Goal: Task Accomplishment & Management: Manage account settings

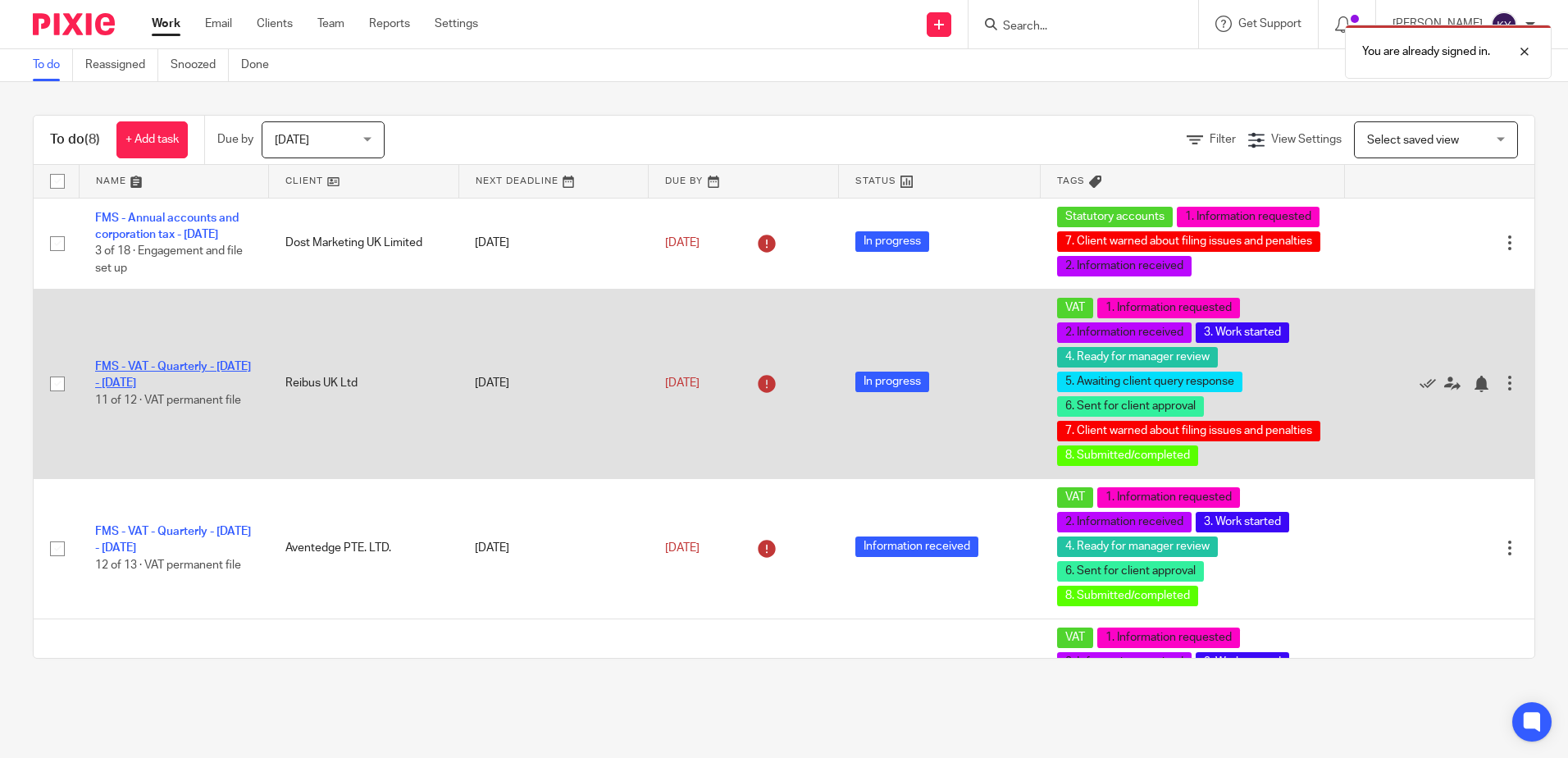
click at [155, 377] on link "FMS - VAT - Quarterly - February - April, 2025" at bounding box center [173, 375] width 155 height 28
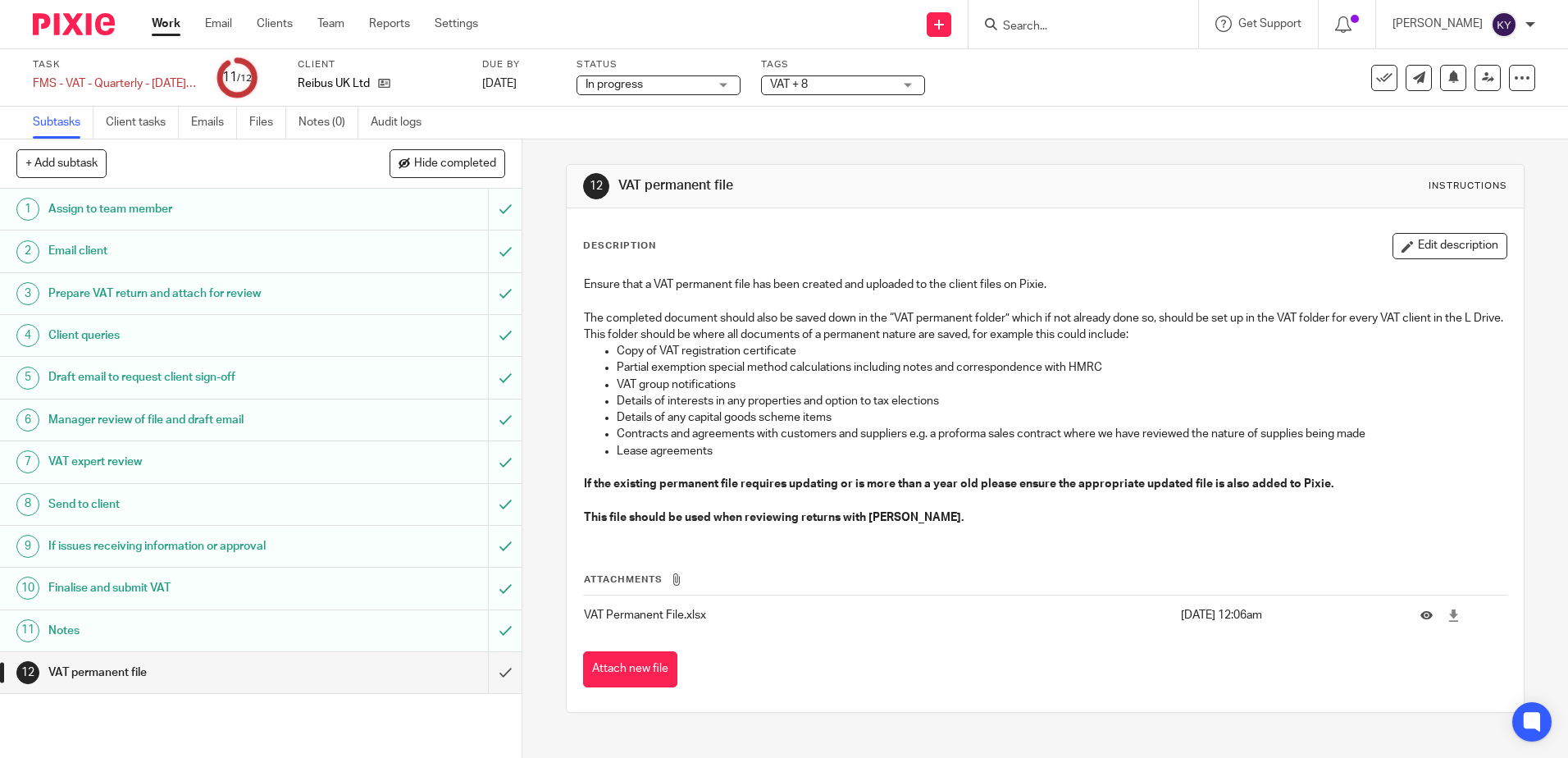
click at [1053, 32] on input "Search" at bounding box center [1075, 27] width 147 height 15
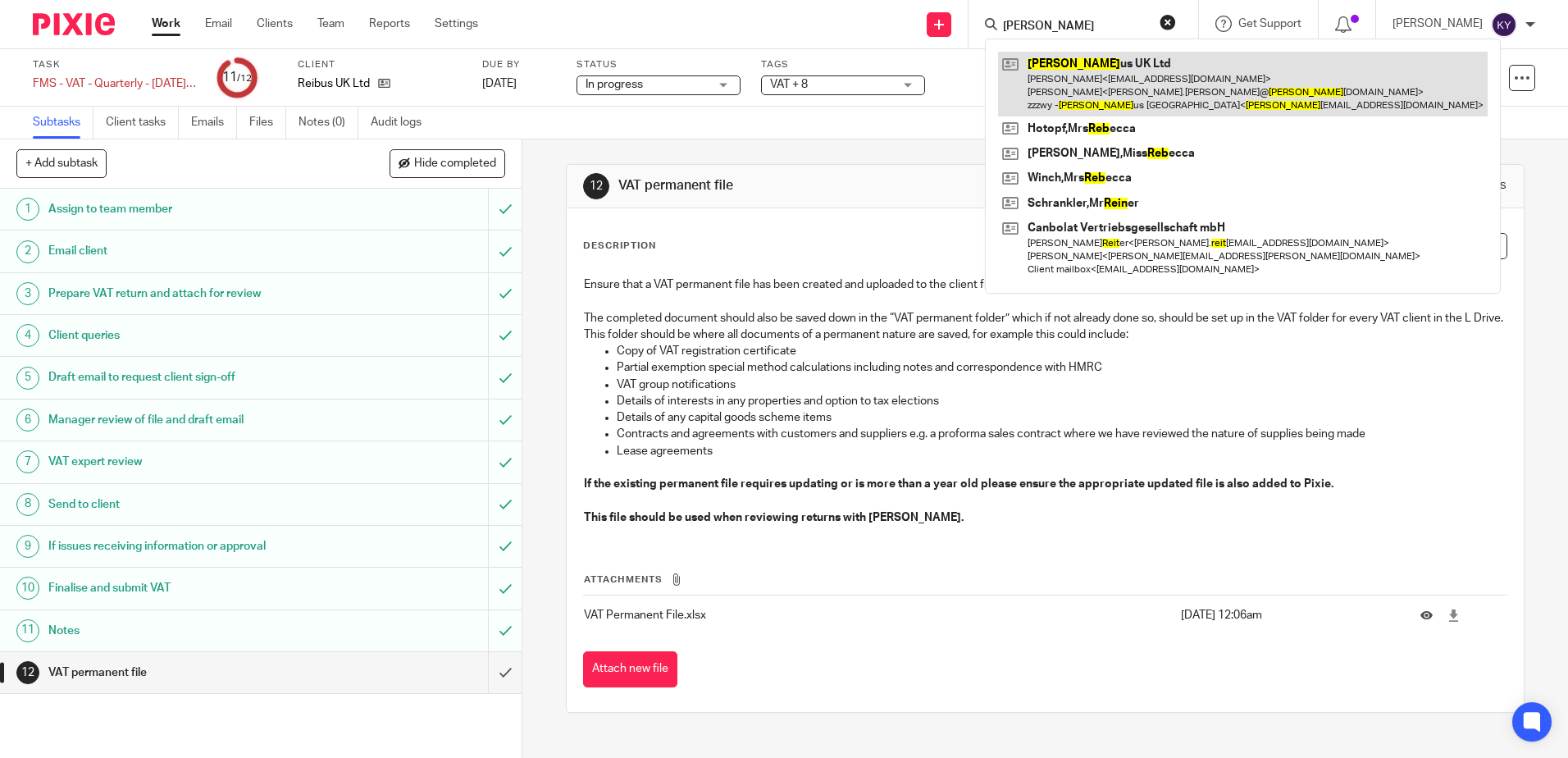
type input "reib"
click at [1088, 76] on link at bounding box center [1243, 84] width 490 height 65
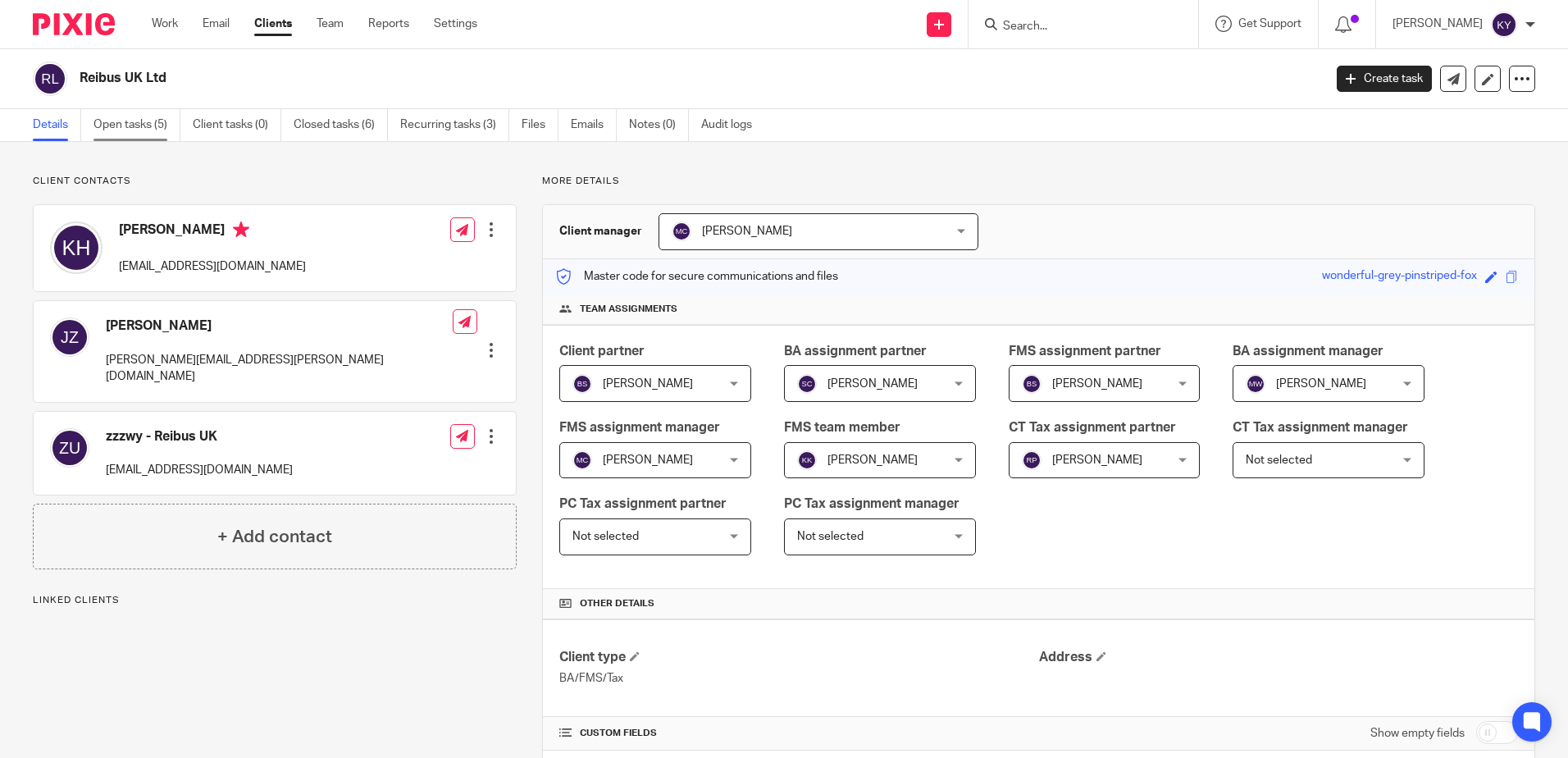
click at [140, 138] on link "Open tasks (5)" at bounding box center [136, 125] width 87 height 32
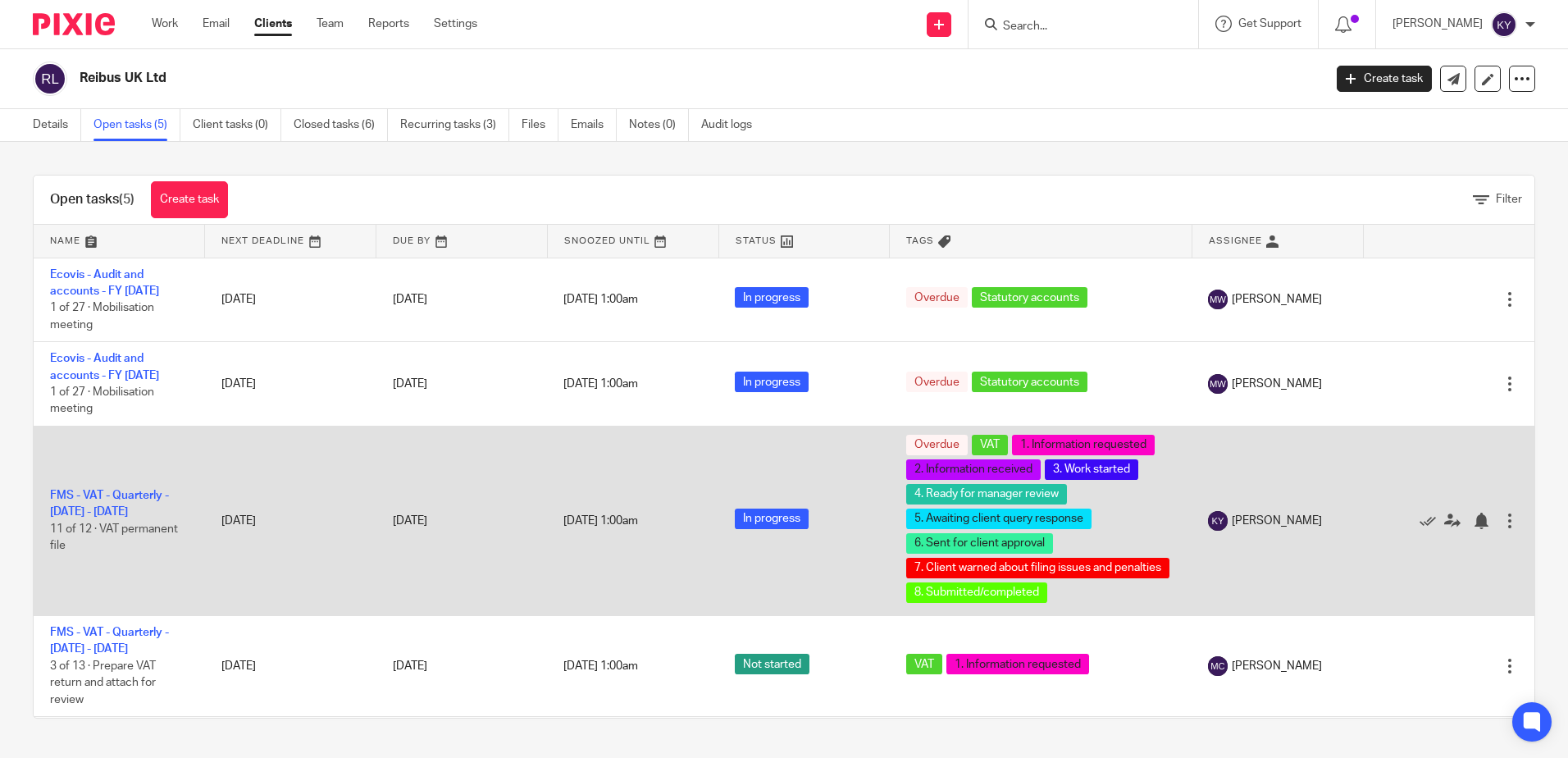
scroll to position [83, 0]
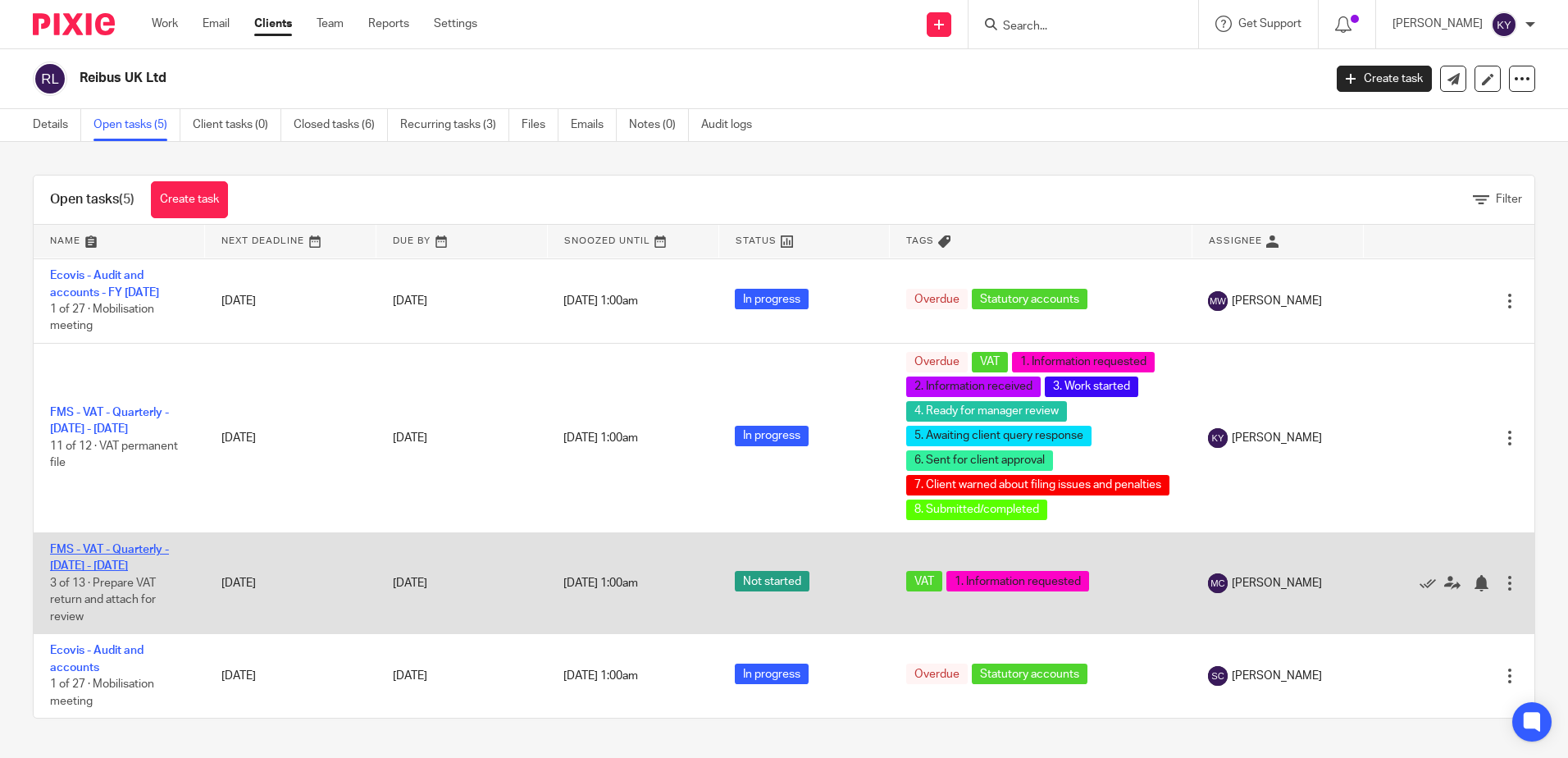
click at [118, 554] on link "FMS - VAT - Quarterly - [DATE] - [DATE]" at bounding box center [109, 558] width 119 height 28
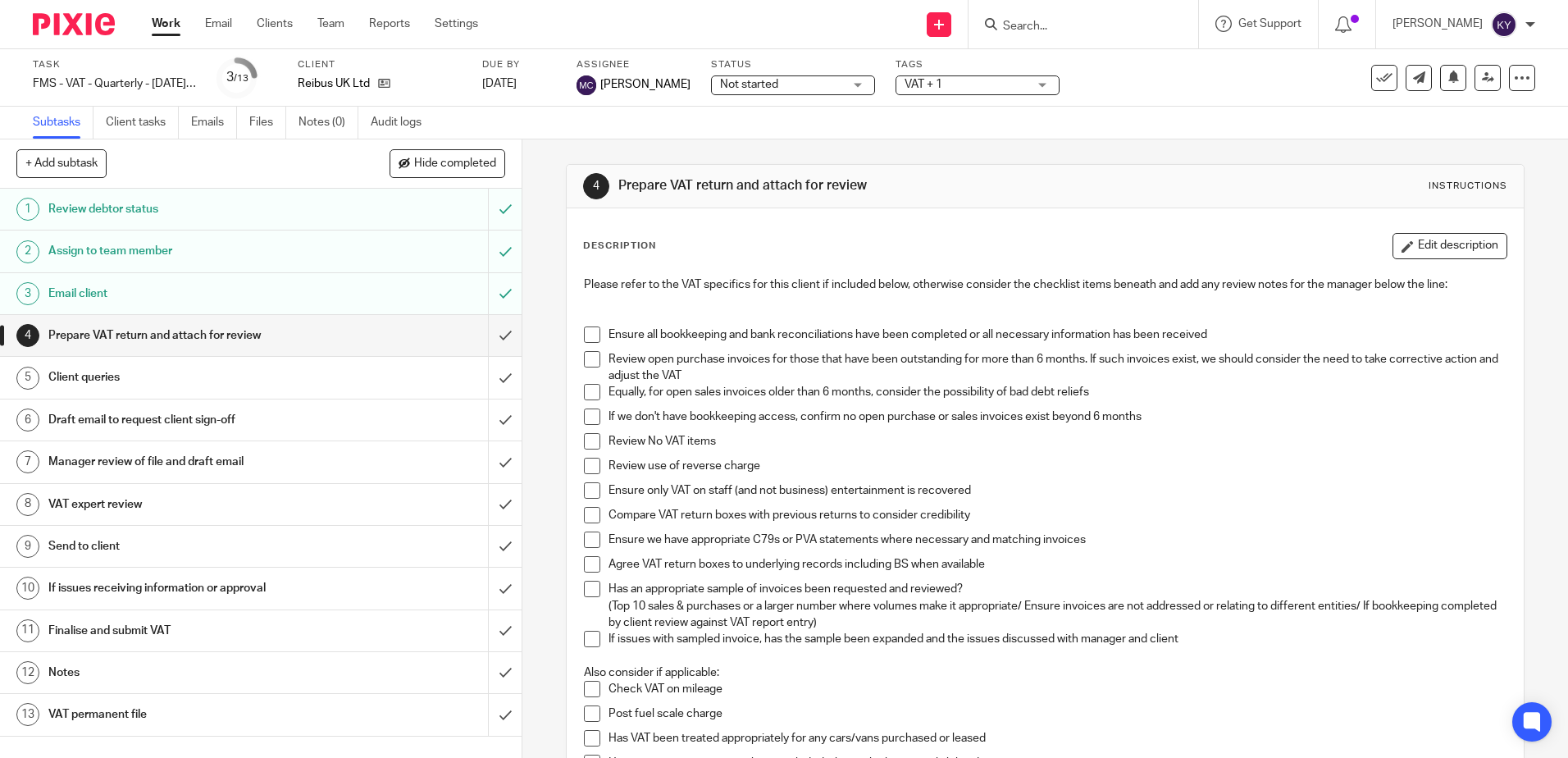
click at [994, 89] on span "VAT + 1" at bounding box center [966, 84] width 123 height 17
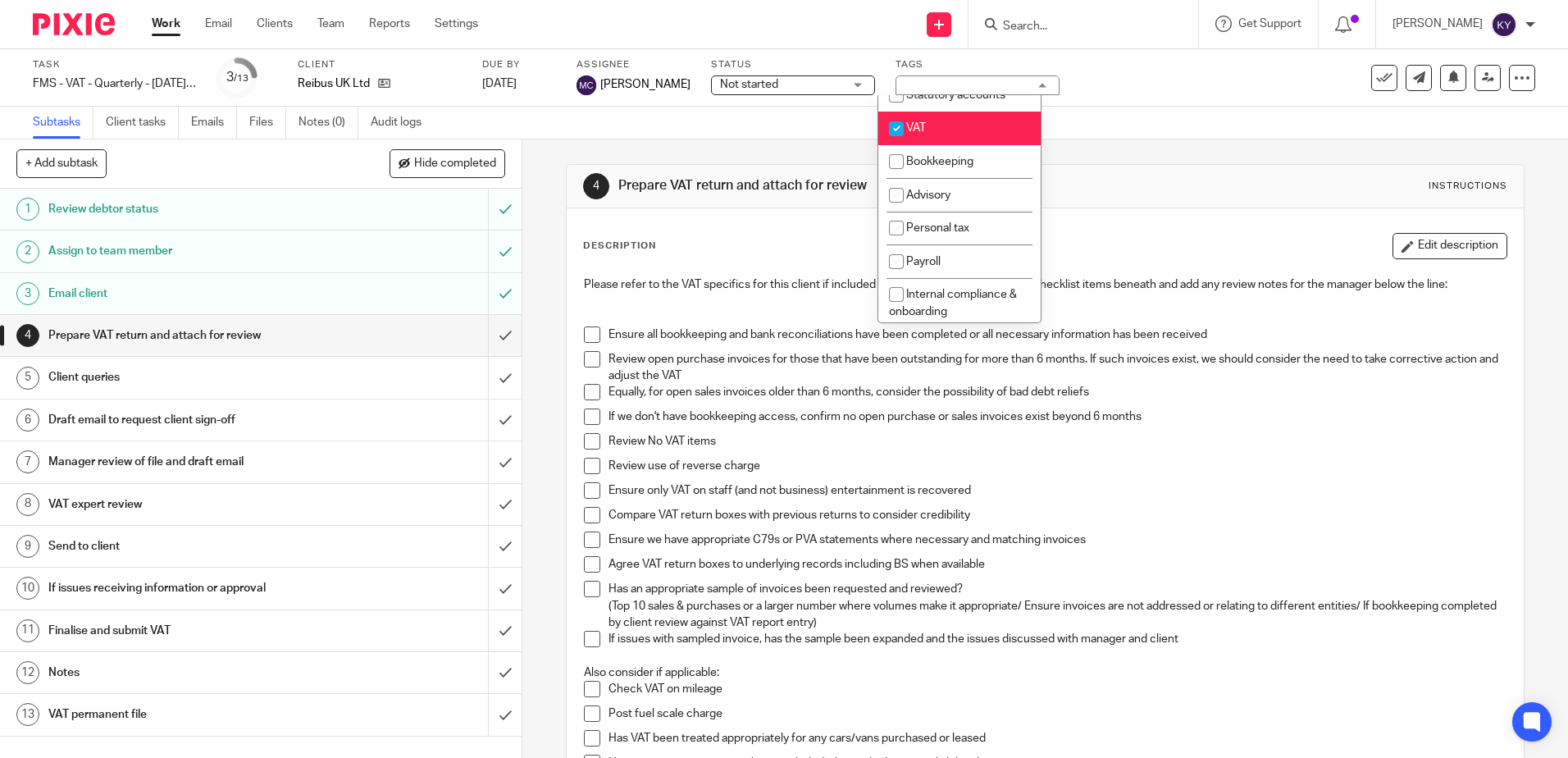
scroll to position [262, 0]
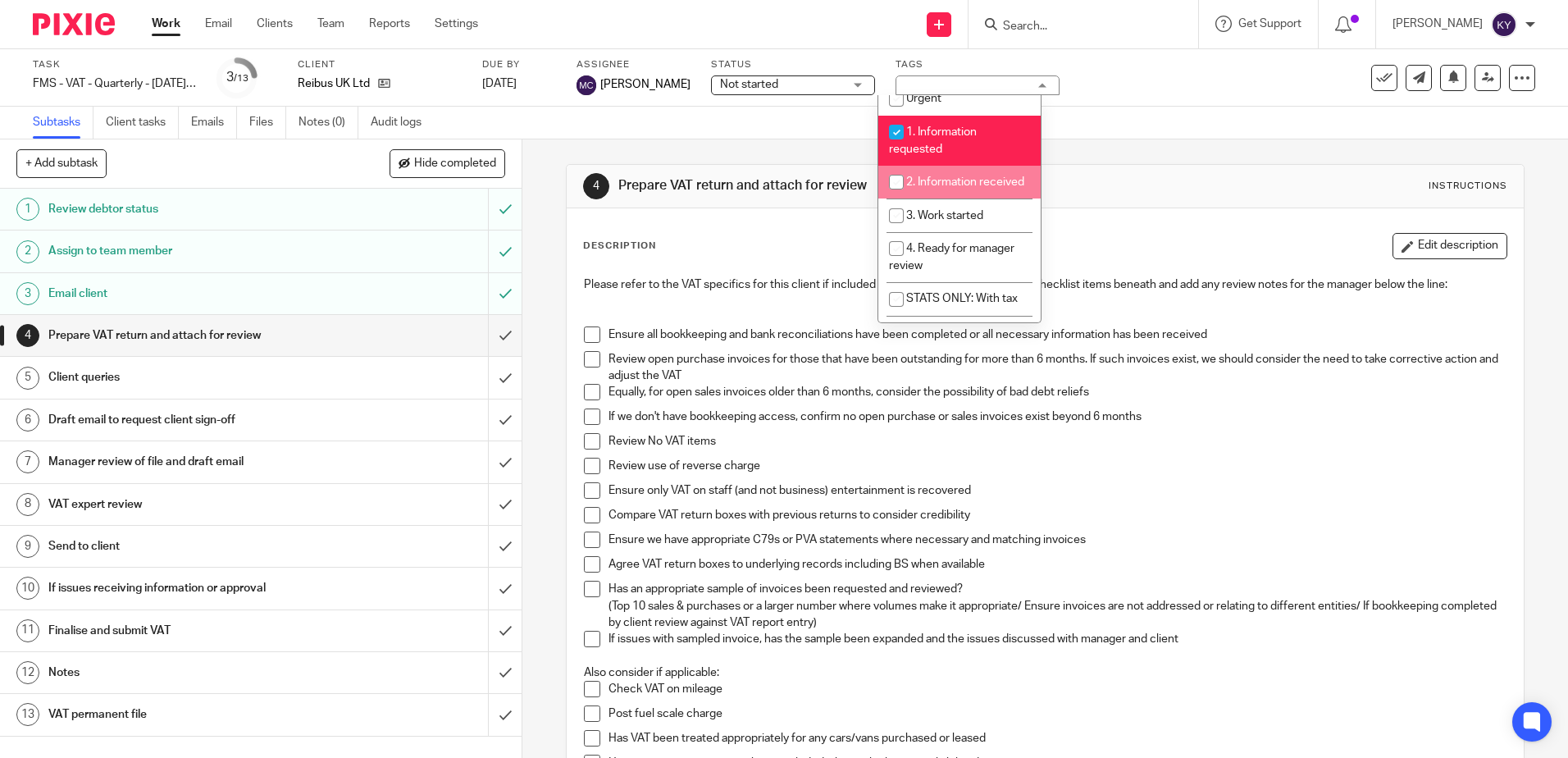
click at [950, 199] on li "2. Information received" at bounding box center [959, 182] width 162 height 34
checkbox input "true"
click at [949, 222] on span "3. Work started" at bounding box center [944, 216] width 77 height 12
checkbox input "true"
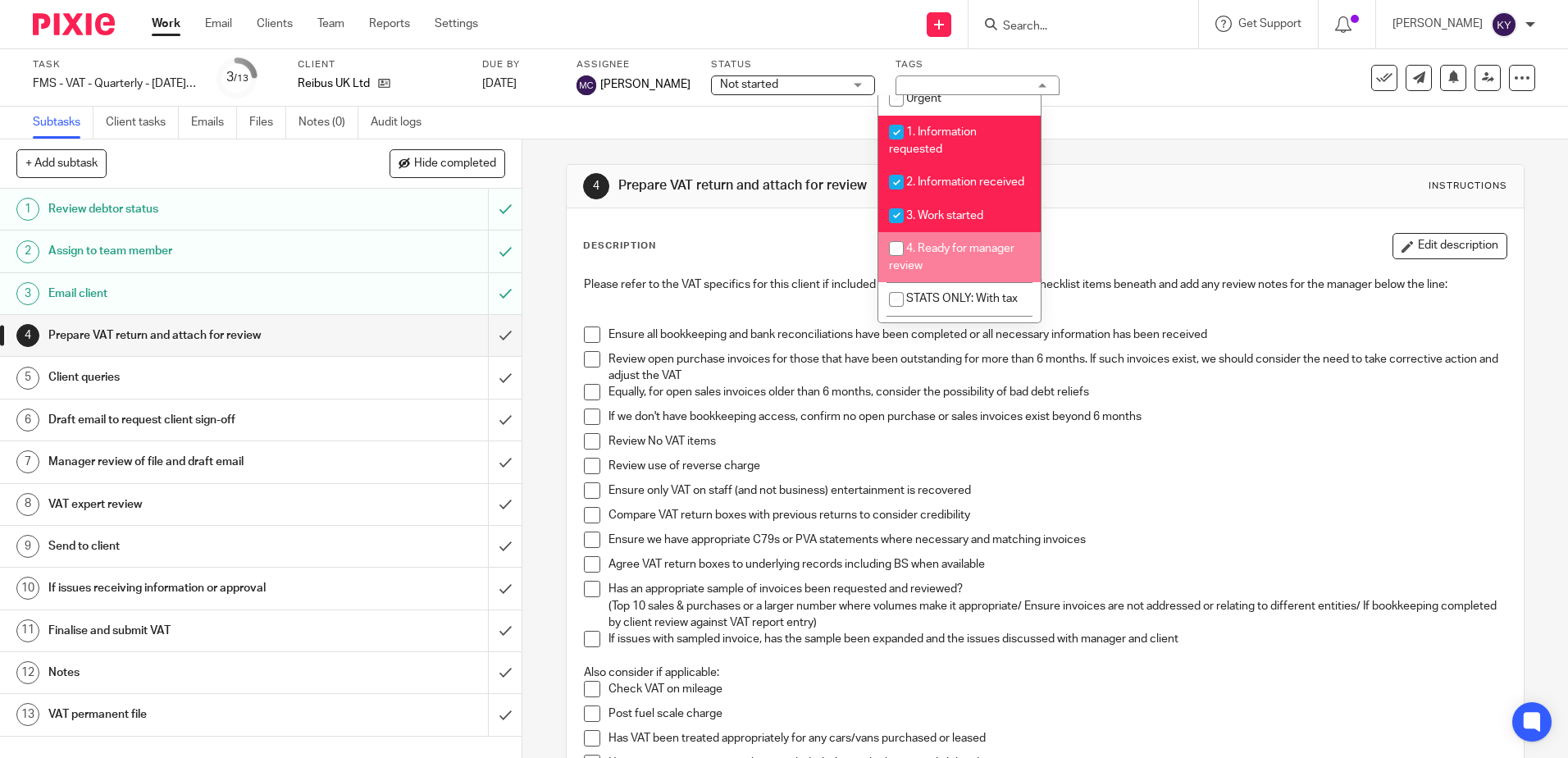
click at [949, 263] on span "4. Ready for manager review" at bounding box center [952, 257] width 126 height 29
checkbox input "true"
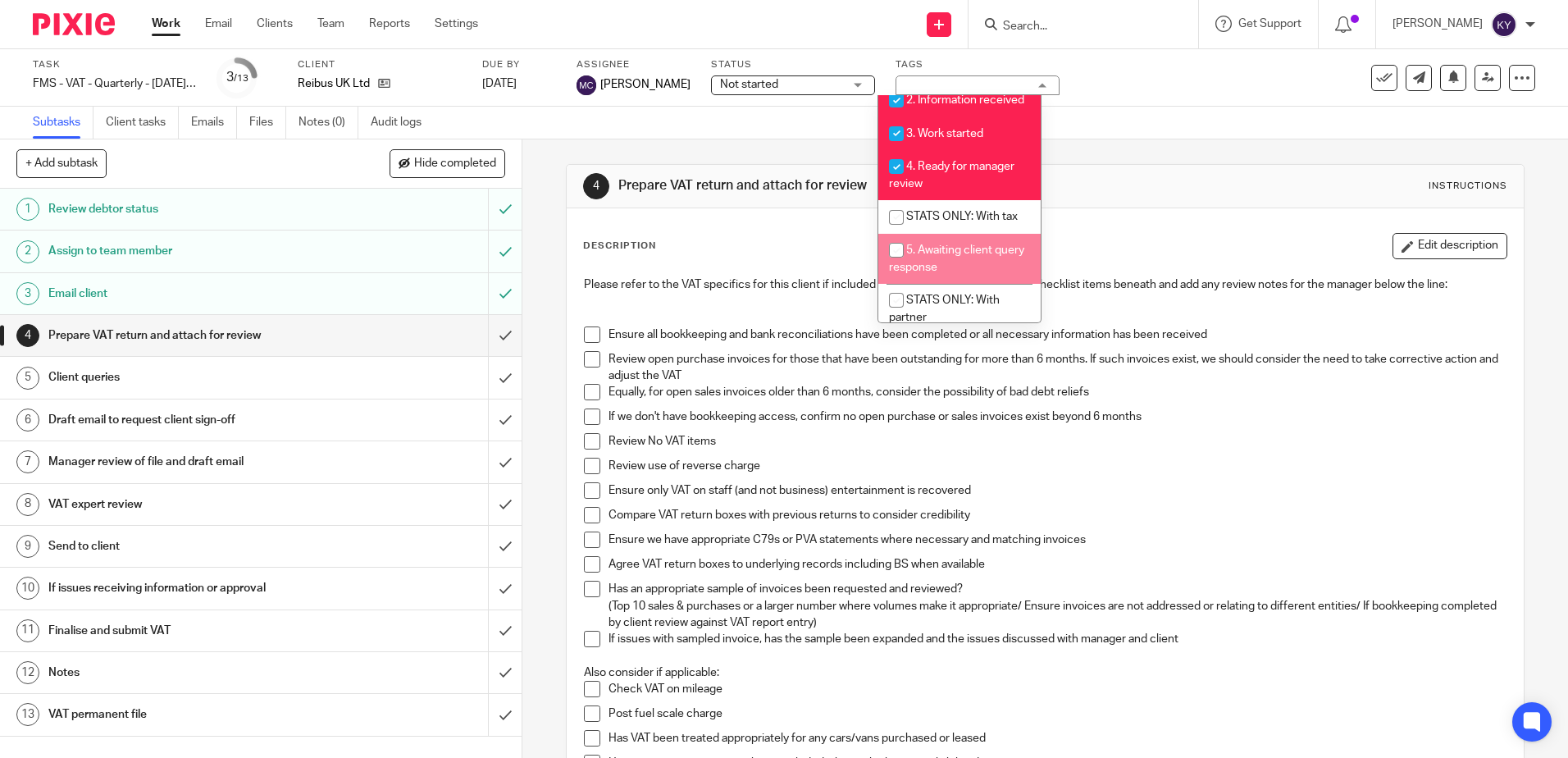
click at [951, 273] on span "5. Awaiting client query response" at bounding box center [957, 259] width 136 height 29
checkbox input "true"
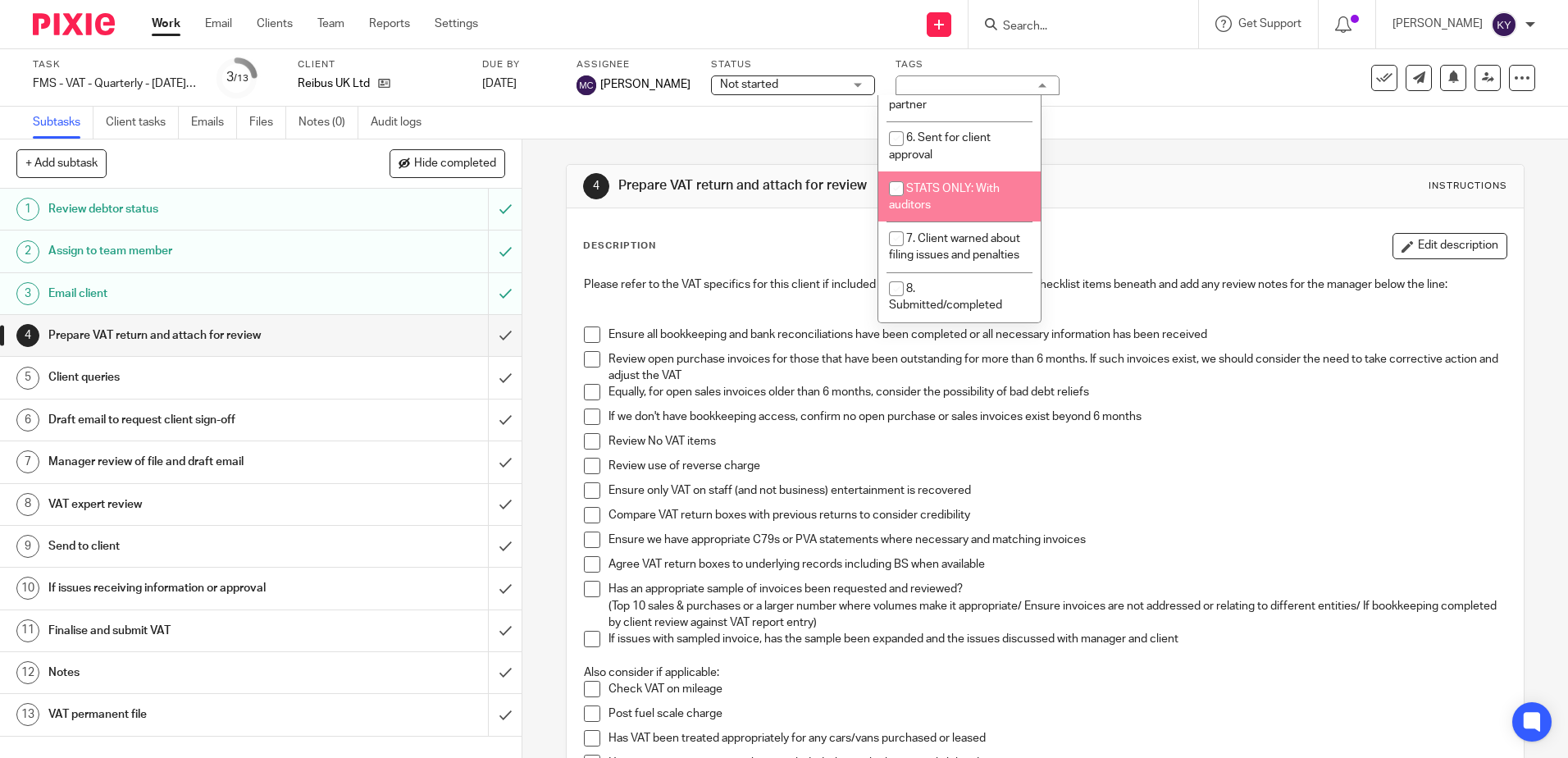
scroll to position [509, 0]
click at [958, 212] on li "6. Sent for client approval" at bounding box center [959, 194] width 162 height 50
checkbox input "true"
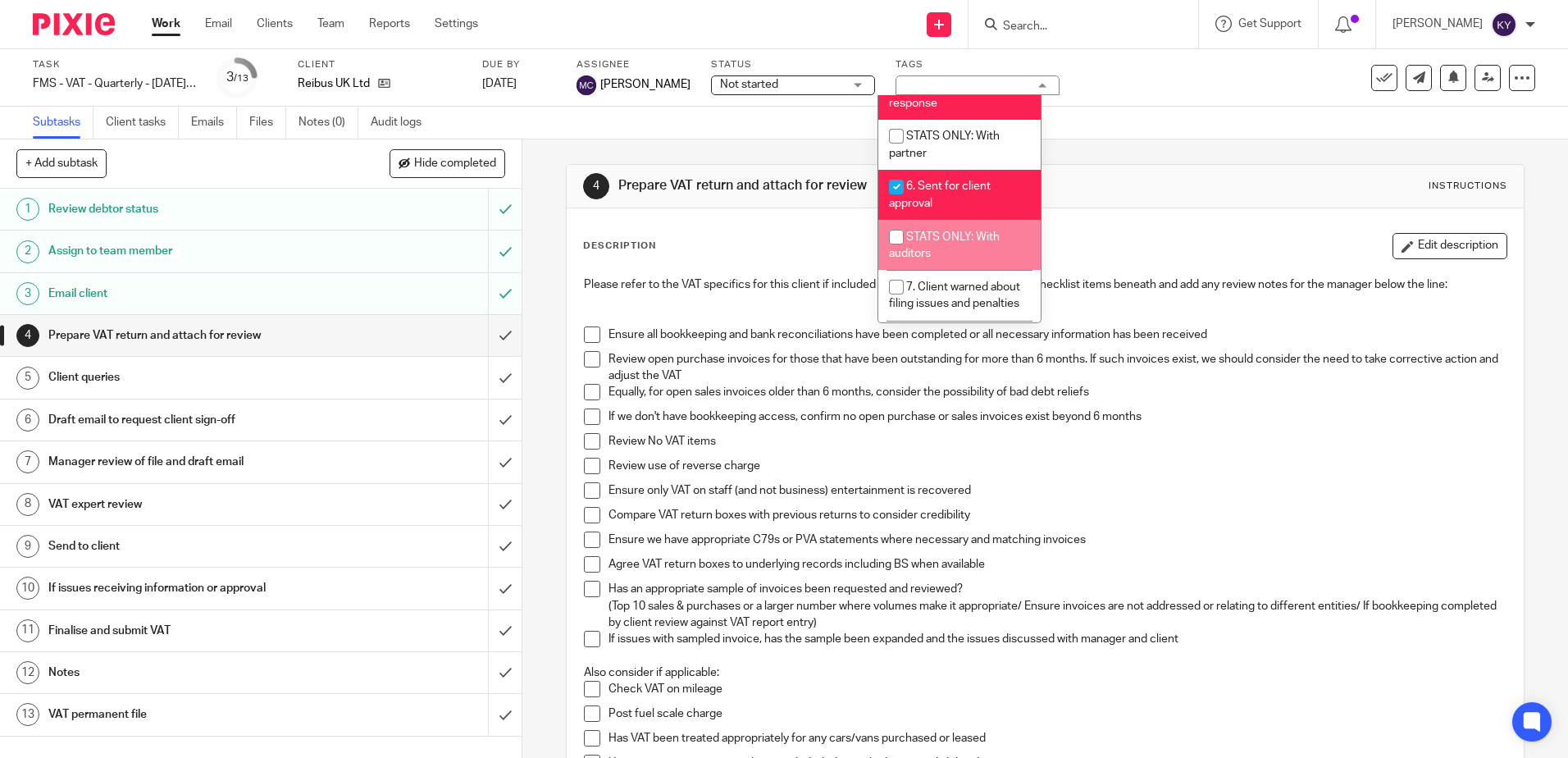
scroll to position [591, 0]
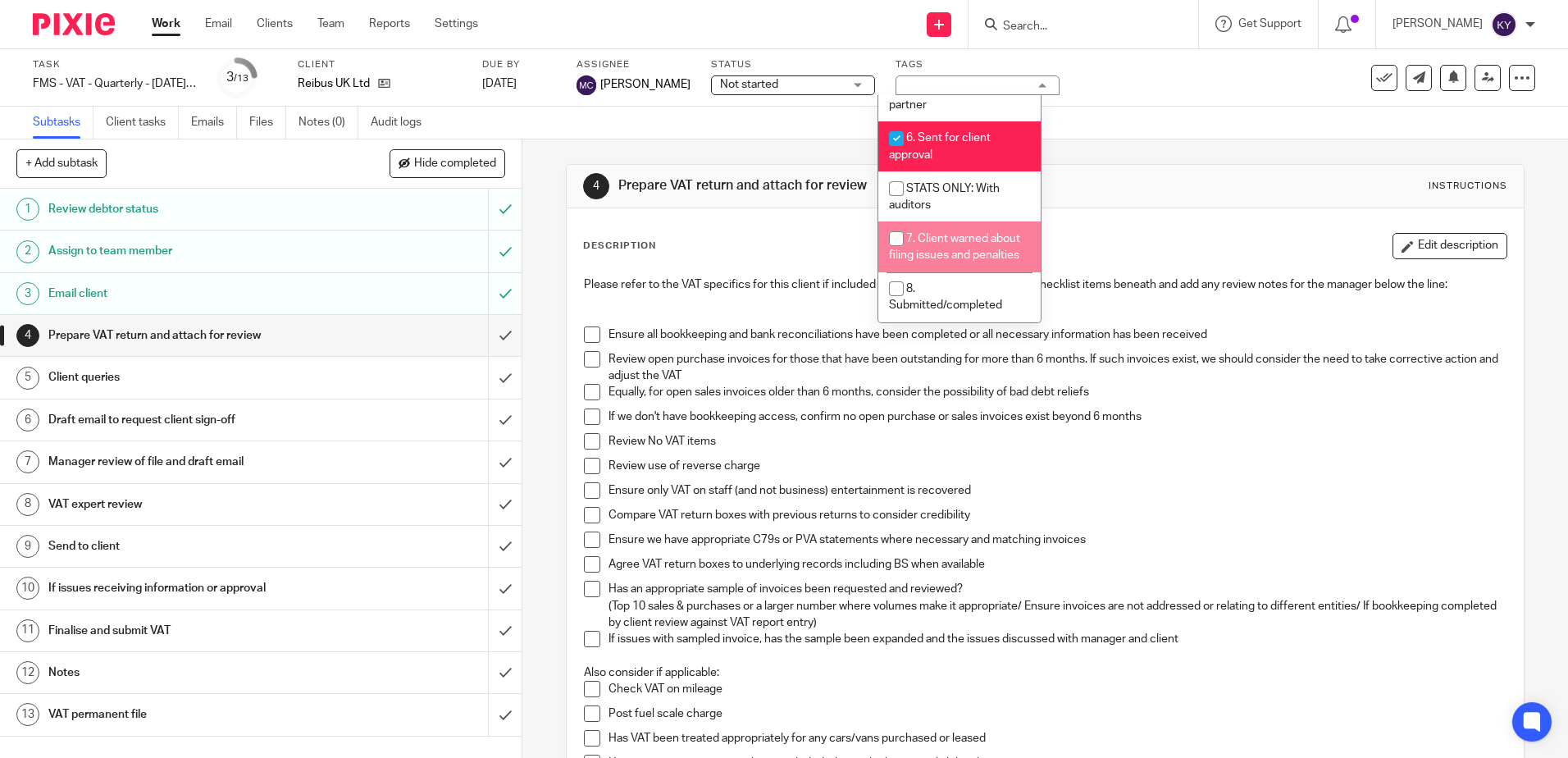
click at [952, 233] on li "7. Client warned about filing issues and penalties" at bounding box center [959, 247] width 162 height 50
checkbox input "true"
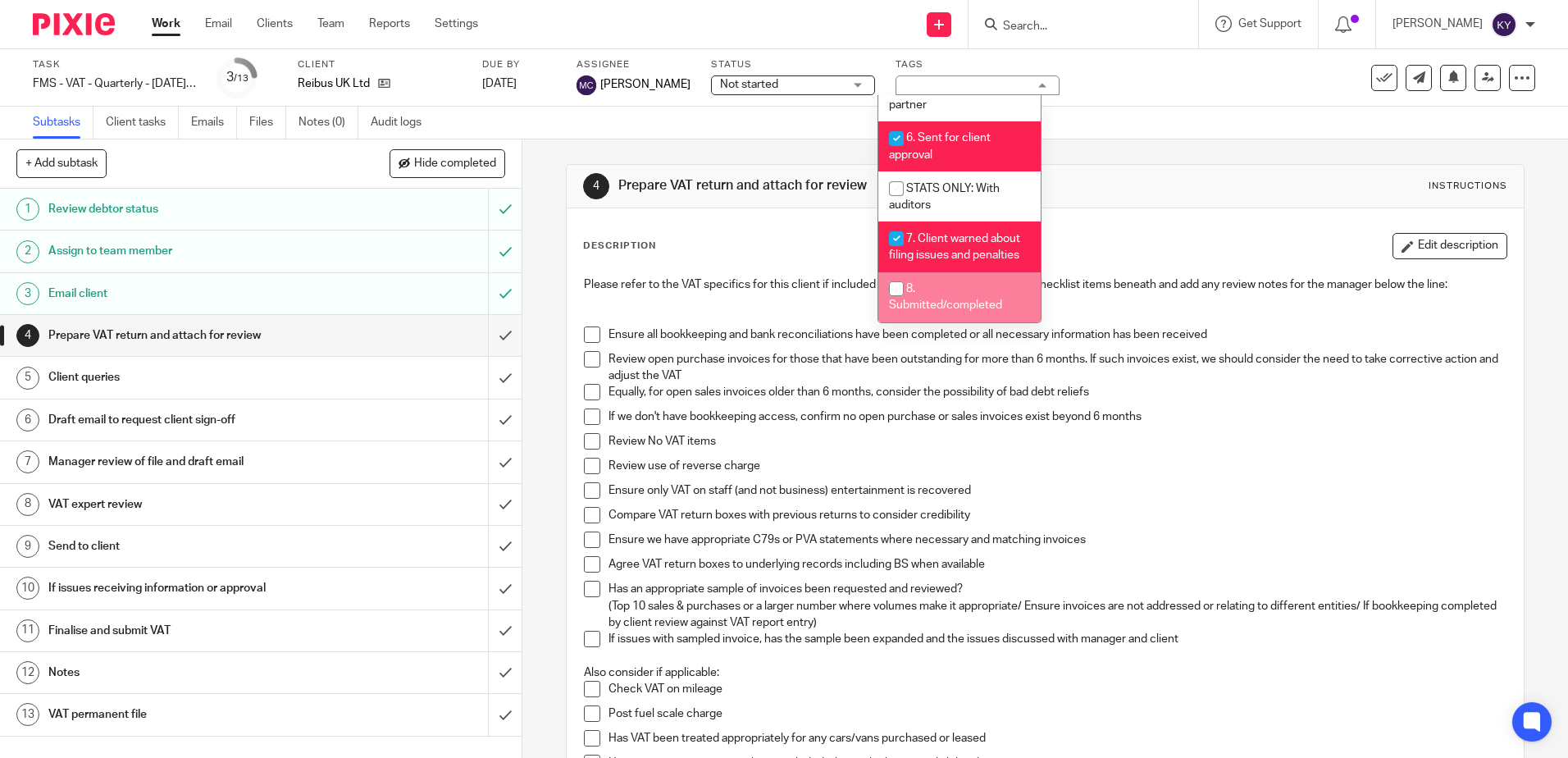
click at [954, 309] on span "8. Submitted/completed" at bounding box center [945, 297] width 113 height 29
checkbox input "true"
click at [530, 373] on div "4 Prepare VAT return and attach for review Instructions Description Edit descri…" at bounding box center [1045, 449] width 1045 height 619
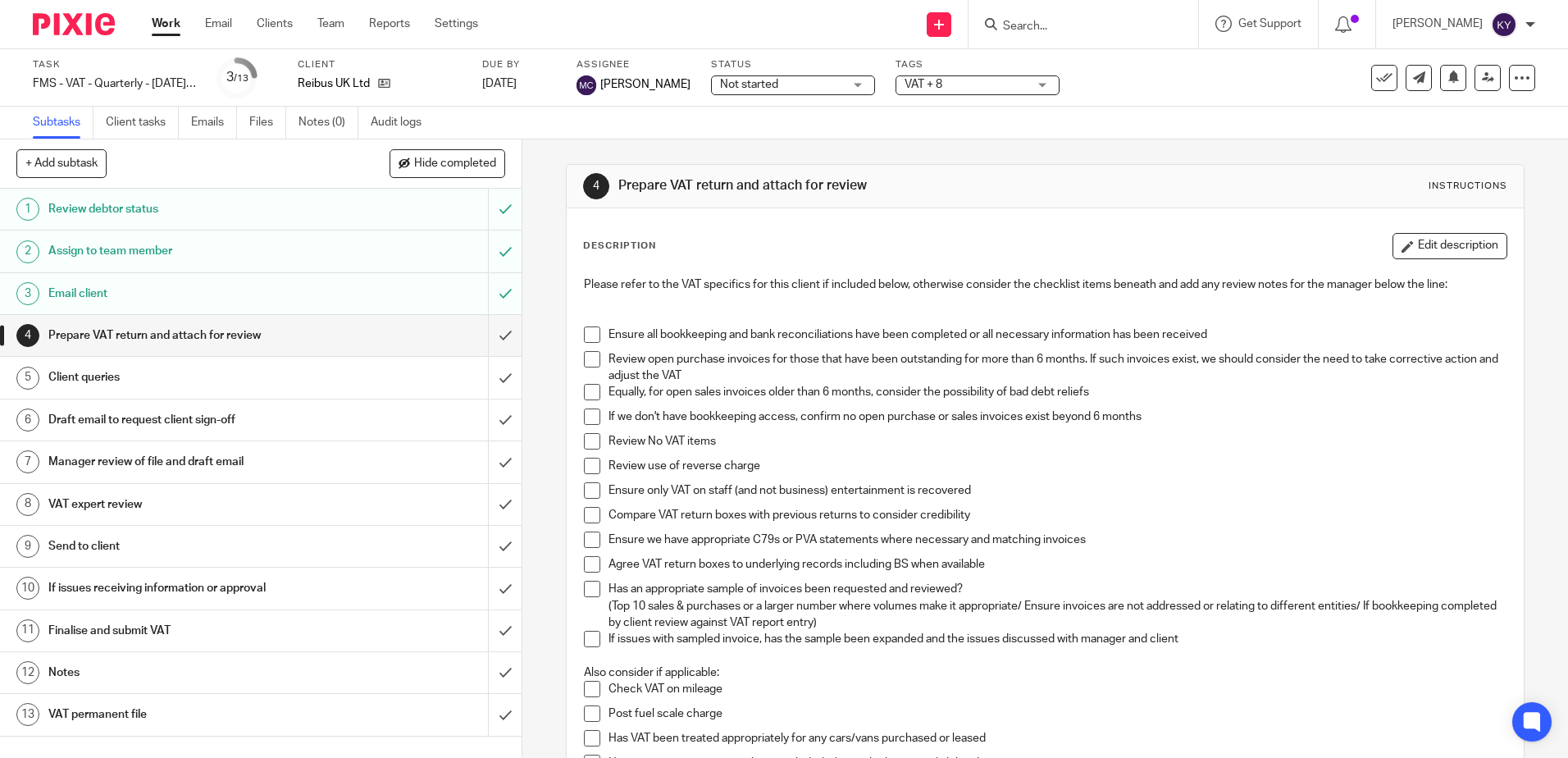
click at [586, 333] on span at bounding box center [592, 335] width 17 height 17
click at [584, 368] on li "Review open purchase invoices for those that have been outstanding for more tha…" at bounding box center [1045, 367] width 922 height 34
click at [584, 355] on span at bounding box center [592, 359] width 17 height 17
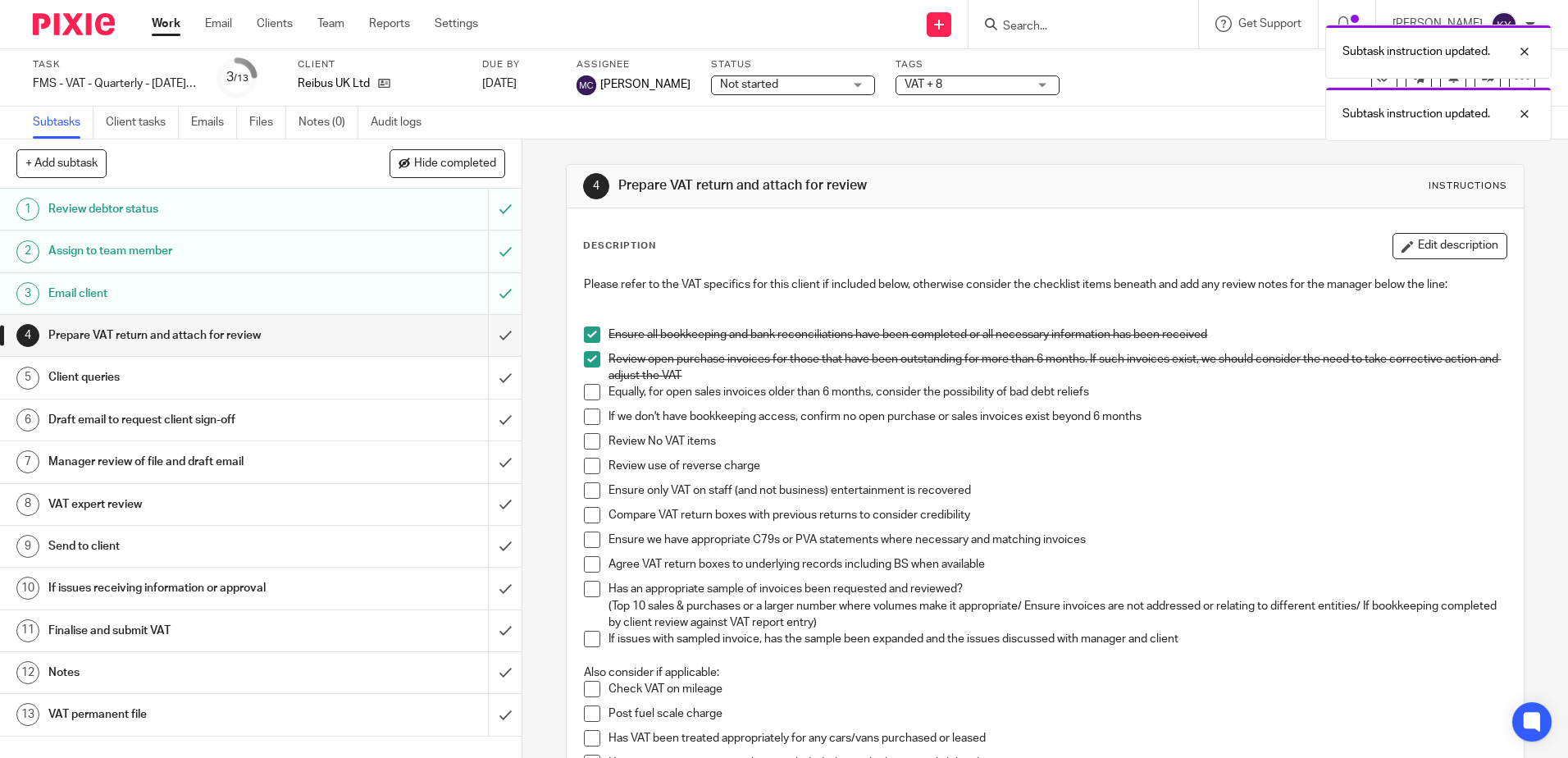
click at [586, 393] on span at bounding box center [592, 392] width 17 height 17
click at [587, 420] on span at bounding box center [592, 417] width 17 height 17
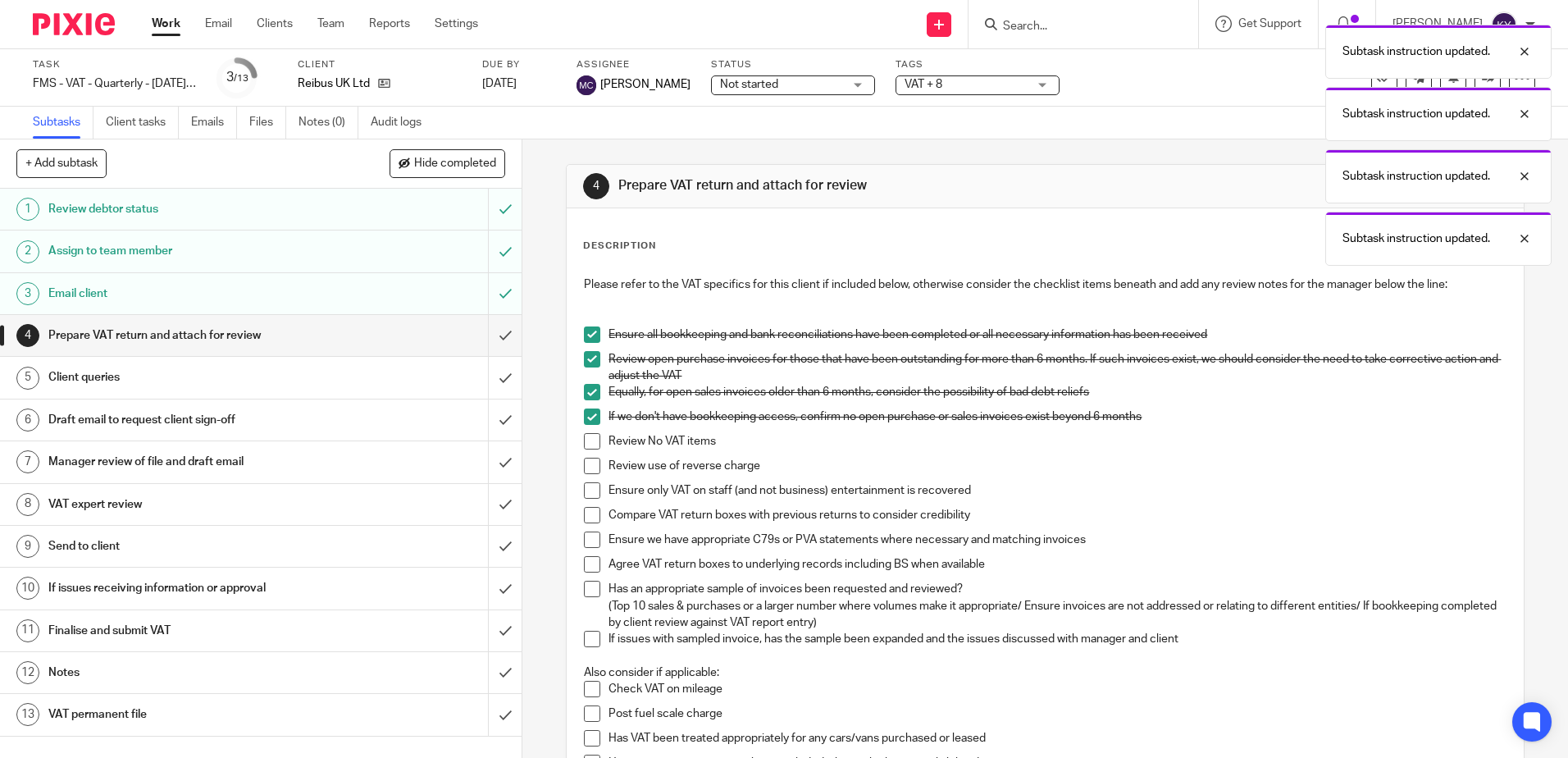
click at [587, 443] on span at bounding box center [592, 442] width 17 height 17
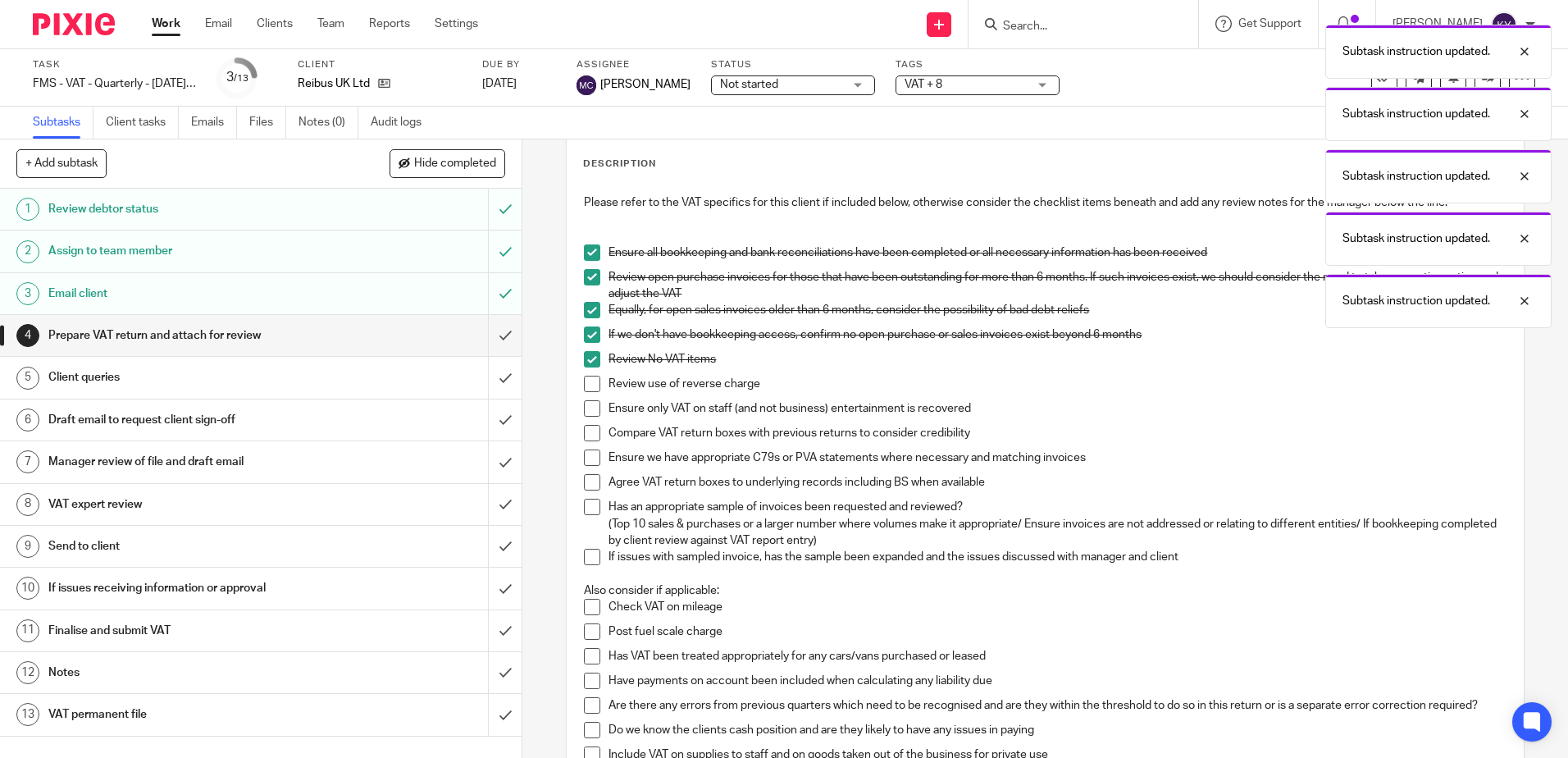
click at [590, 388] on span at bounding box center [592, 384] width 17 height 17
click at [586, 420] on li "Ensure only VAT on staff (and not business) entertainment is recovered" at bounding box center [1045, 413] width 922 height 25
click at [586, 415] on span at bounding box center [592, 409] width 17 height 17
click at [589, 444] on li "Compare VAT return boxes with previous returns to consider credibility" at bounding box center [1045, 438] width 922 height 25
click at [589, 443] on li "Compare VAT return boxes with previous returns to consider credibility" at bounding box center [1045, 438] width 922 height 25
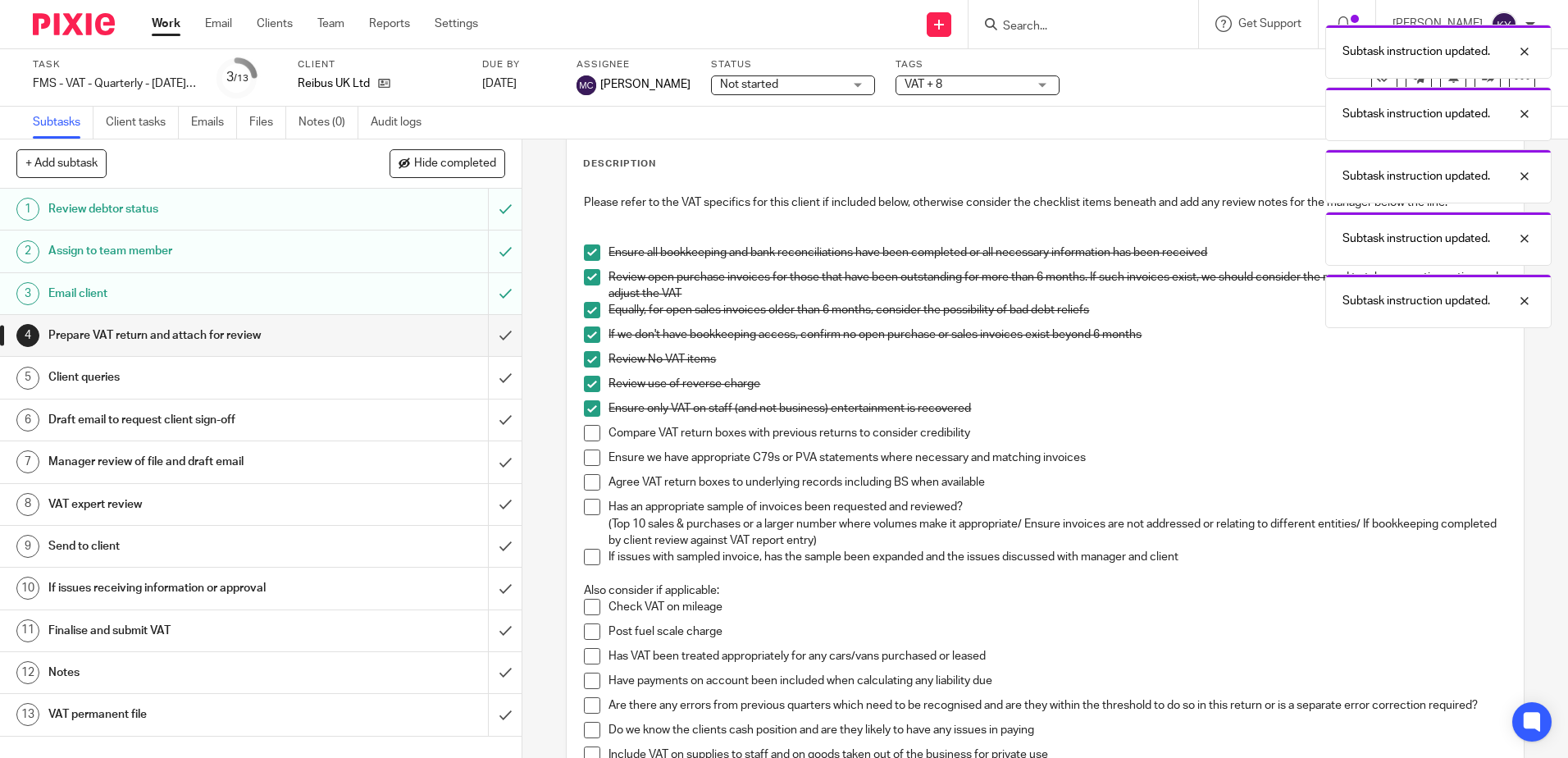
click at [589, 438] on span at bounding box center [592, 434] width 17 height 17
click at [589, 453] on span at bounding box center [592, 458] width 17 height 17
click at [589, 489] on span at bounding box center [592, 482] width 17 height 17
click at [587, 518] on li "Has an appropriate sample of invoices been requested and reviewed? (Top 10 sale…" at bounding box center [1045, 524] width 922 height 50
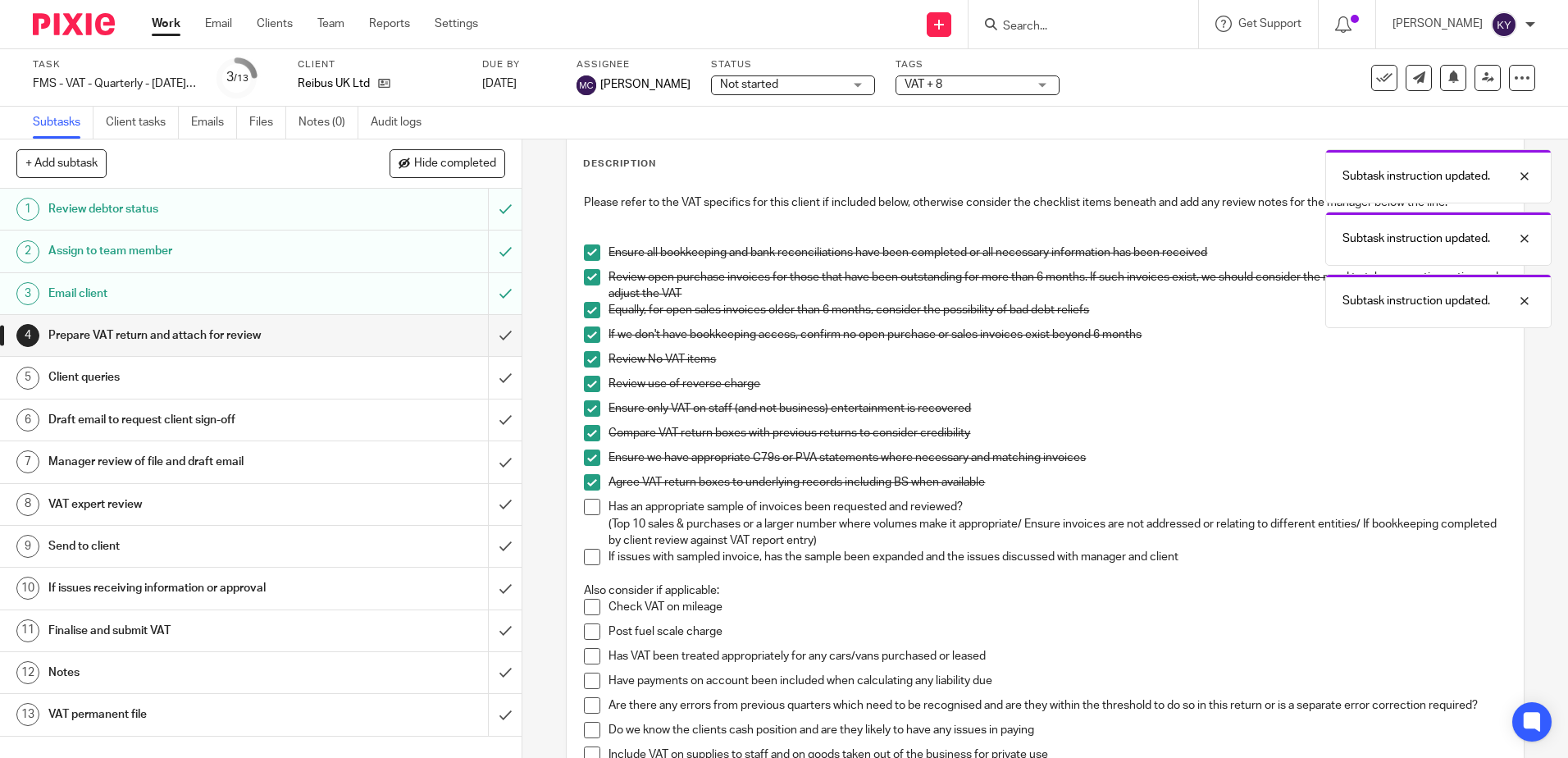
click at [588, 510] on span at bounding box center [592, 507] width 17 height 17
click at [585, 561] on span at bounding box center [592, 557] width 17 height 17
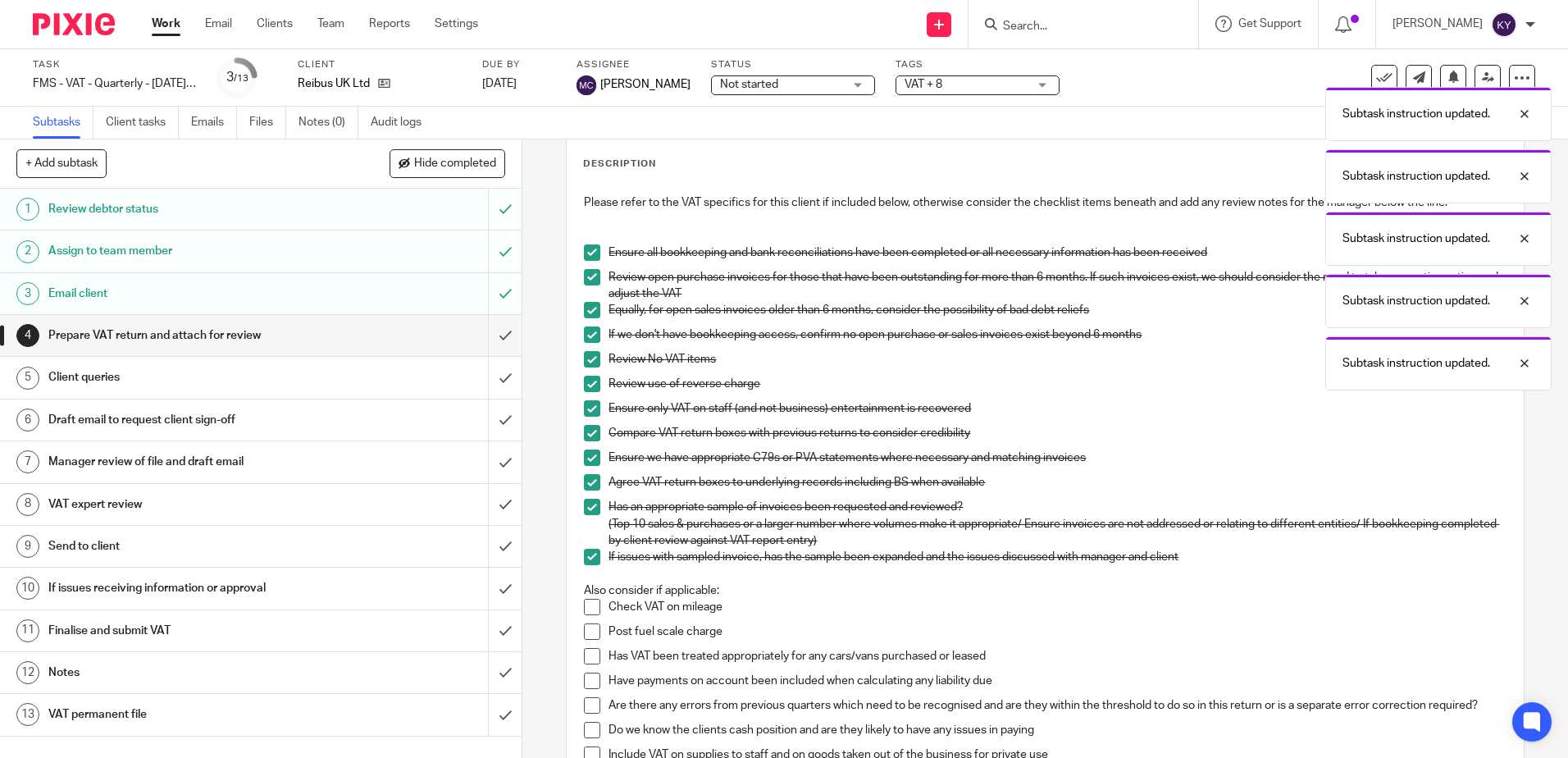
scroll to position [329, 0]
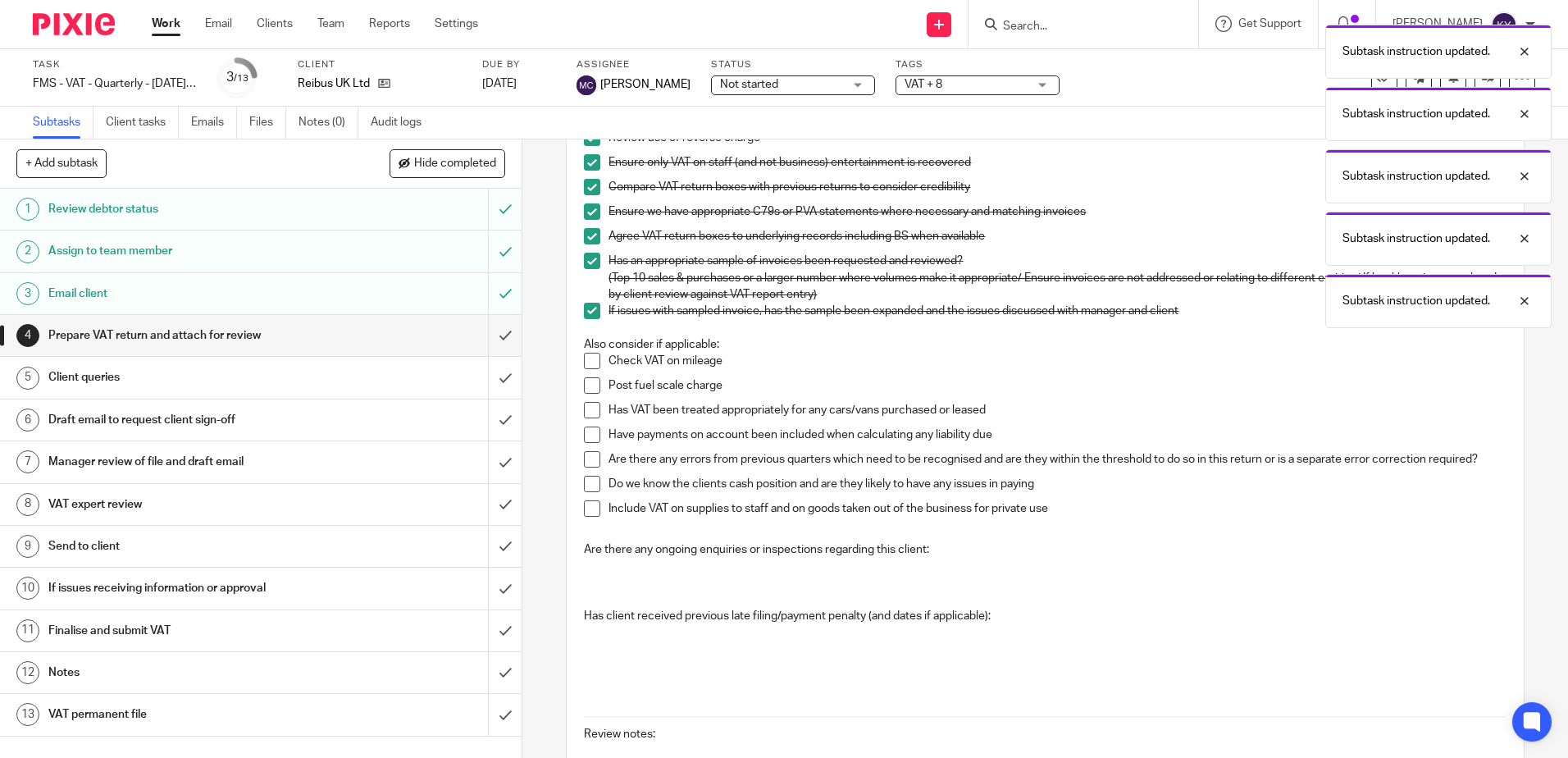
click at [588, 360] on span at bounding box center [592, 361] width 17 height 17
click at [586, 393] on span at bounding box center [592, 386] width 17 height 17
click at [584, 410] on span at bounding box center [592, 410] width 17 height 17
click at [586, 433] on span at bounding box center [592, 435] width 17 height 17
click at [584, 455] on span at bounding box center [592, 459] width 17 height 17
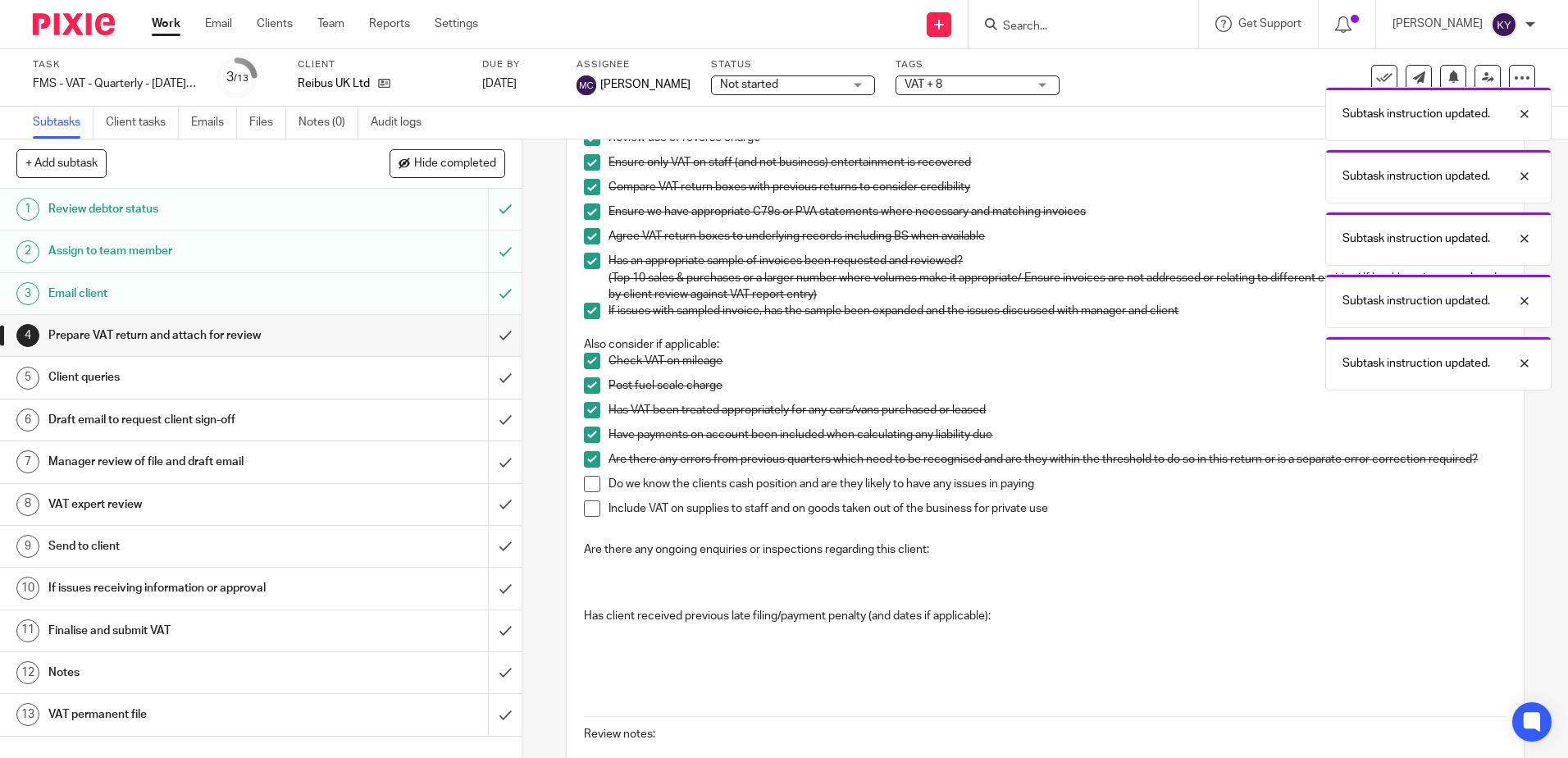
click at [584, 482] on span at bounding box center [592, 484] width 17 height 17
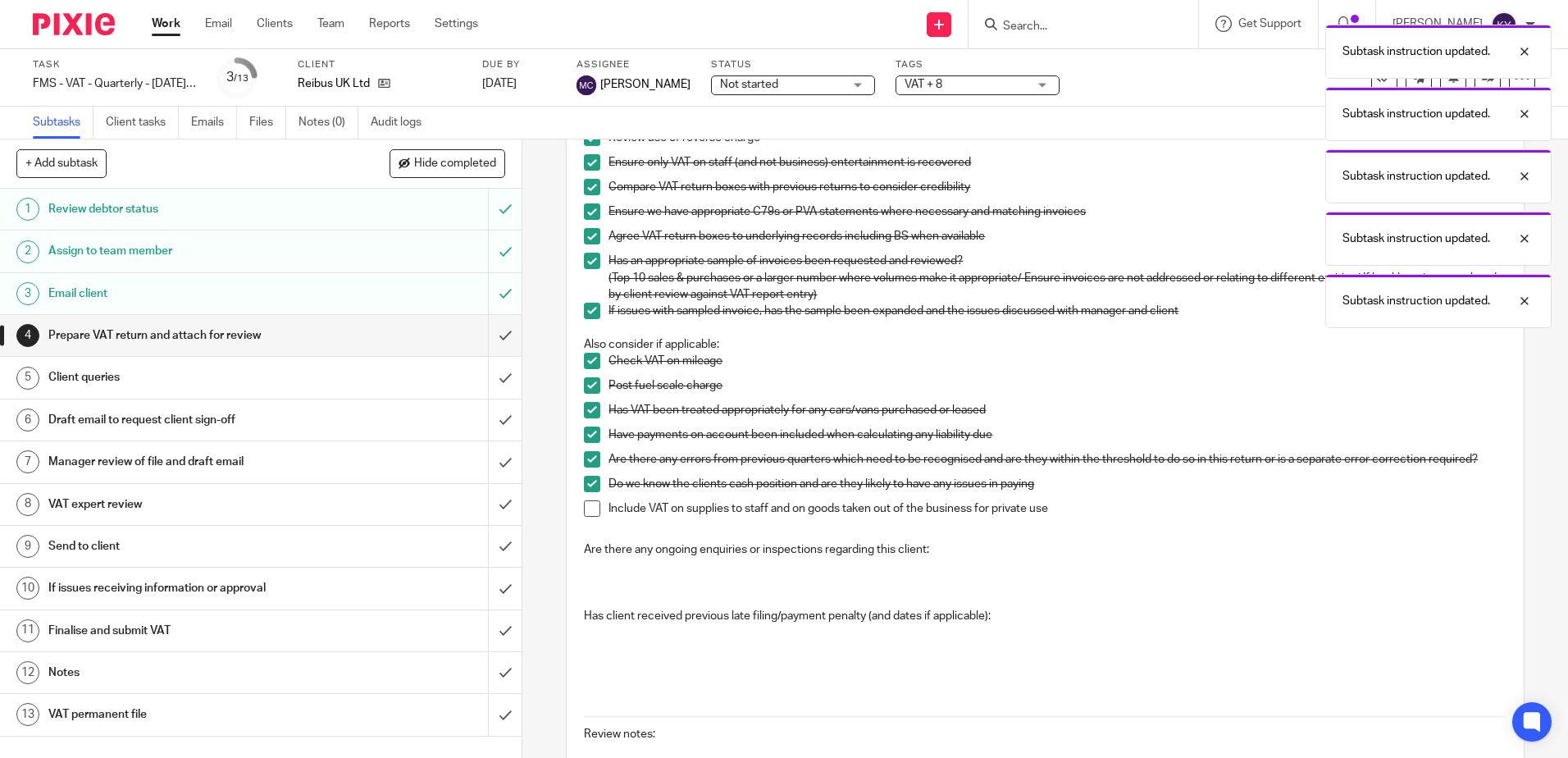
click at [585, 502] on span at bounding box center [592, 509] width 17 height 17
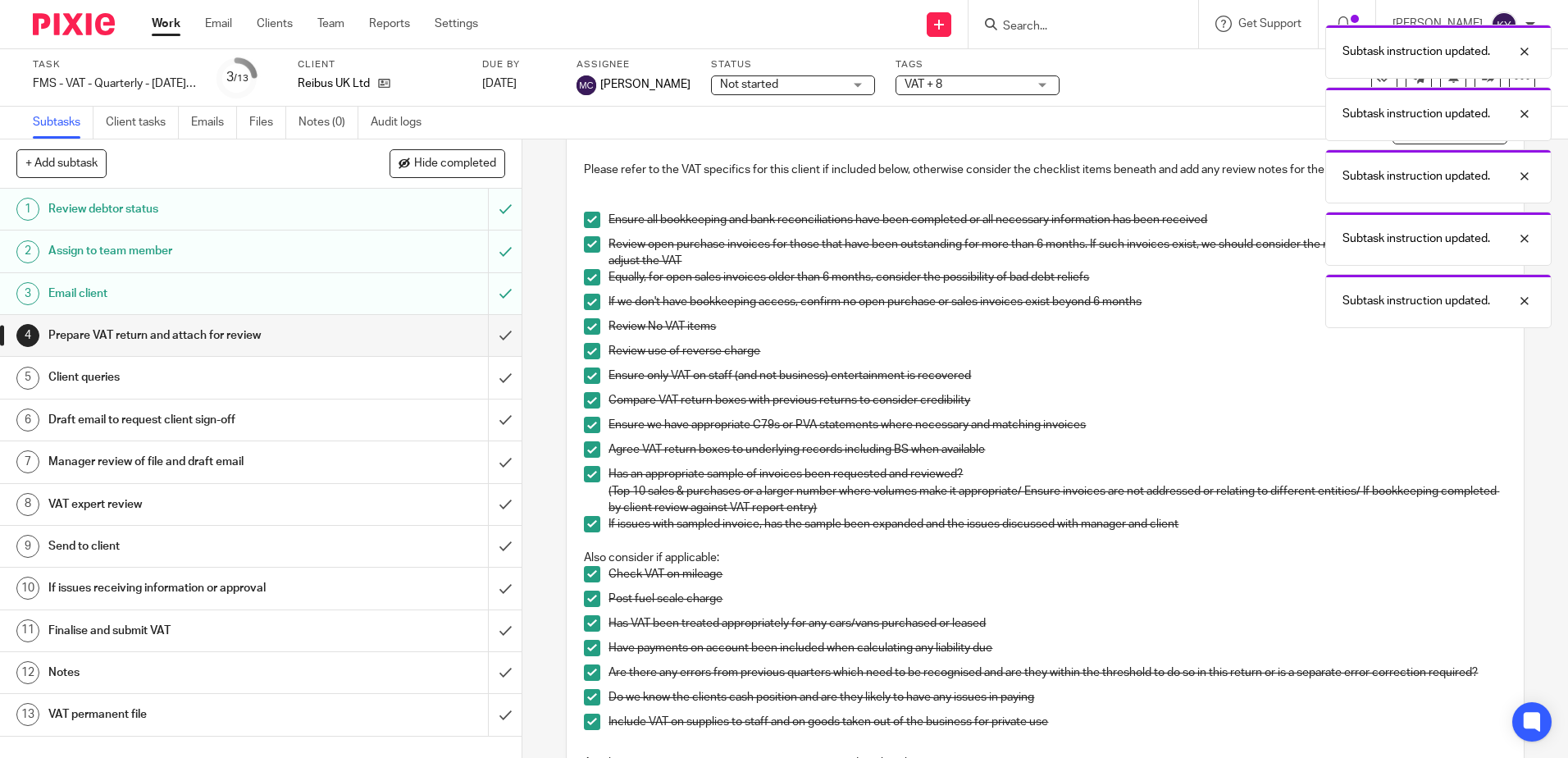
scroll to position [0, 0]
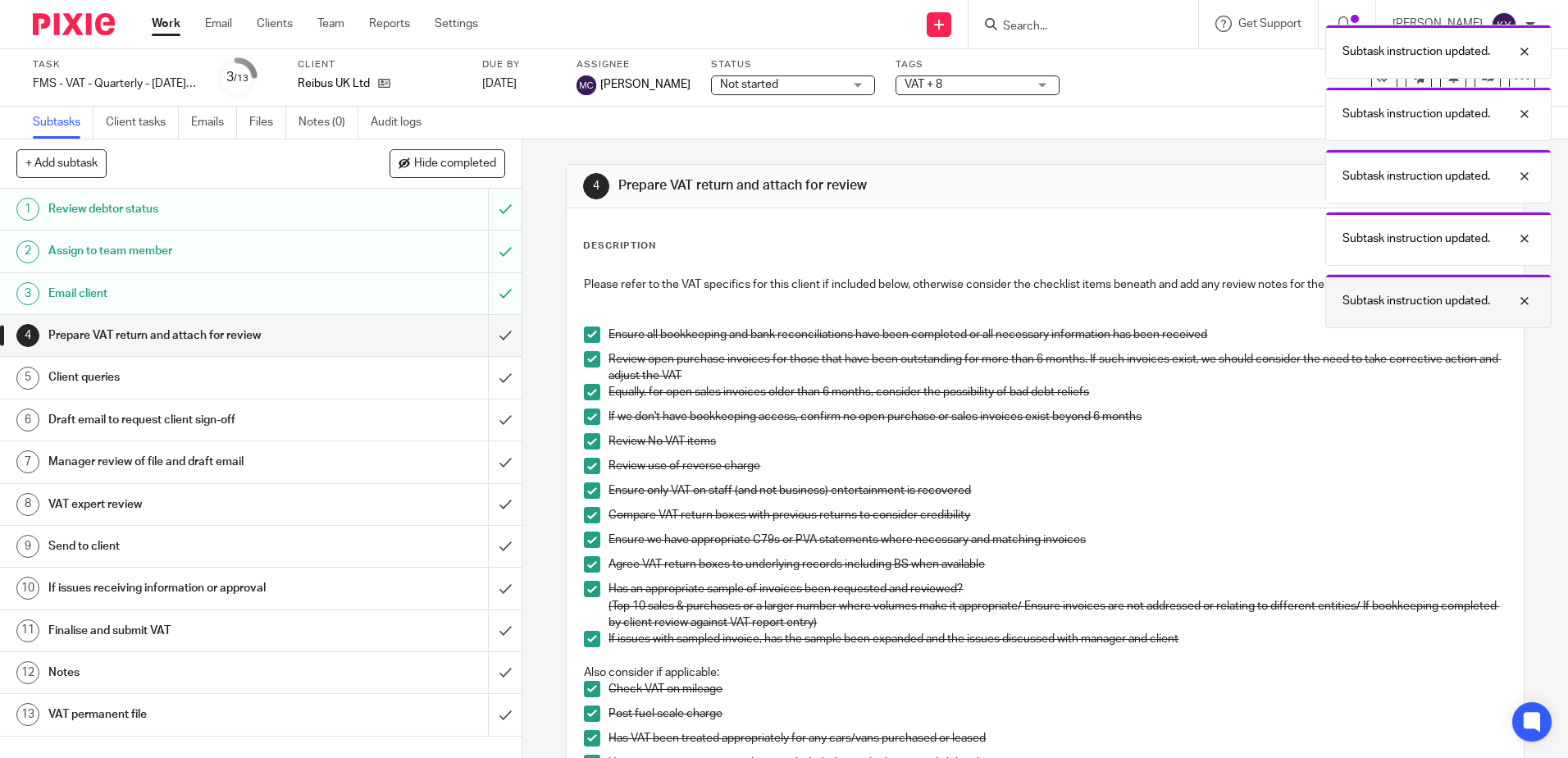
click at [1525, 303] on div at bounding box center [1513, 301] width 45 height 20
click at [1525, 300] on div at bounding box center [1513, 301] width 45 height 20
click at [1523, 243] on div at bounding box center [1513, 239] width 45 height 20
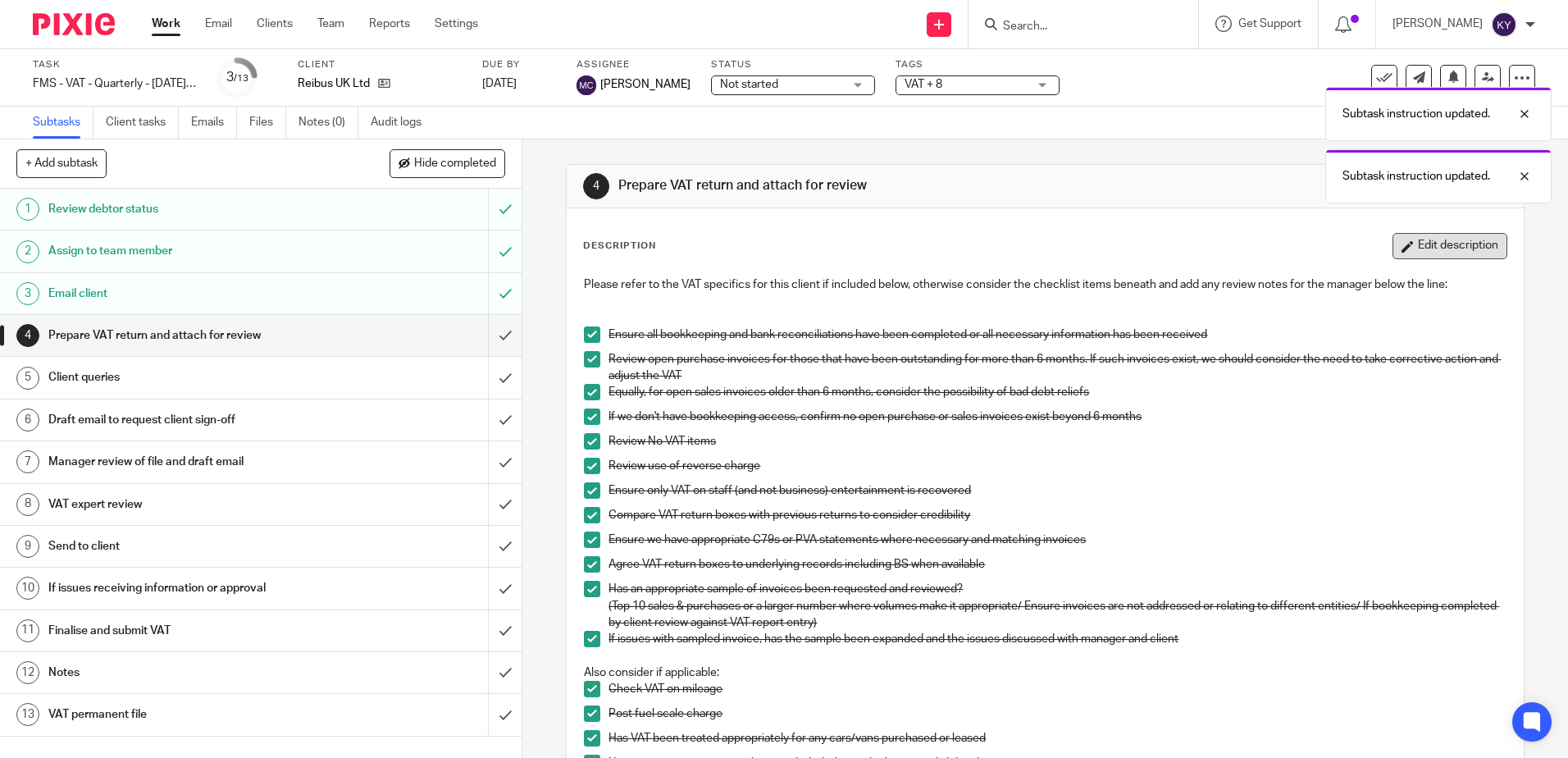
click at [1454, 237] on button "Edit description" at bounding box center [1450, 247] width 115 height 26
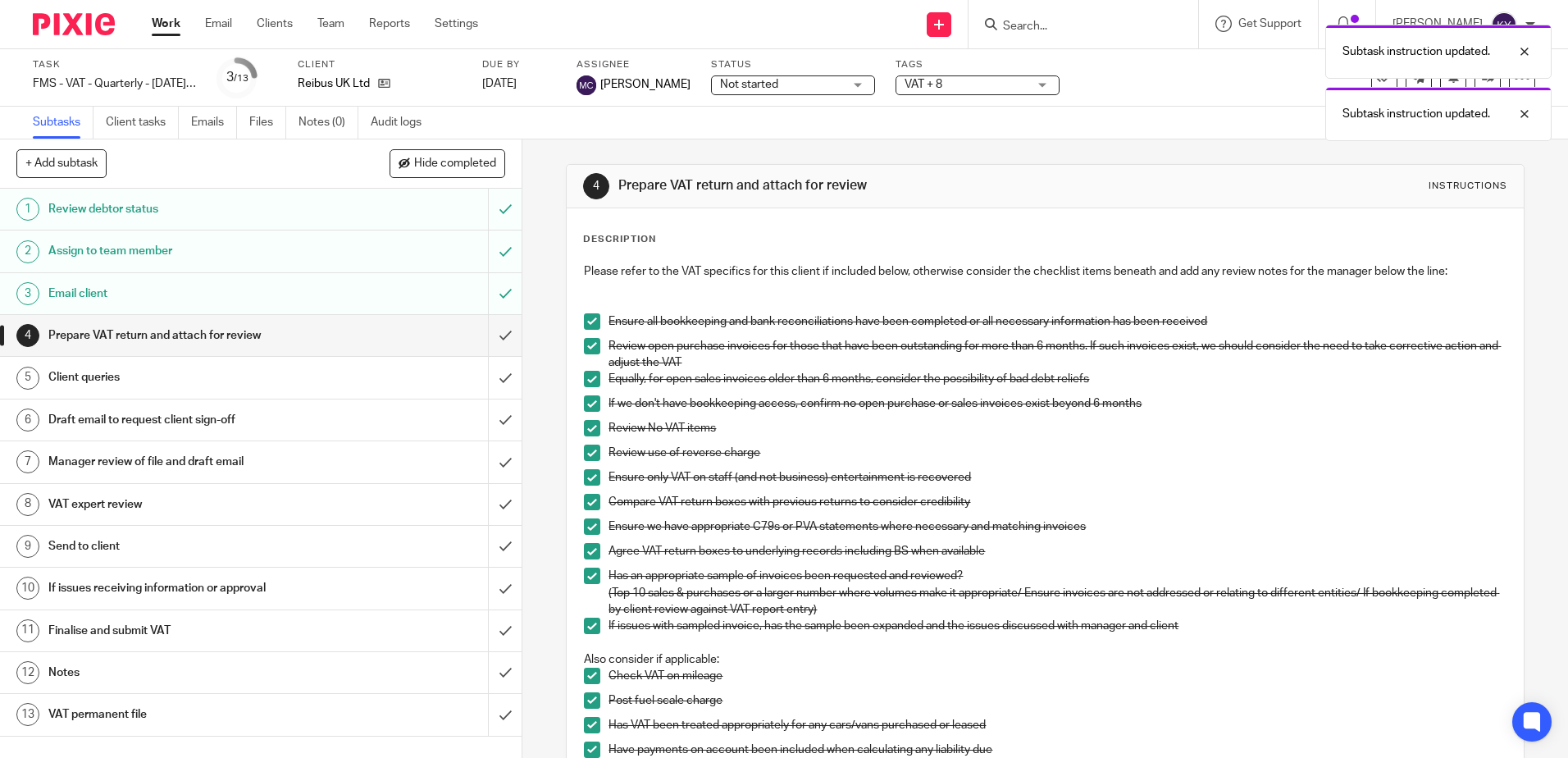
scroll to position [449, 0]
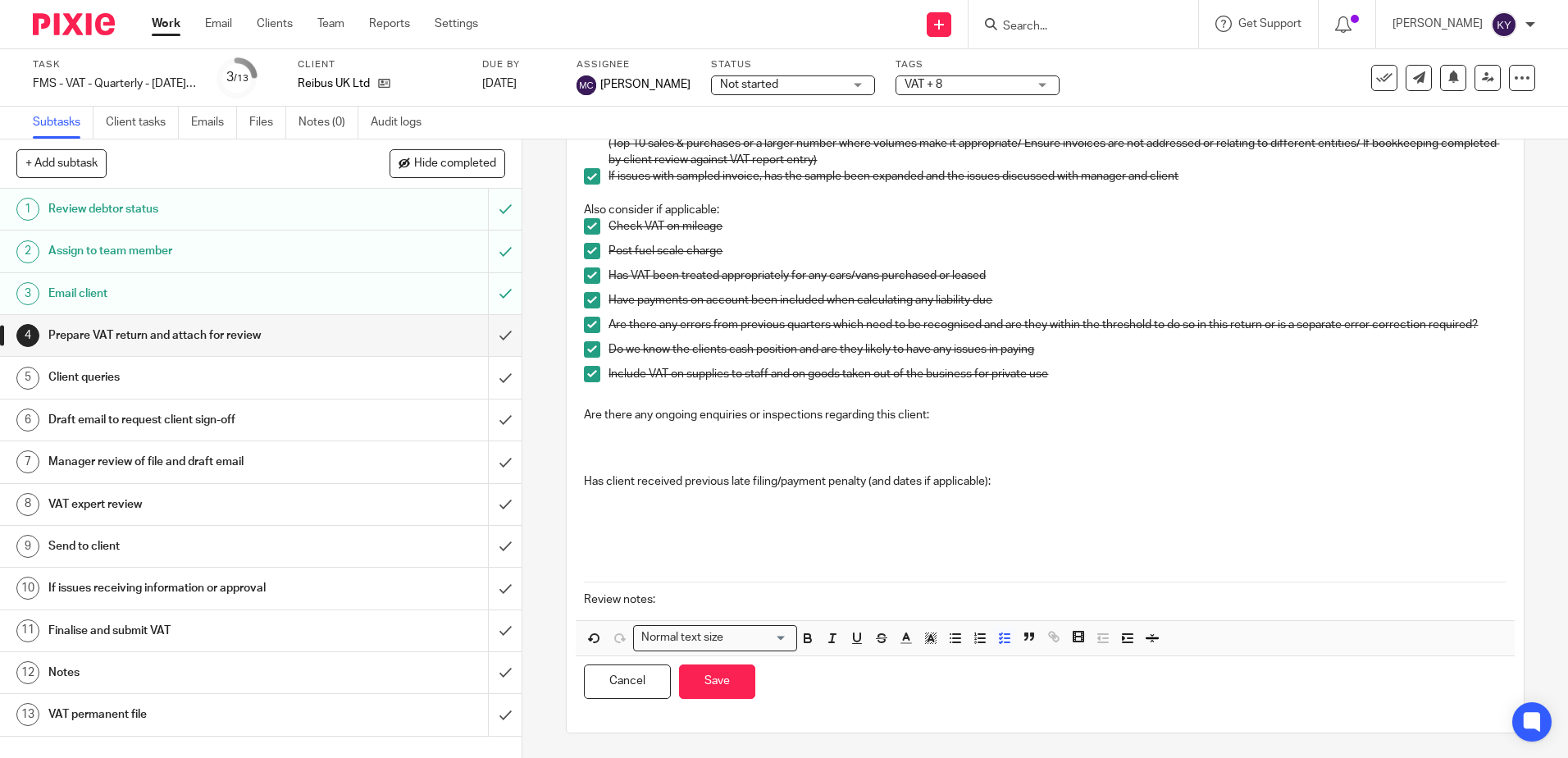
click at [698, 598] on p "Review notes:" at bounding box center [1045, 600] width 922 height 17
click at [792, 599] on p "Review notes: Client confirmed nil return (14.08.2025)" at bounding box center [1045, 600] width 922 height 17
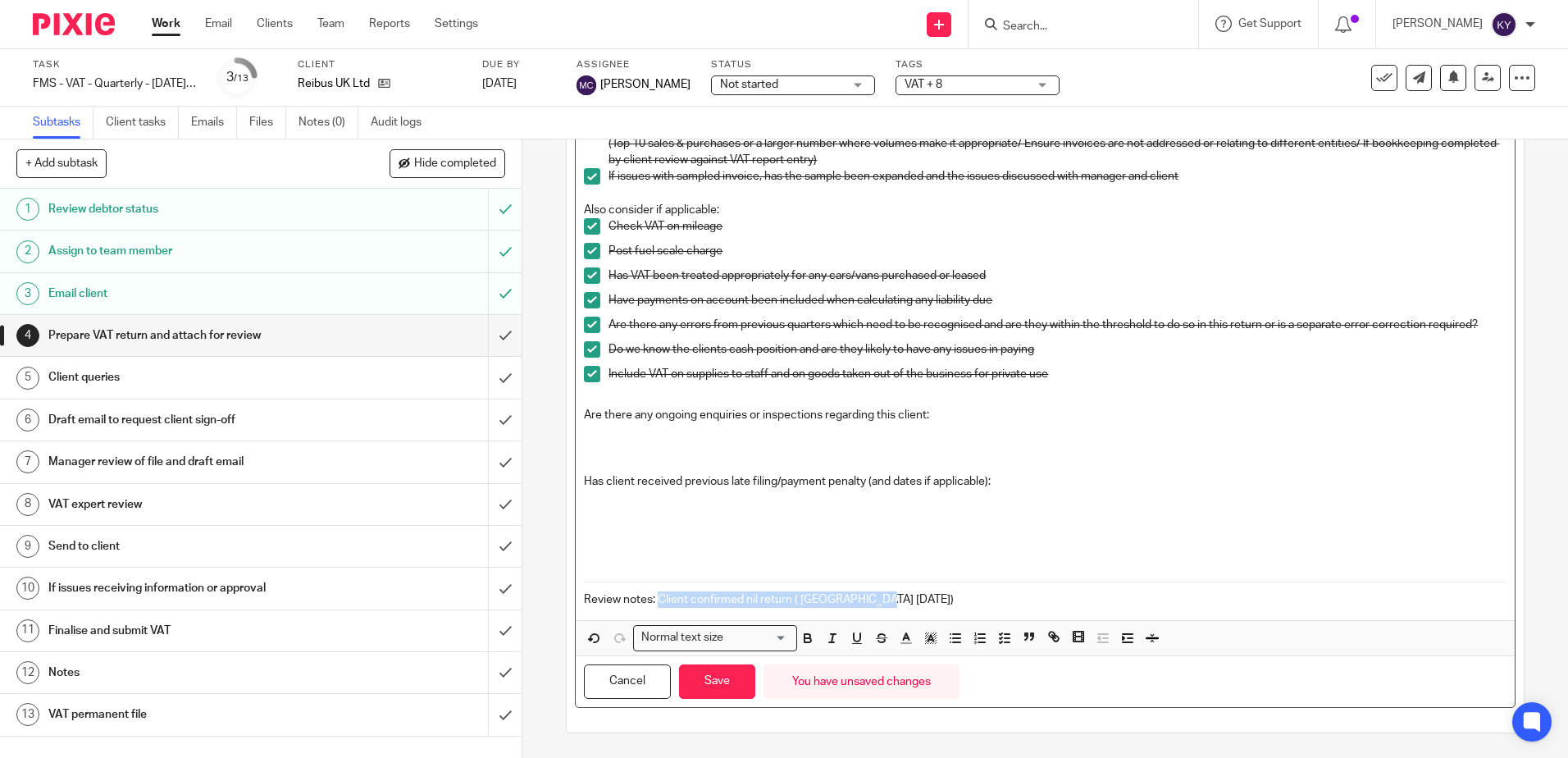
drag, startPoint x: 881, startPoint y: 601, endPoint x: 719, endPoint y: 611, distance: 162.3
click at [655, 599] on p "Review notes: Client confirmed nil return ( KY 14.08.2025)" at bounding box center [1045, 600] width 922 height 17
click at [801, 643] on icon "button" at bounding box center [808, 639] width 15 height 15
click at [897, 652] on span at bounding box center [915, 640] width 49 height 25
click at [901, 647] on button "button" at bounding box center [906, 638] width 21 height 21
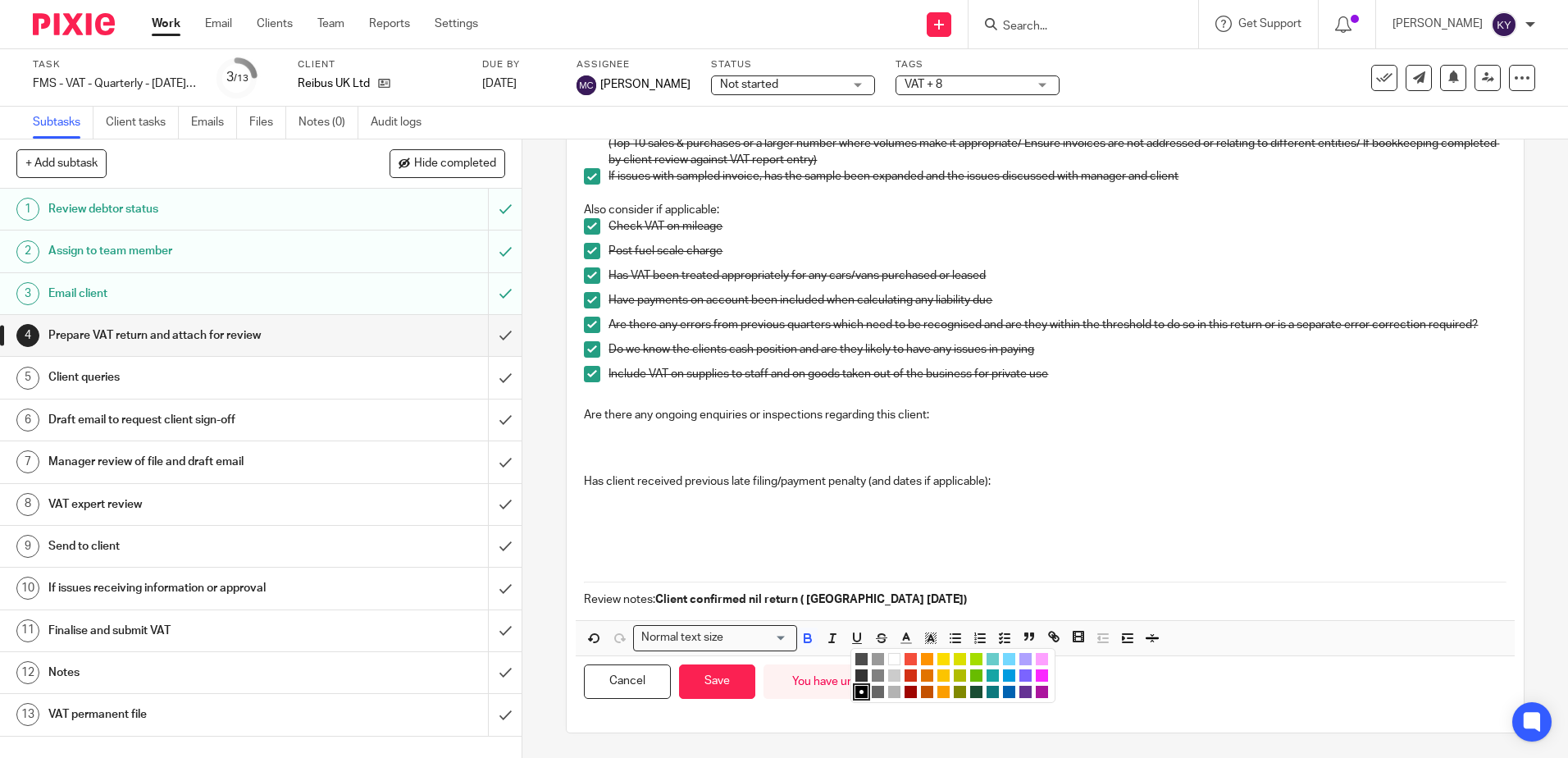
click at [1035, 674] on li "color:#FA28FF" at bounding box center [1041, 675] width 12 height 12
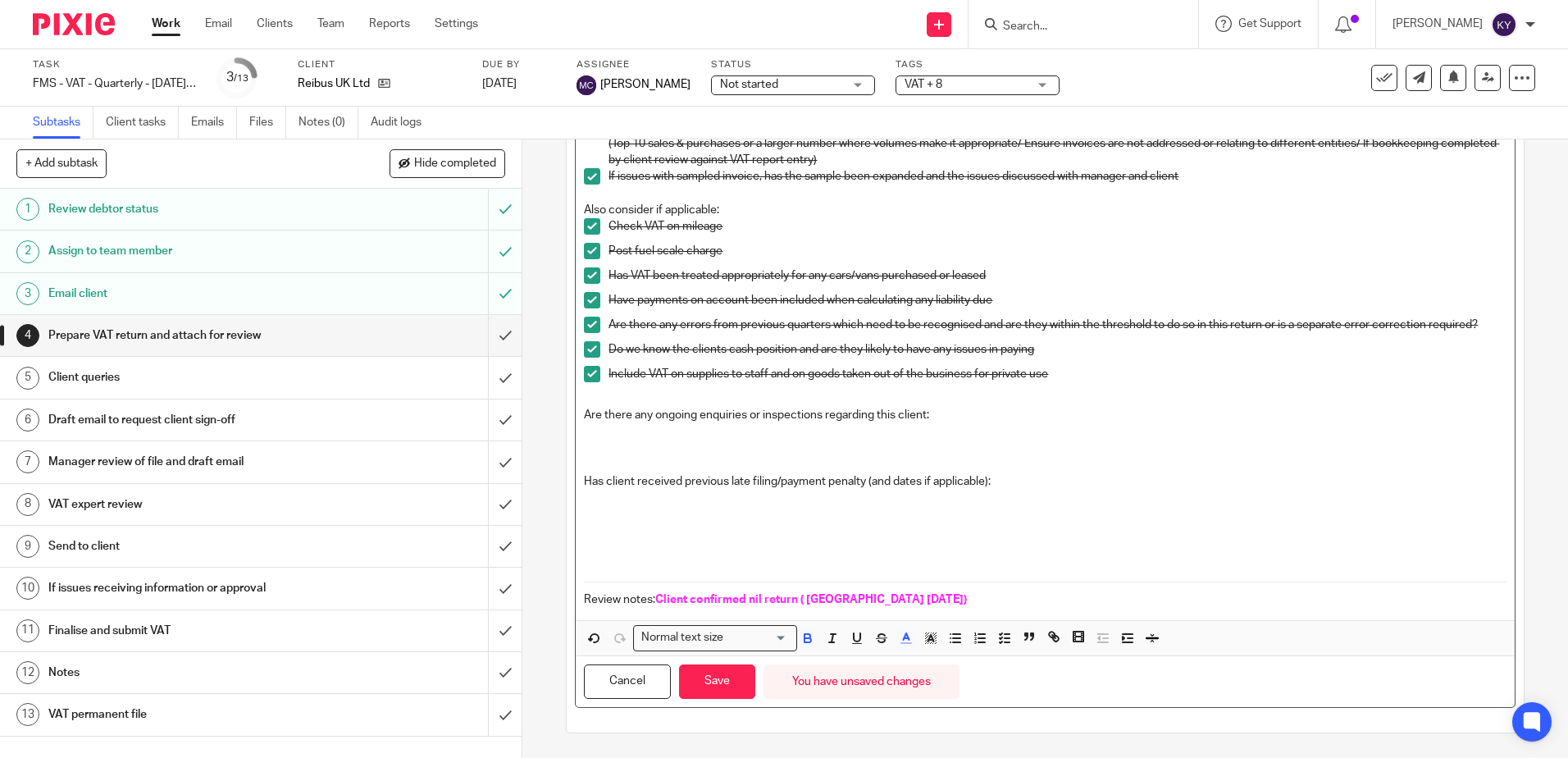
click at [913, 597] on p "Review notes: Client confirmed nil return ( KY 14.08.2025)" at bounding box center [1045, 600] width 922 height 17
click at [720, 682] on button "Save" at bounding box center [717, 682] width 76 height 36
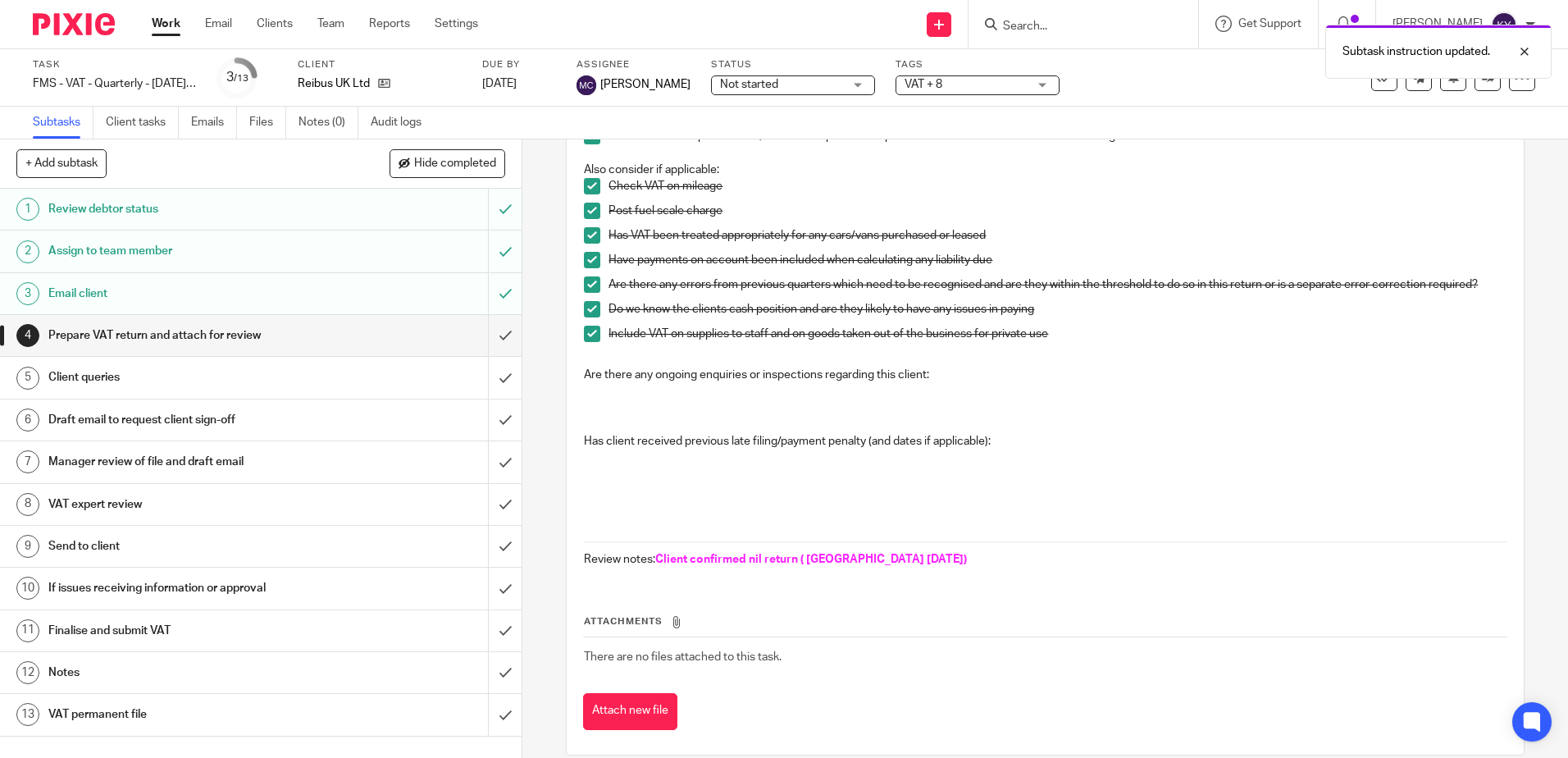
scroll to position [525, 0]
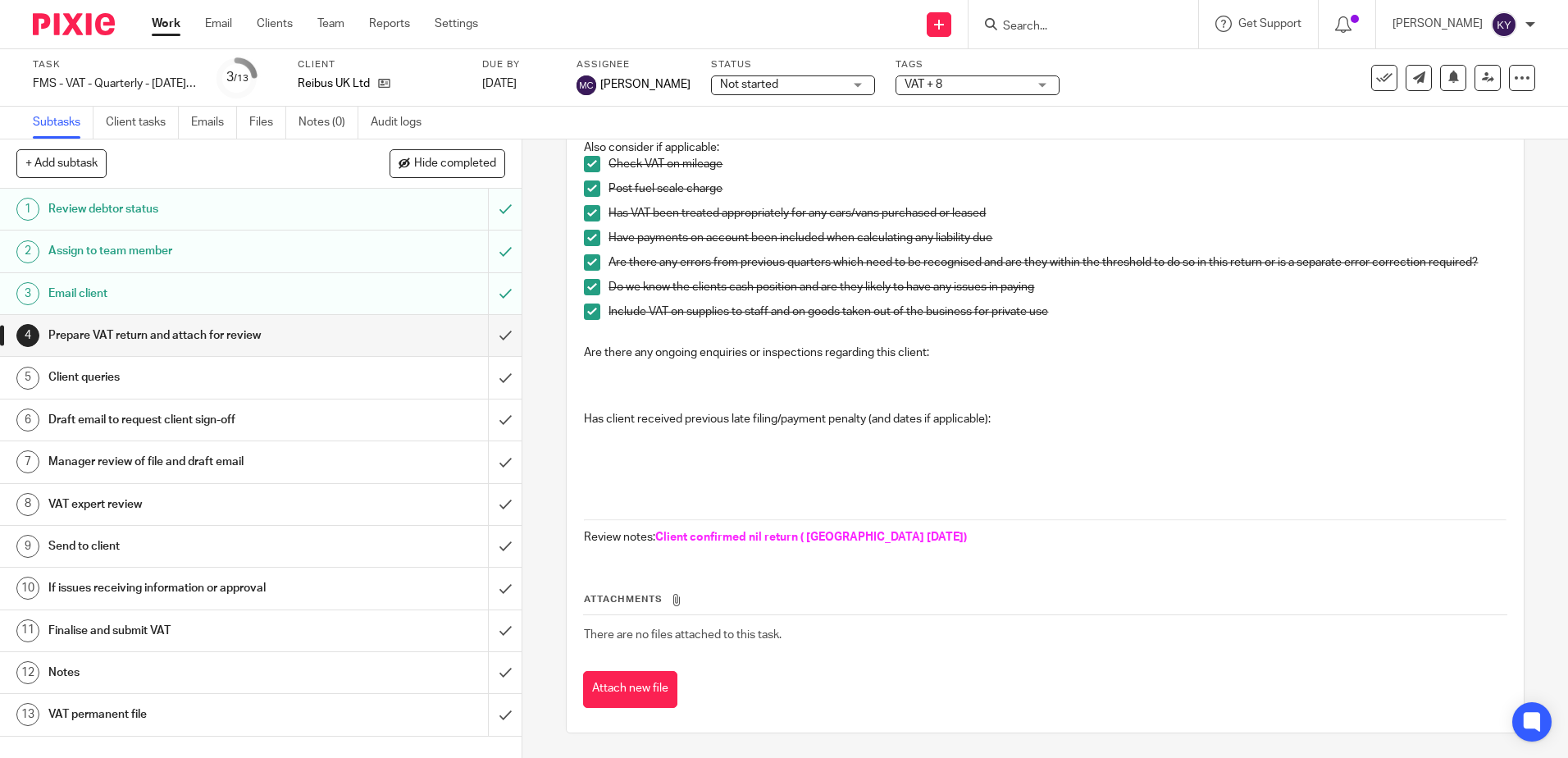
click at [540, 475] on div "4 Prepare VAT return and attach for review Instructions Description Edit descri…" at bounding box center [1045, 449] width 1045 height 619
click at [480, 344] on input "submit" at bounding box center [261, 336] width 522 height 41
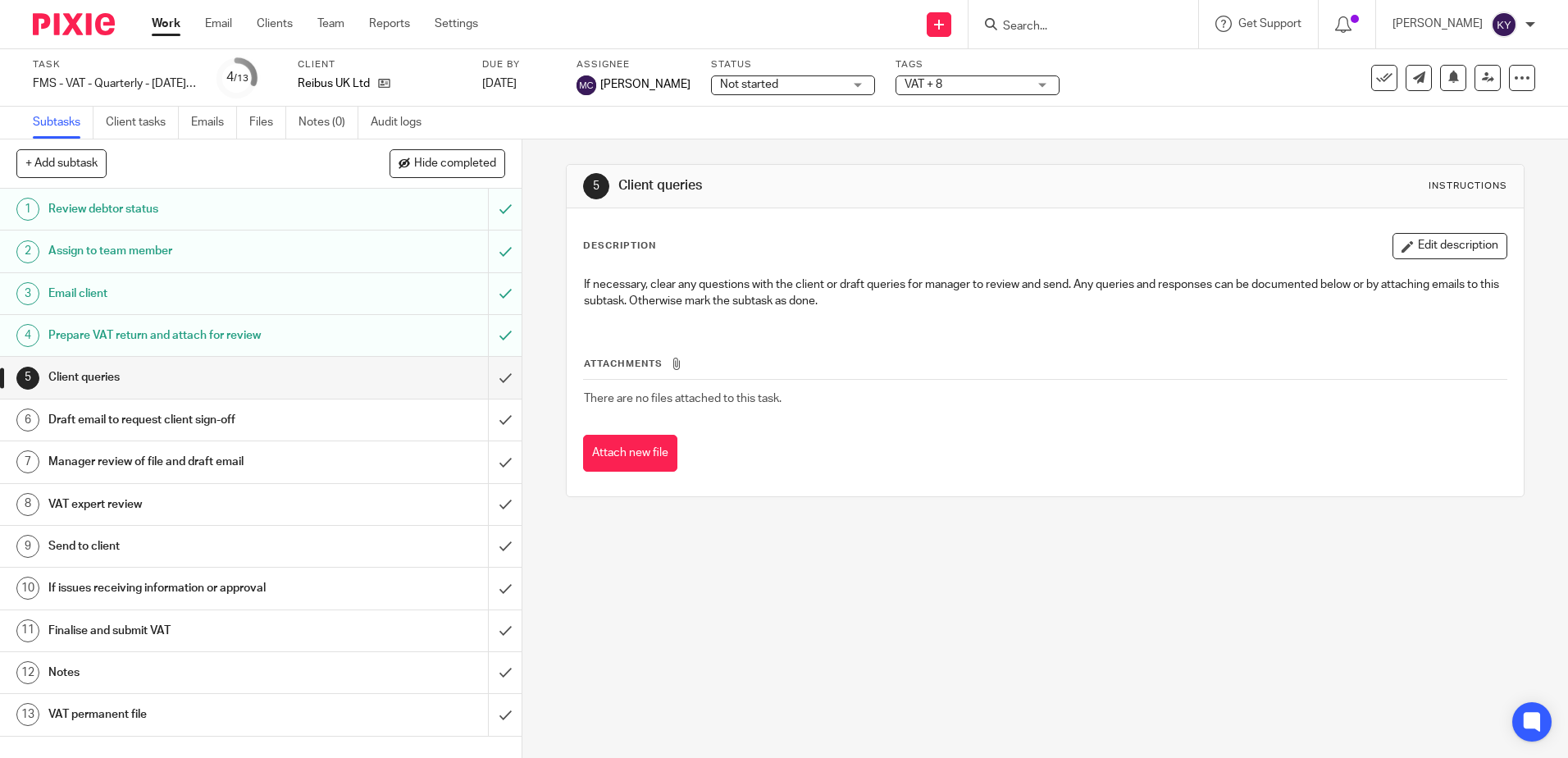
click at [613, 568] on div "5 Client queries Instructions Description Edit description If necessary, clear …" at bounding box center [1045, 449] width 1045 height 619
click at [490, 377] on input "submit" at bounding box center [261, 377] width 522 height 41
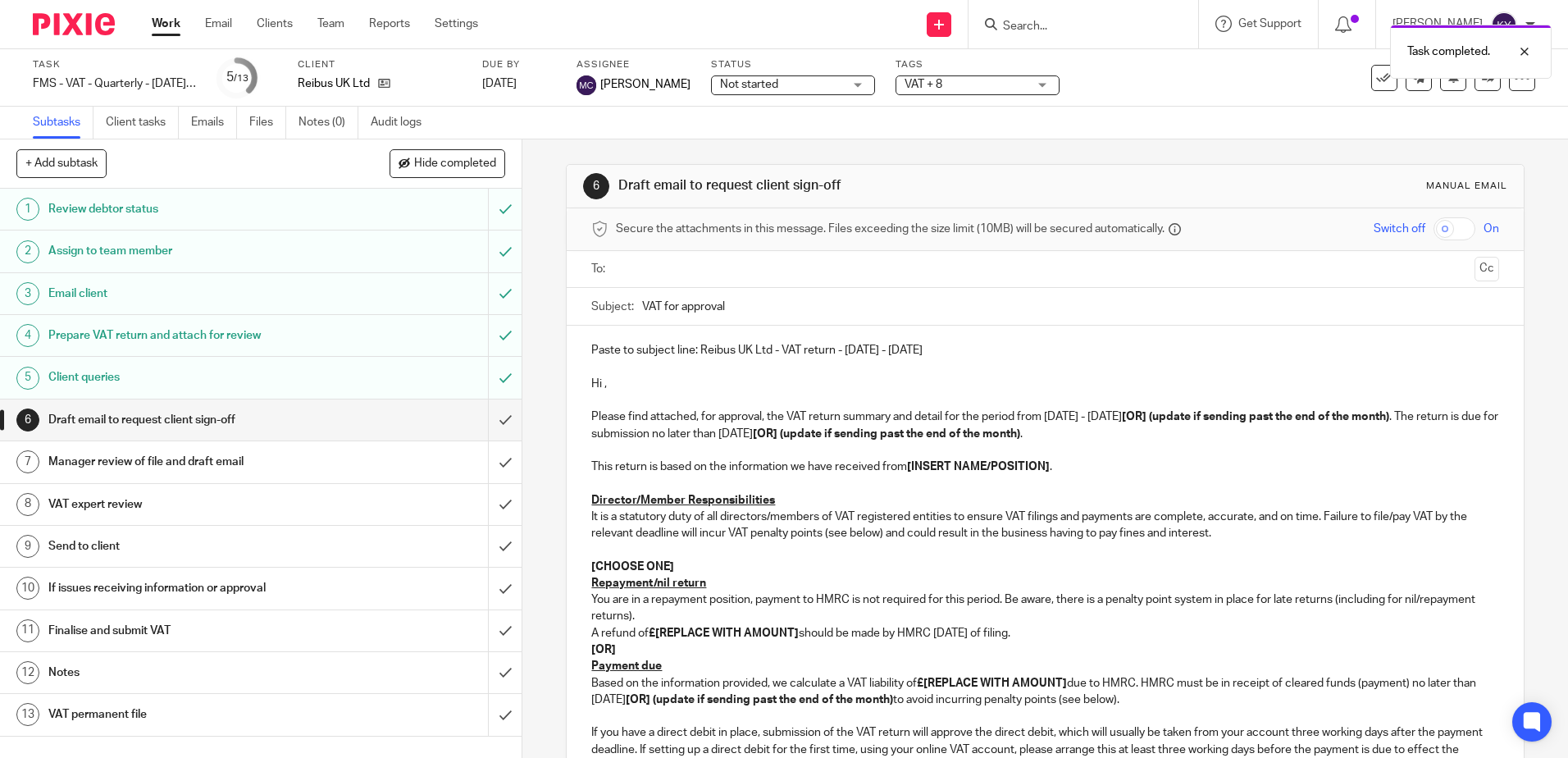
scroll to position [82, 0]
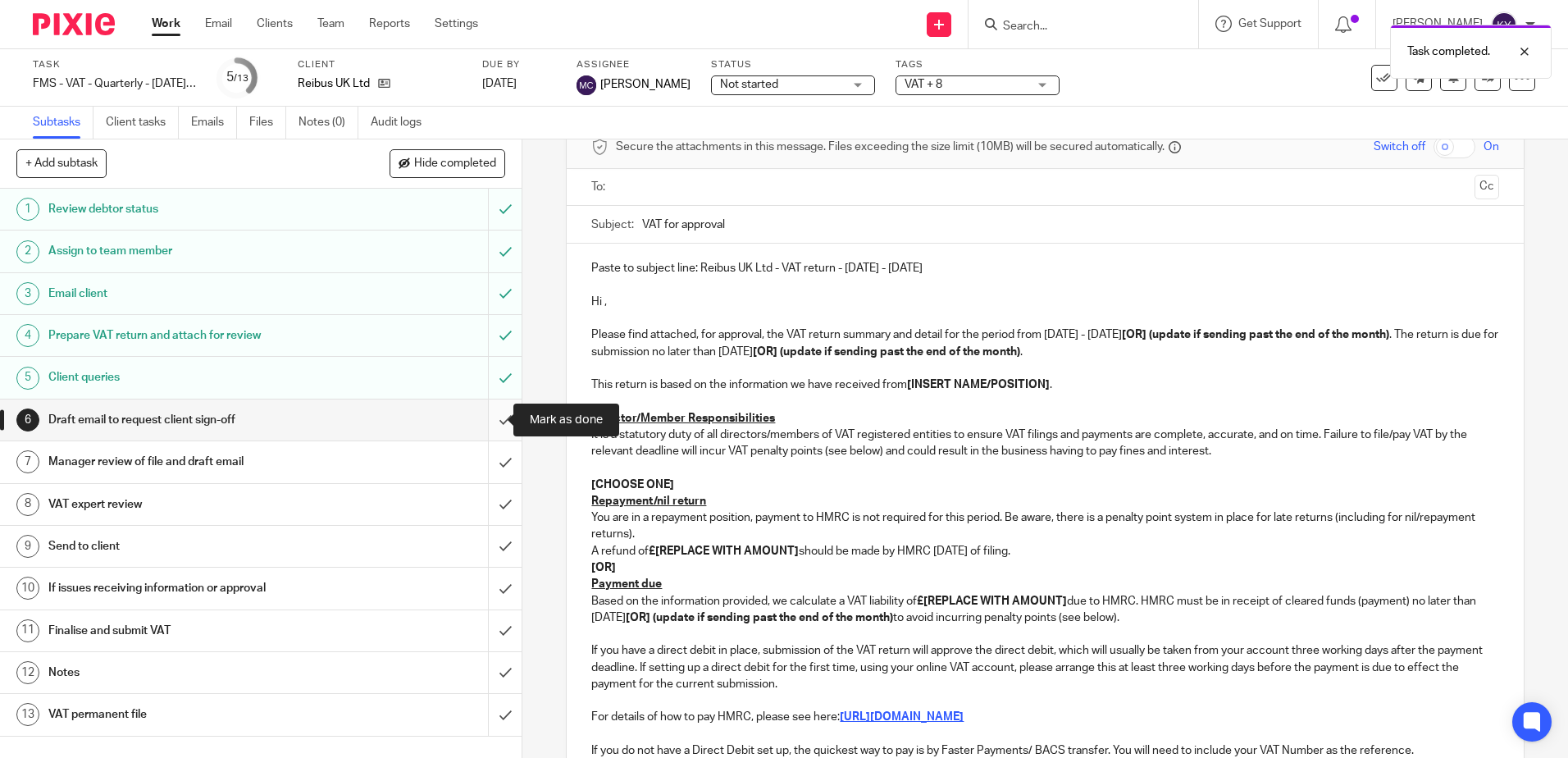
click at [493, 427] on input "submit" at bounding box center [261, 420] width 522 height 41
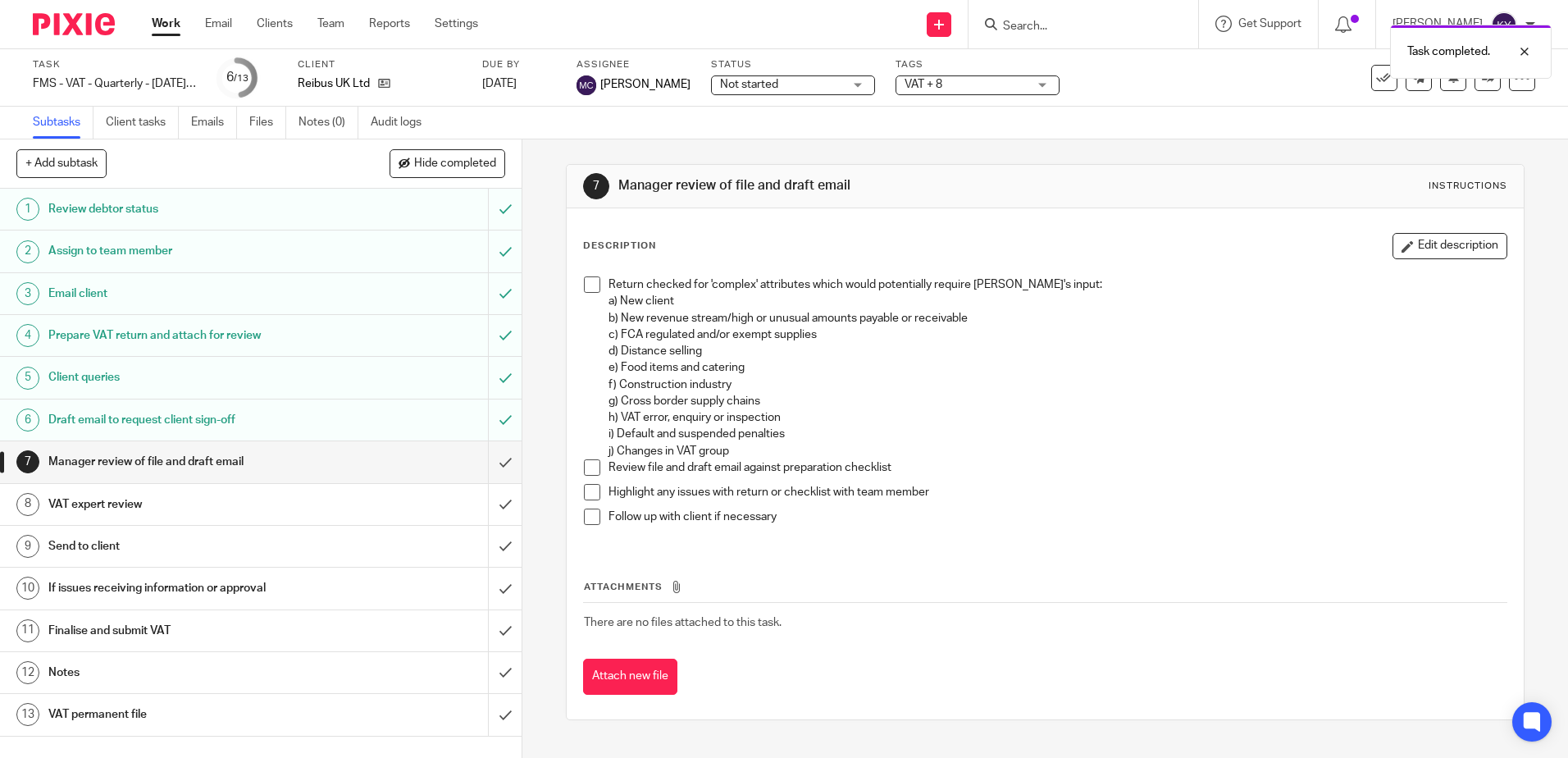
click at [151, 338] on h1 "Prepare VAT return and attach for review" at bounding box center [189, 336] width 282 height 25
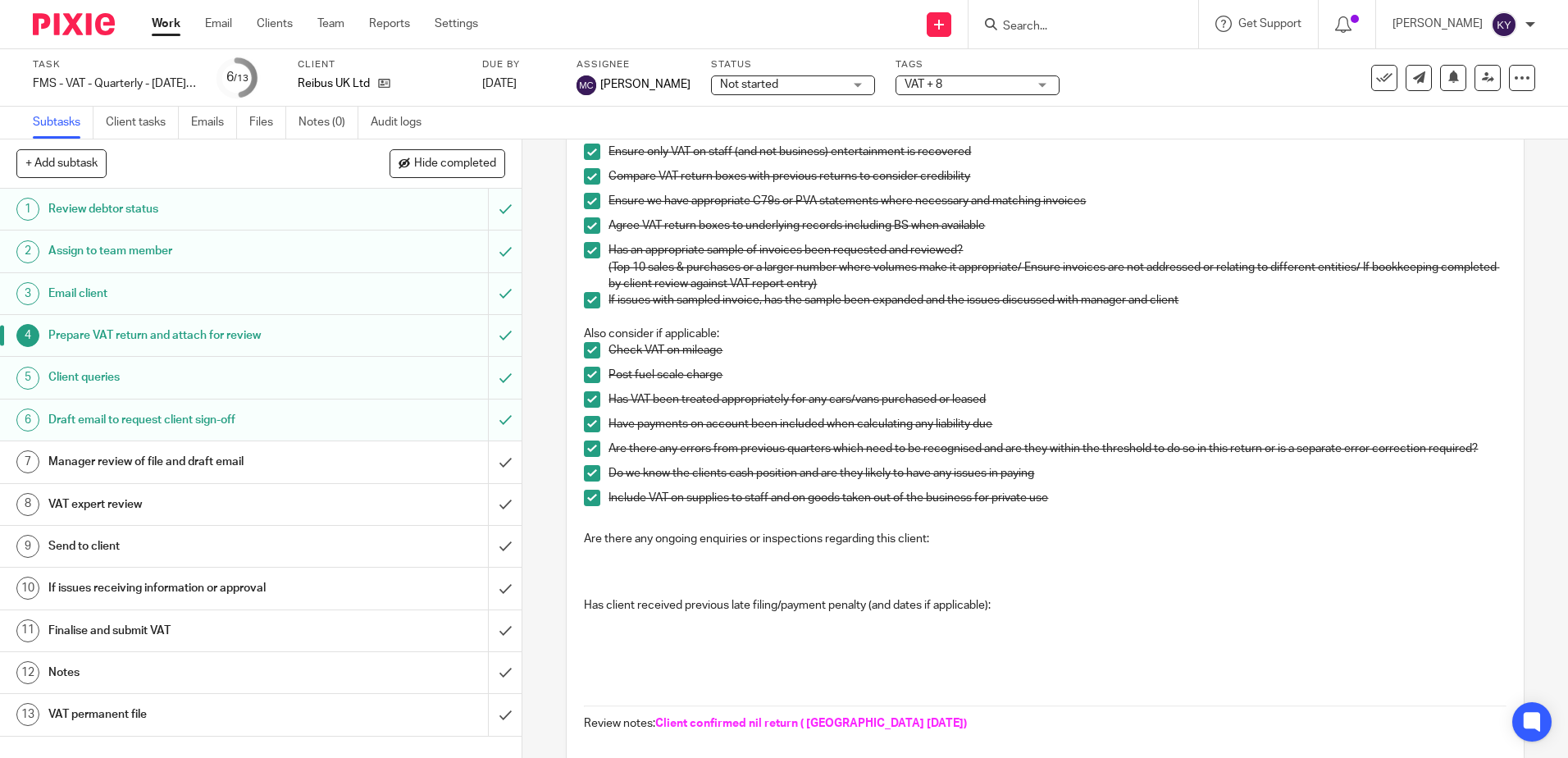
scroll to position [525, 0]
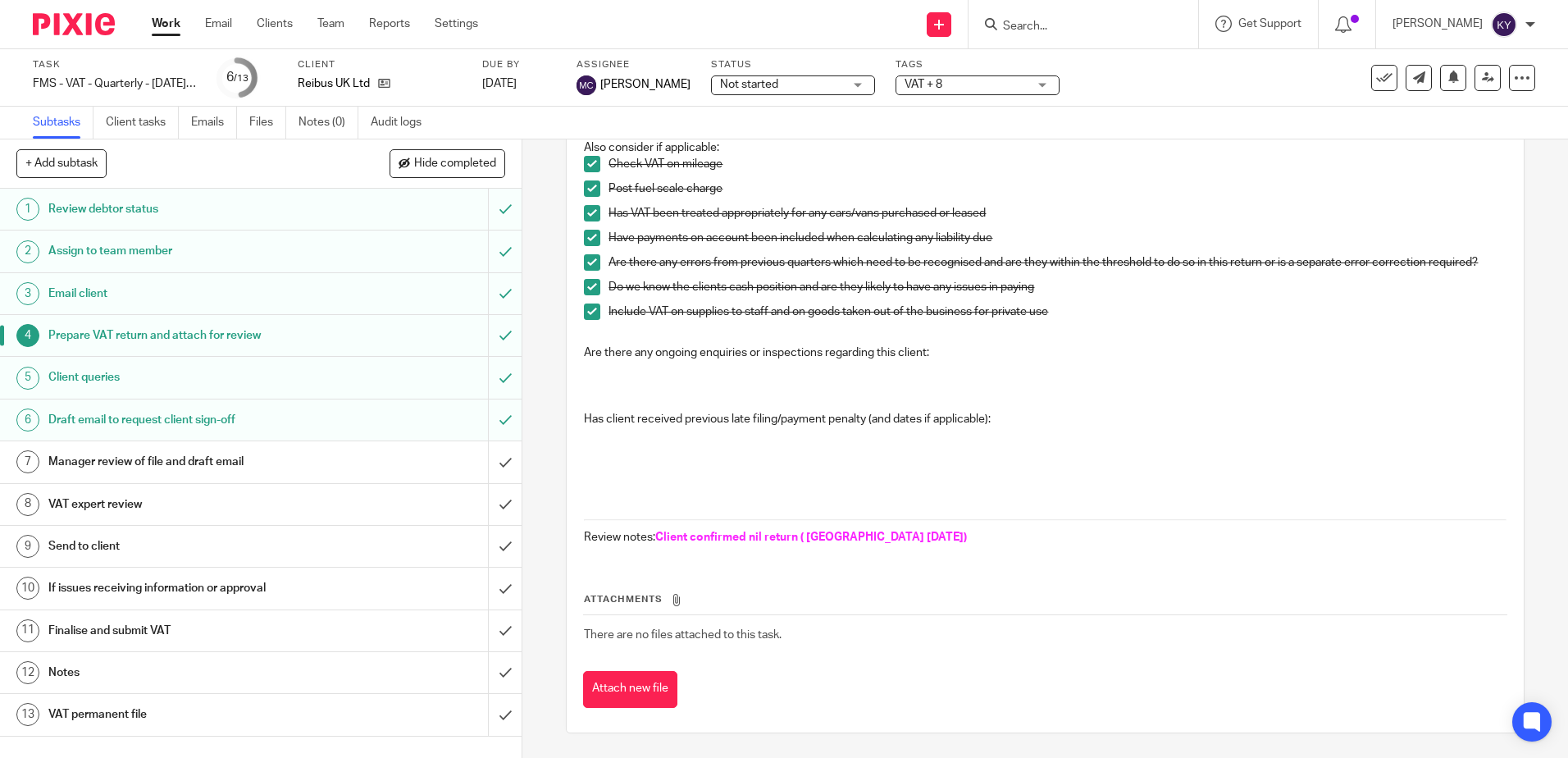
click at [157, 466] on h1 "Manager review of file and draft email" at bounding box center [189, 462] width 282 height 25
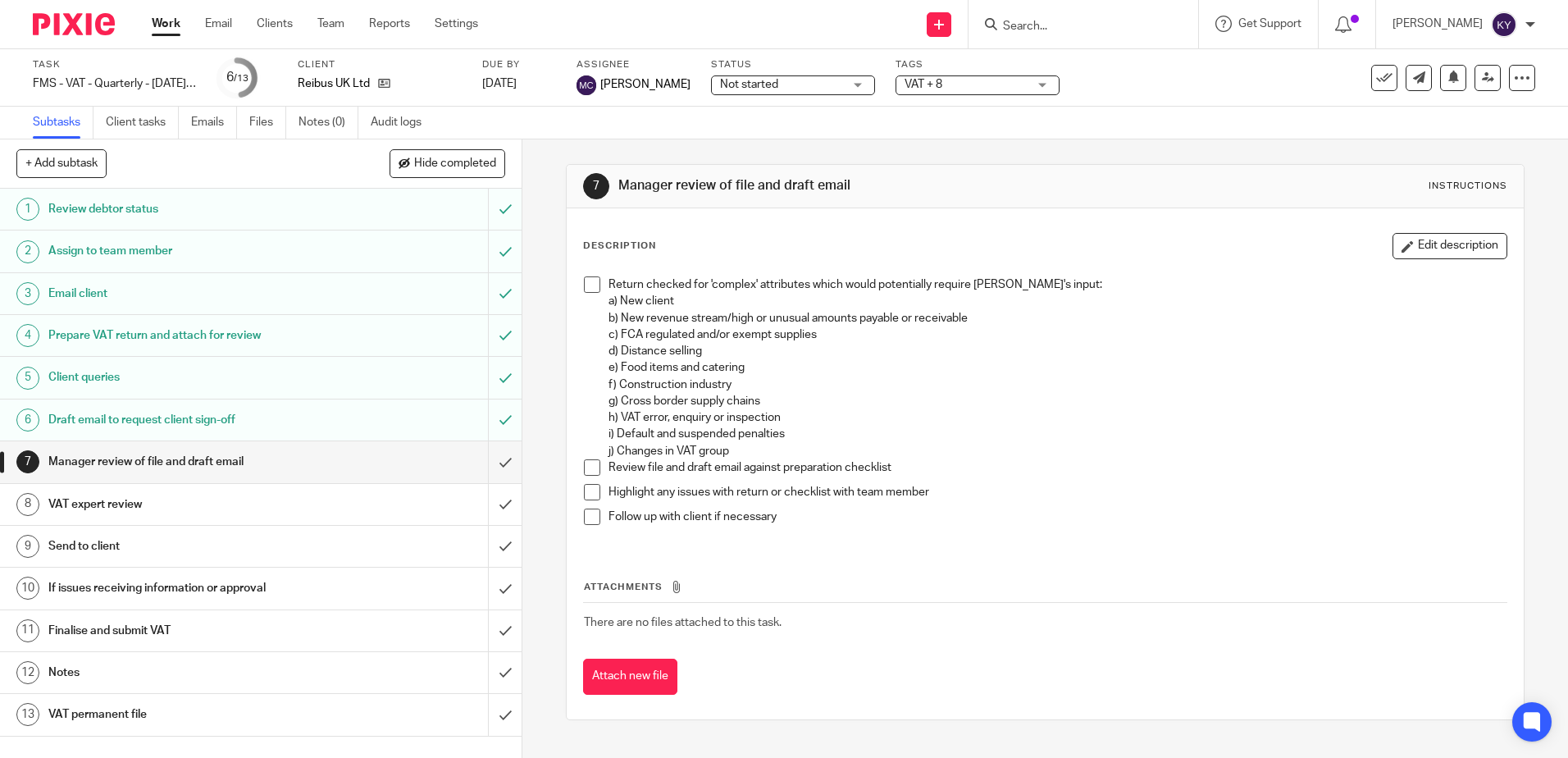
click at [589, 288] on span at bounding box center [592, 285] width 17 height 17
click at [586, 468] on span at bounding box center [592, 468] width 17 height 17
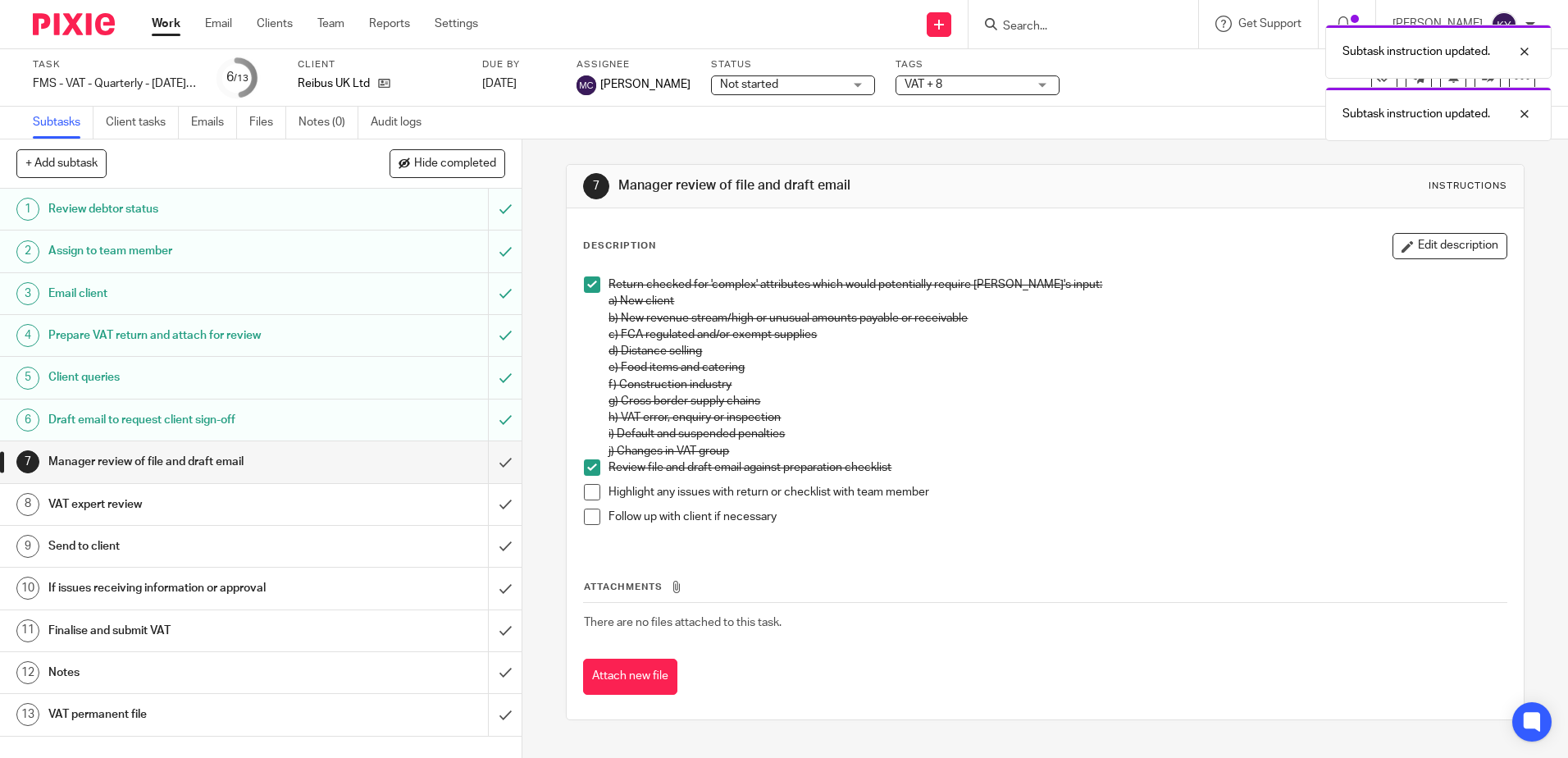
click at [586, 494] on span at bounding box center [592, 492] width 17 height 17
click at [585, 514] on span at bounding box center [592, 517] width 17 height 17
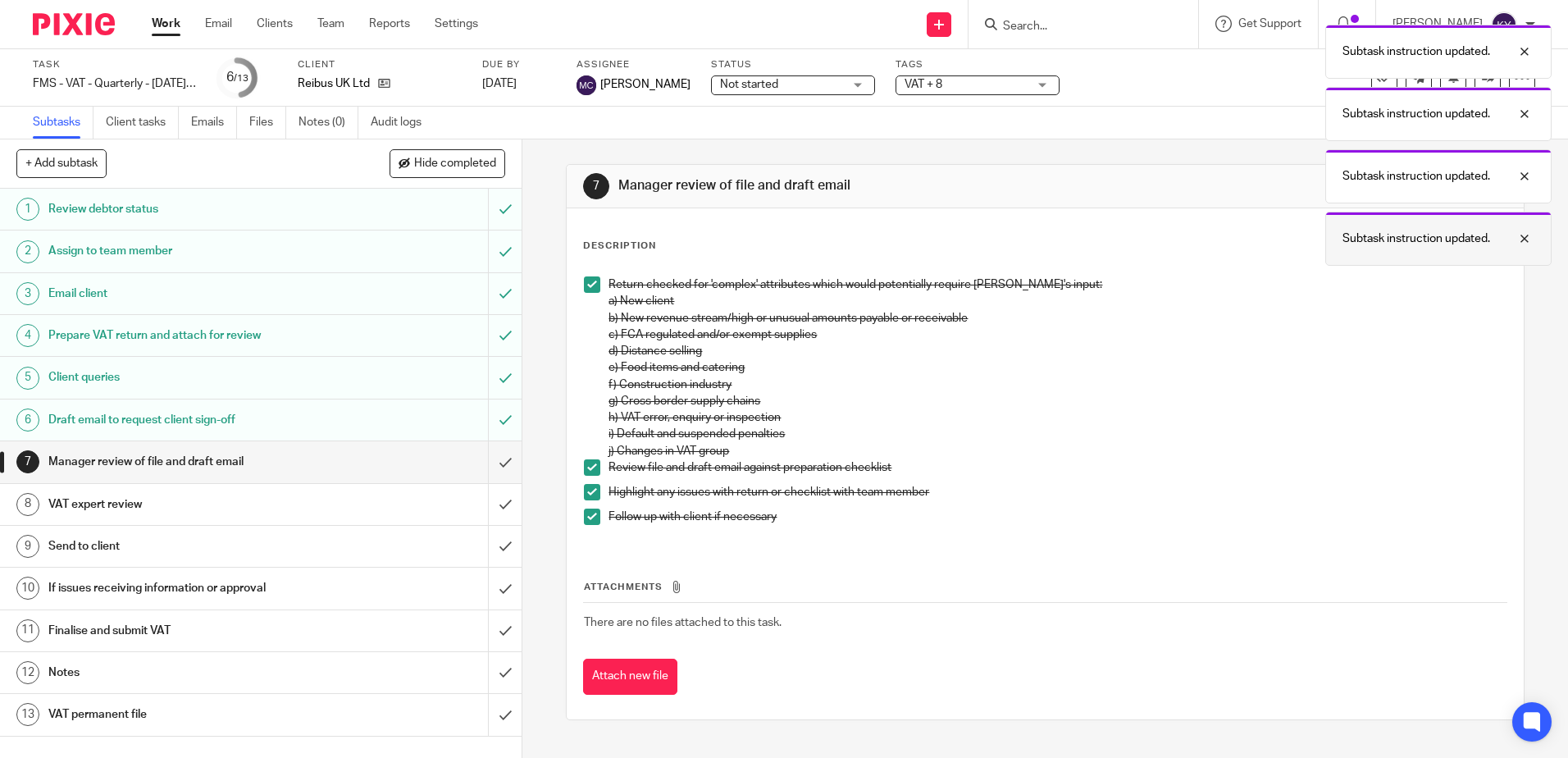
click at [1519, 237] on div at bounding box center [1513, 239] width 45 height 20
click at [1459, 240] on button "Edit description" at bounding box center [1450, 247] width 115 height 26
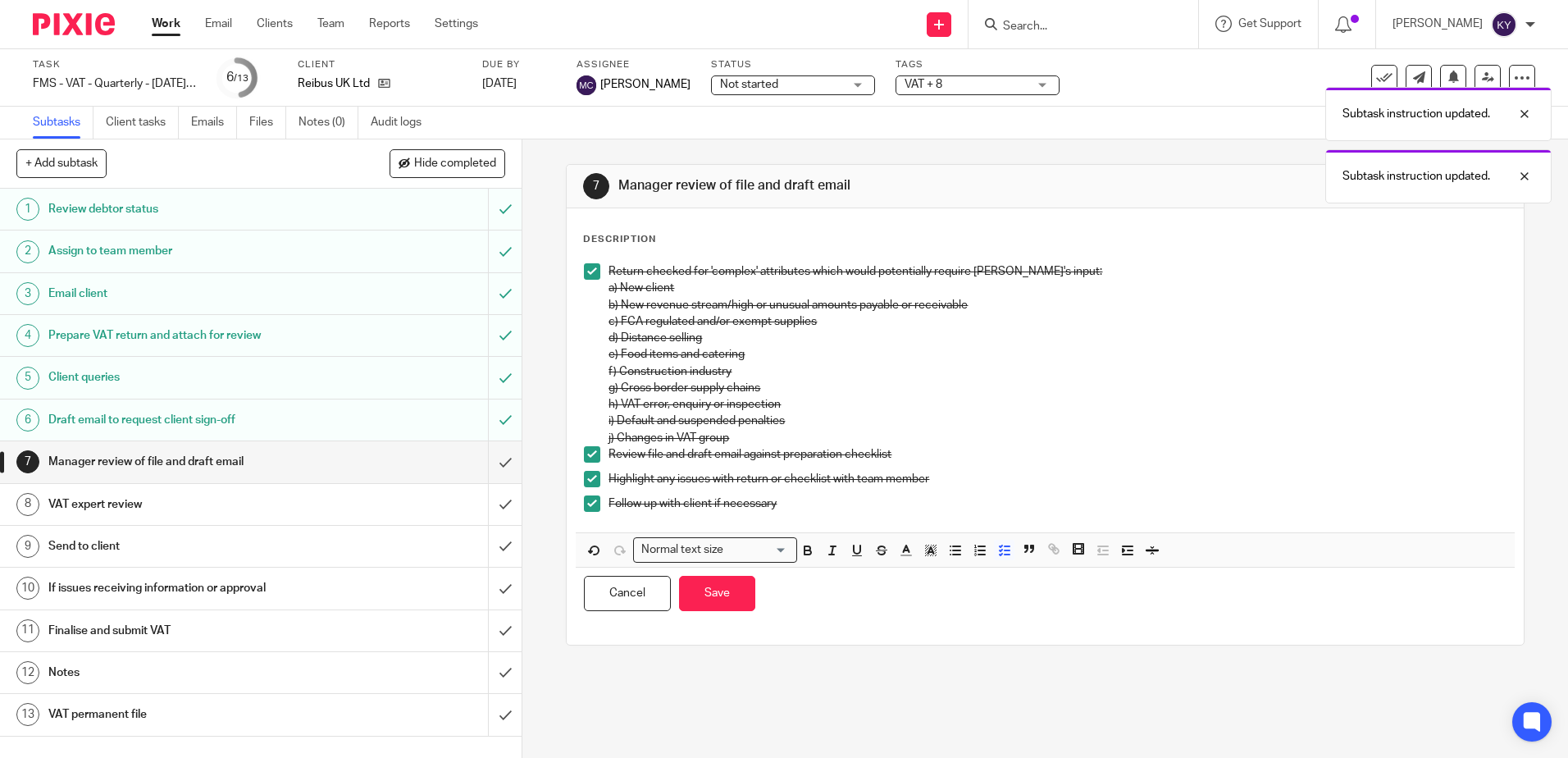
click at [833, 496] on p "Follow up with client if necessary" at bounding box center [1057, 504] width 897 height 17
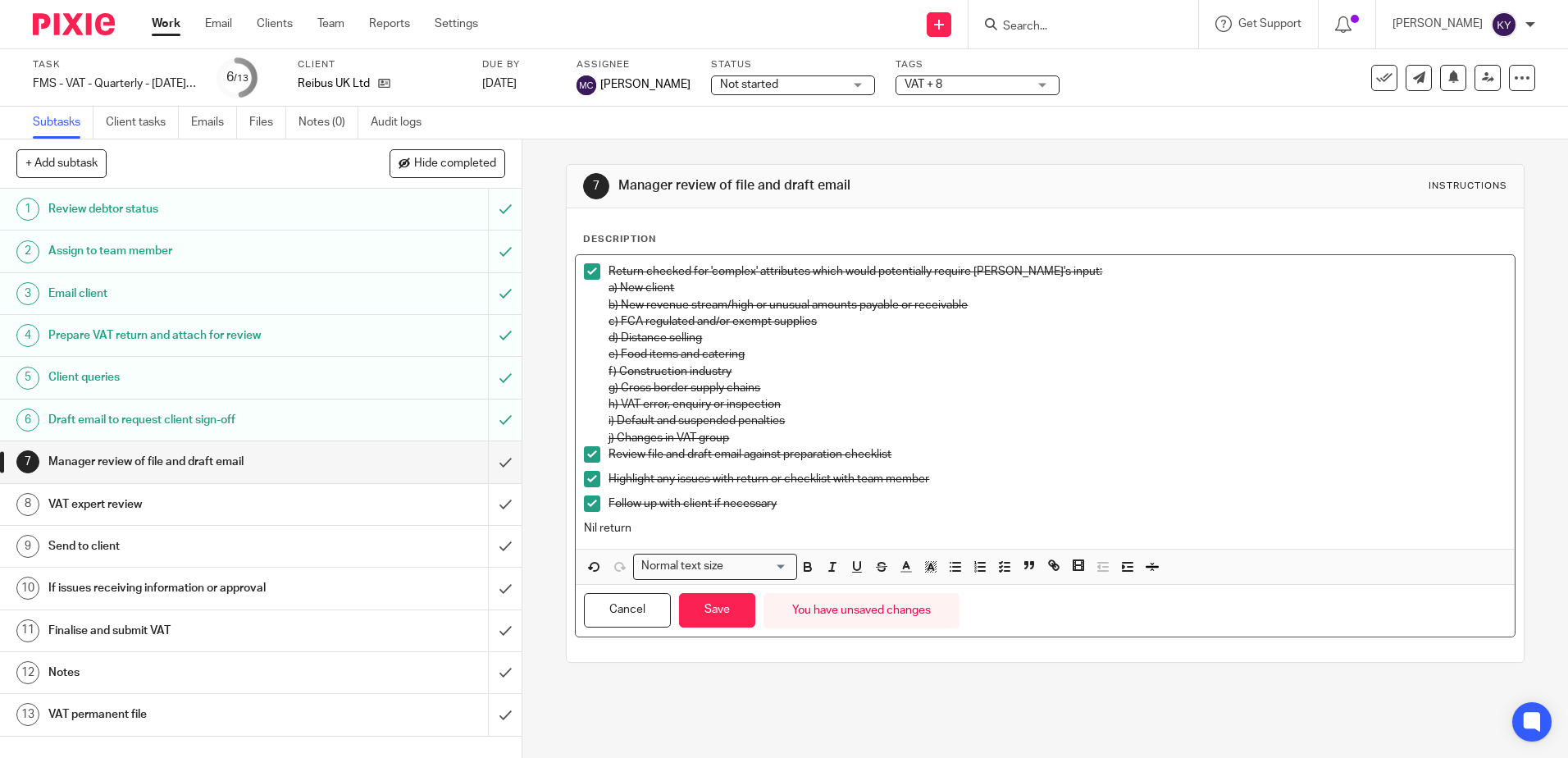
drag, startPoint x: 637, startPoint y: 529, endPoint x: 585, endPoint y: 532, distance: 52.1
click at [569, 529] on div "Description Return checked for 'complex' attributes which would potentially req…" at bounding box center [1045, 435] width 956 height 453
click at [801, 565] on icon "button" at bounding box center [808, 567] width 15 height 15
click at [904, 577] on button "button" at bounding box center [906, 566] width 21 height 21
click at [1035, 606] on li "color:#FA28FF" at bounding box center [1041, 604] width 12 height 12
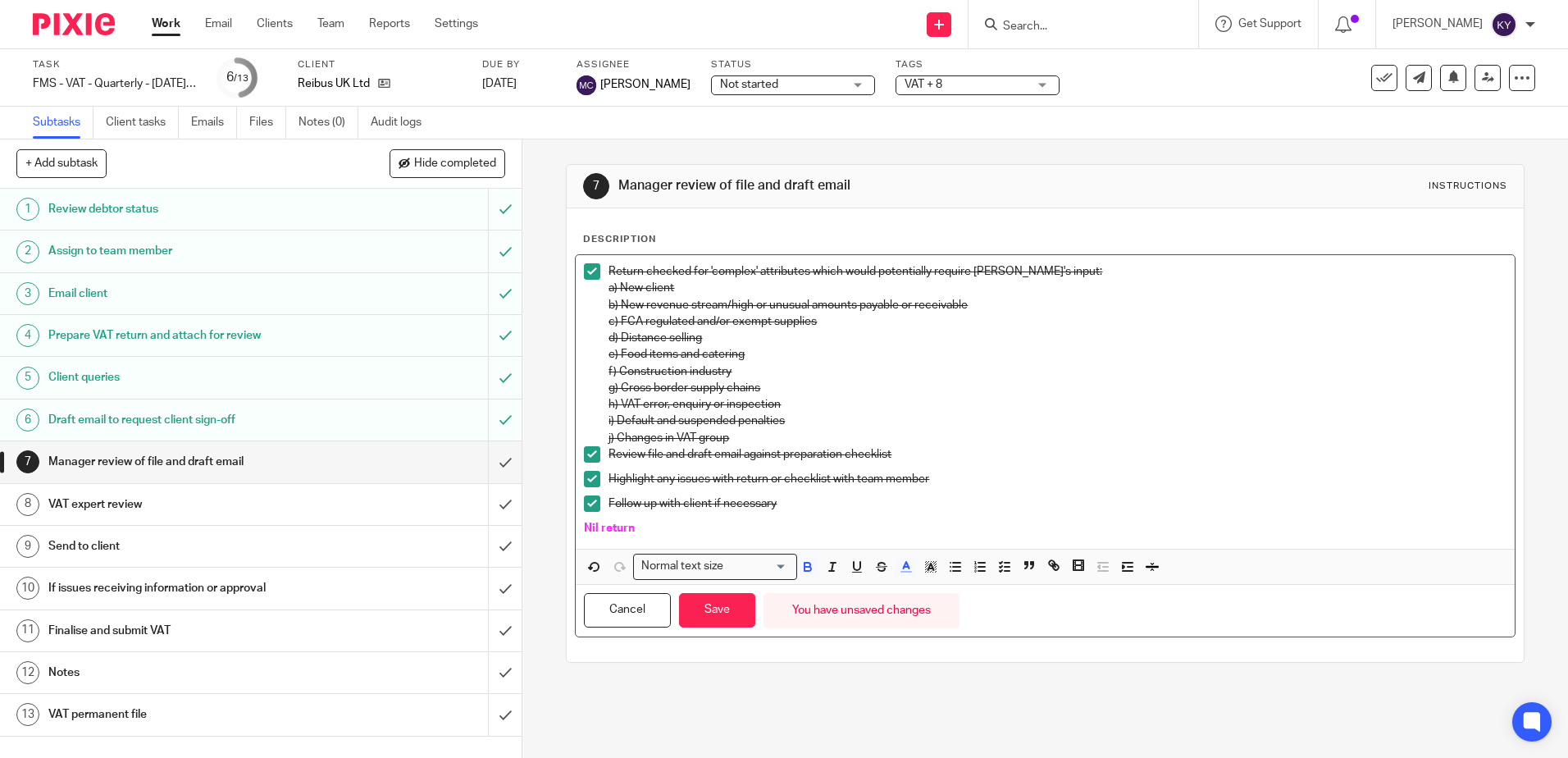
click at [792, 677] on div "7 Manager review of file and draft email Instructions Description Return checke…" at bounding box center [1045, 414] width 958 height 548
click at [724, 624] on button "Save" at bounding box center [717, 611] width 76 height 36
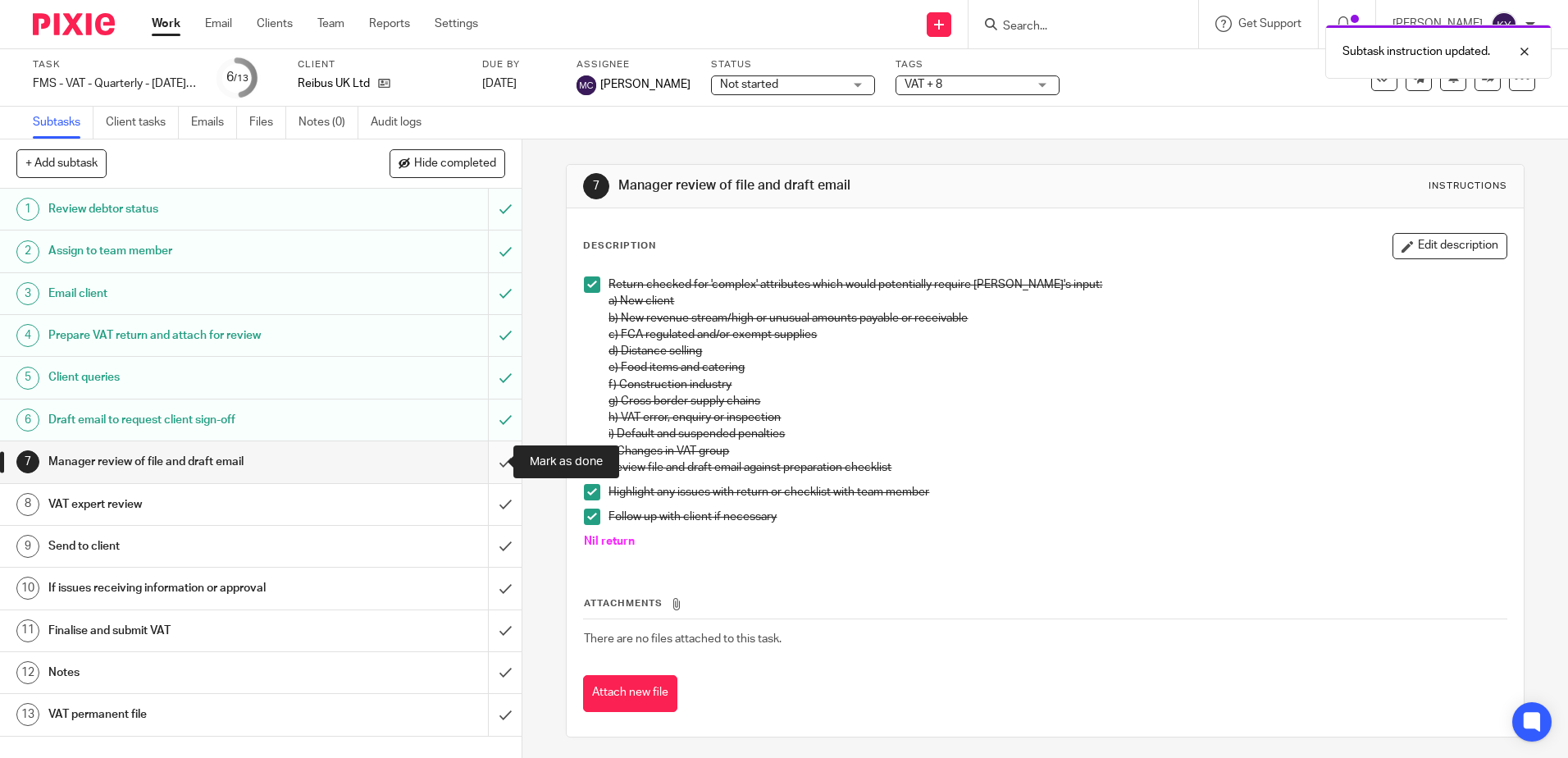
click at [495, 463] on input "submit" at bounding box center [261, 463] width 522 height 41
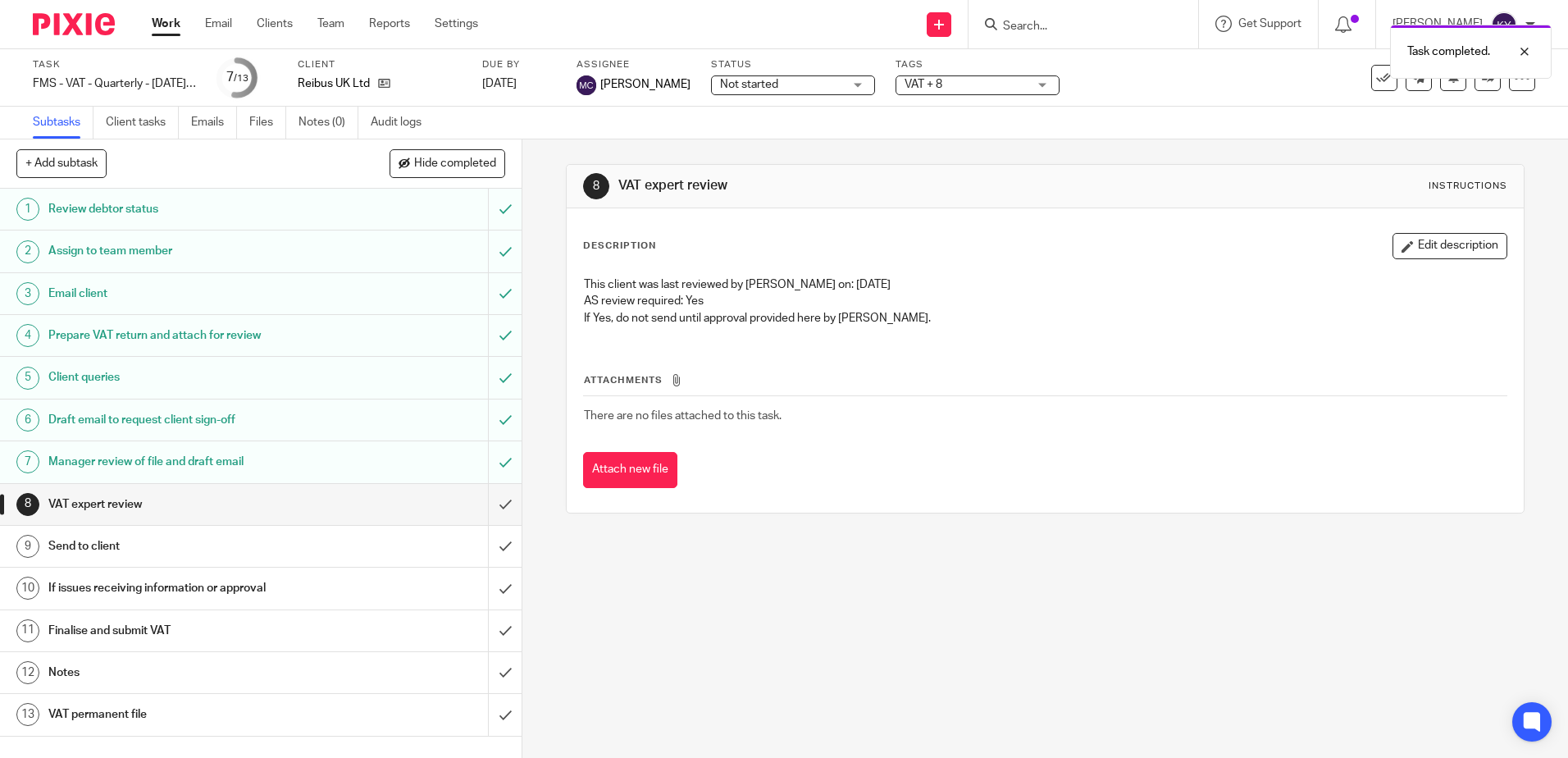
click at [168, 544] on h1 "Send to client" at bounding box center [189, 547] width 282 height 25
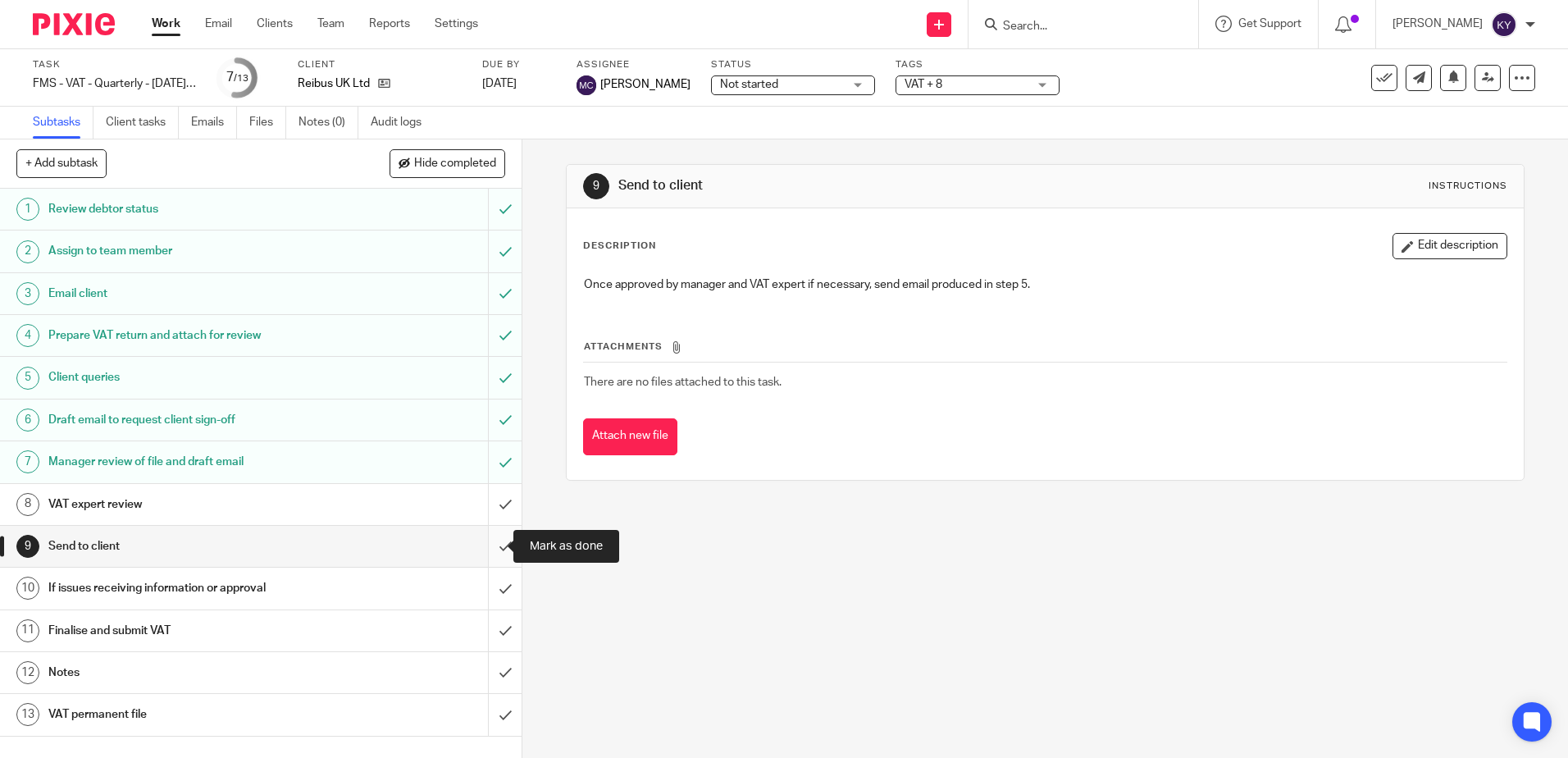
click at [483, 552] on input "submit" at bounding box center [261, 547] width 522 height 41
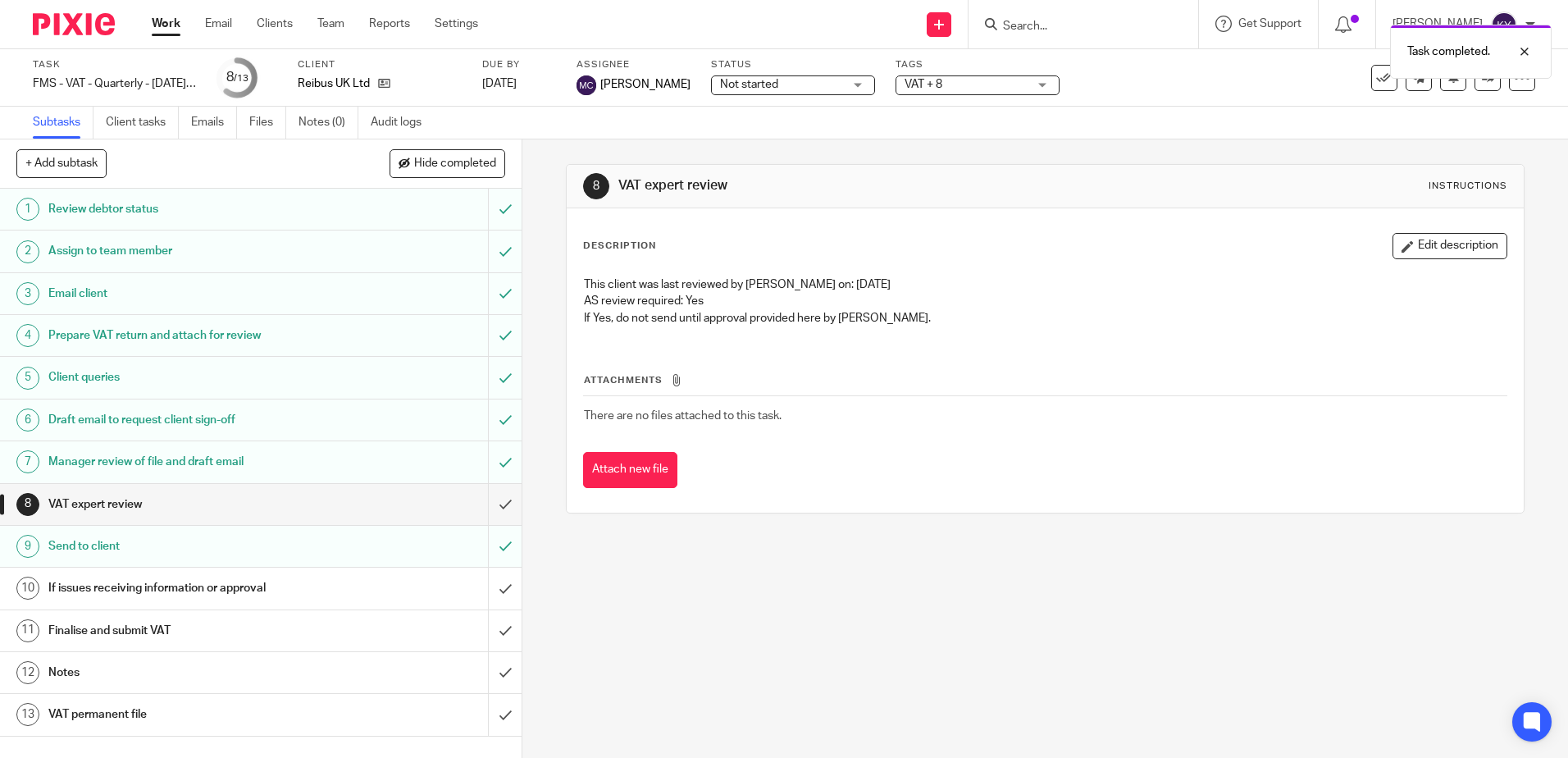
click at [246, 590] on h1 "If issues receiving information or approval" at bounding box center [189, 588] width 282 height 25
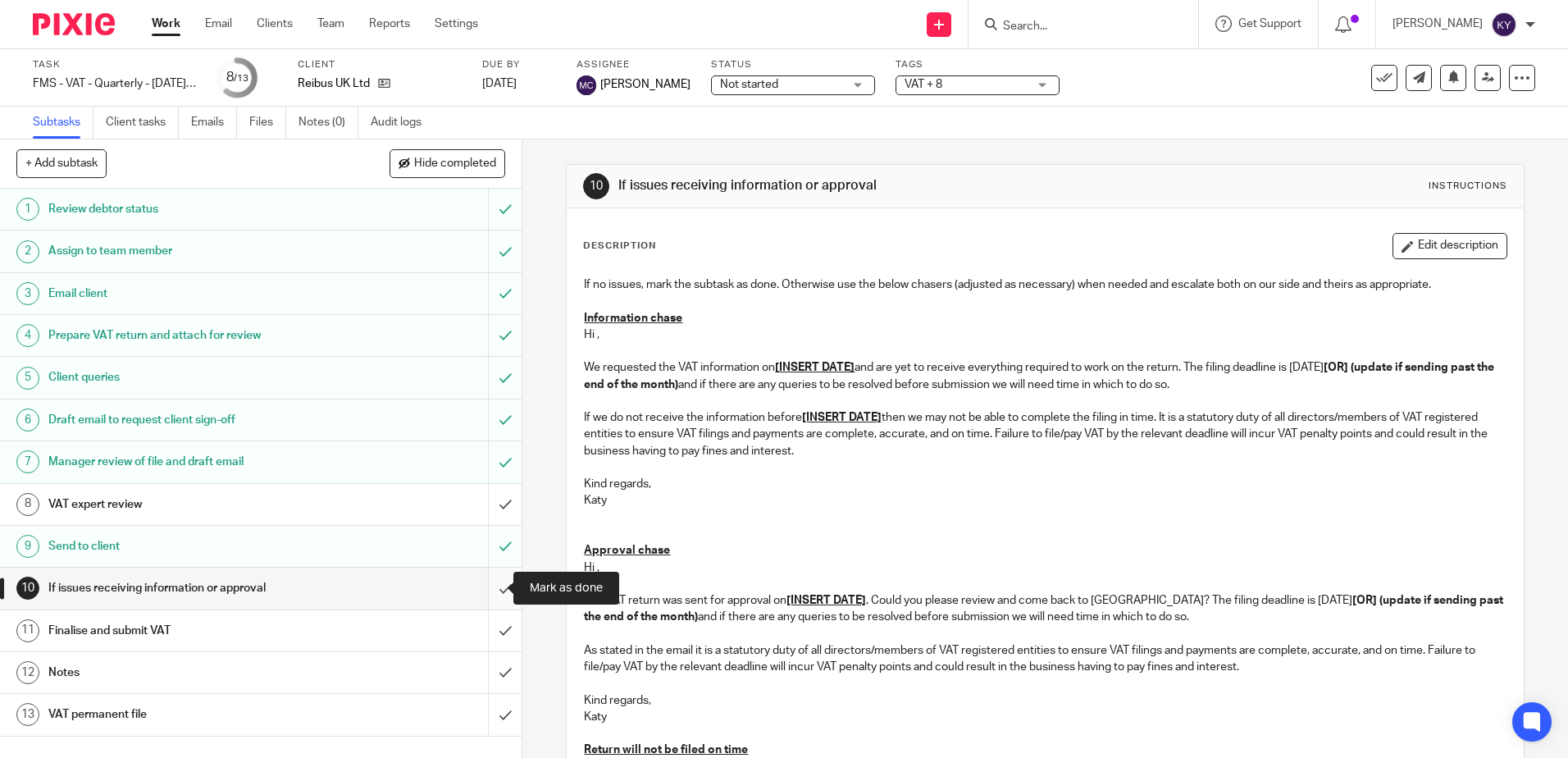
click at [484, 594] on input "submit" at bounding box center [261, 588] width 522 height 41
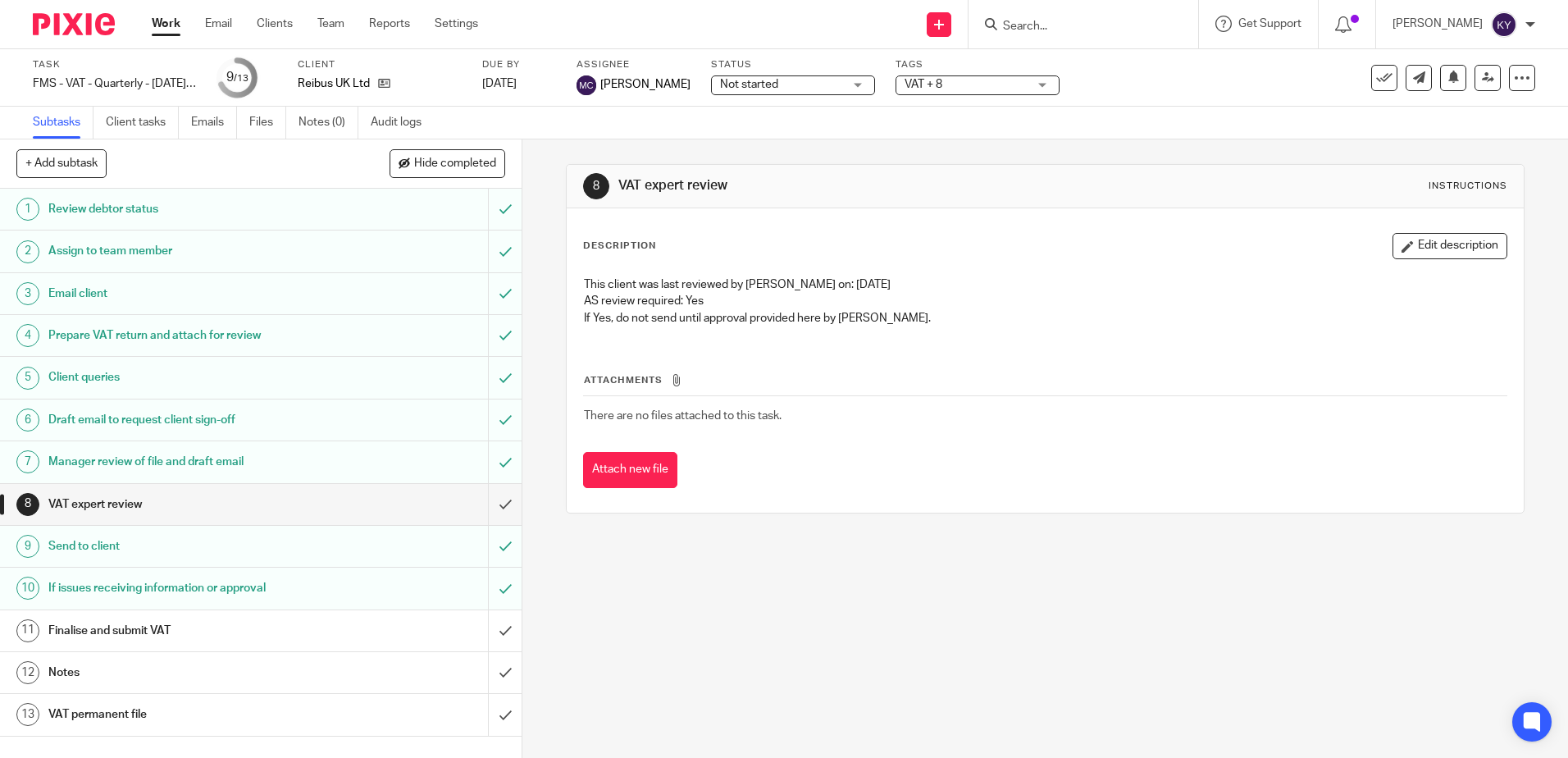
click at [188, 661] on h1 "Notes" at bounding box center [189, 673] width 282 height 25
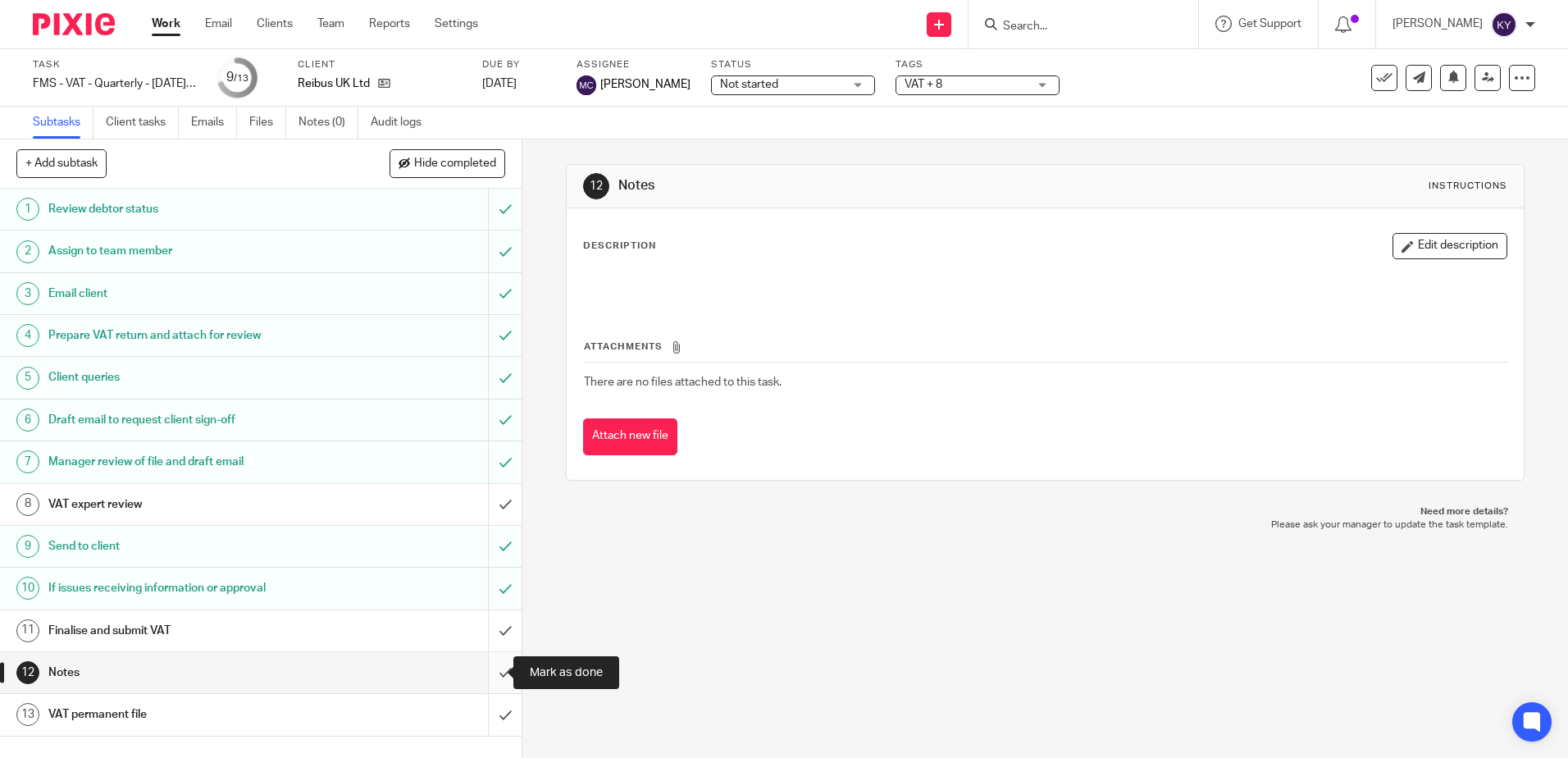
click at [494, 671] on input "submit" at bounding box center [261, 673] width 522 height 41
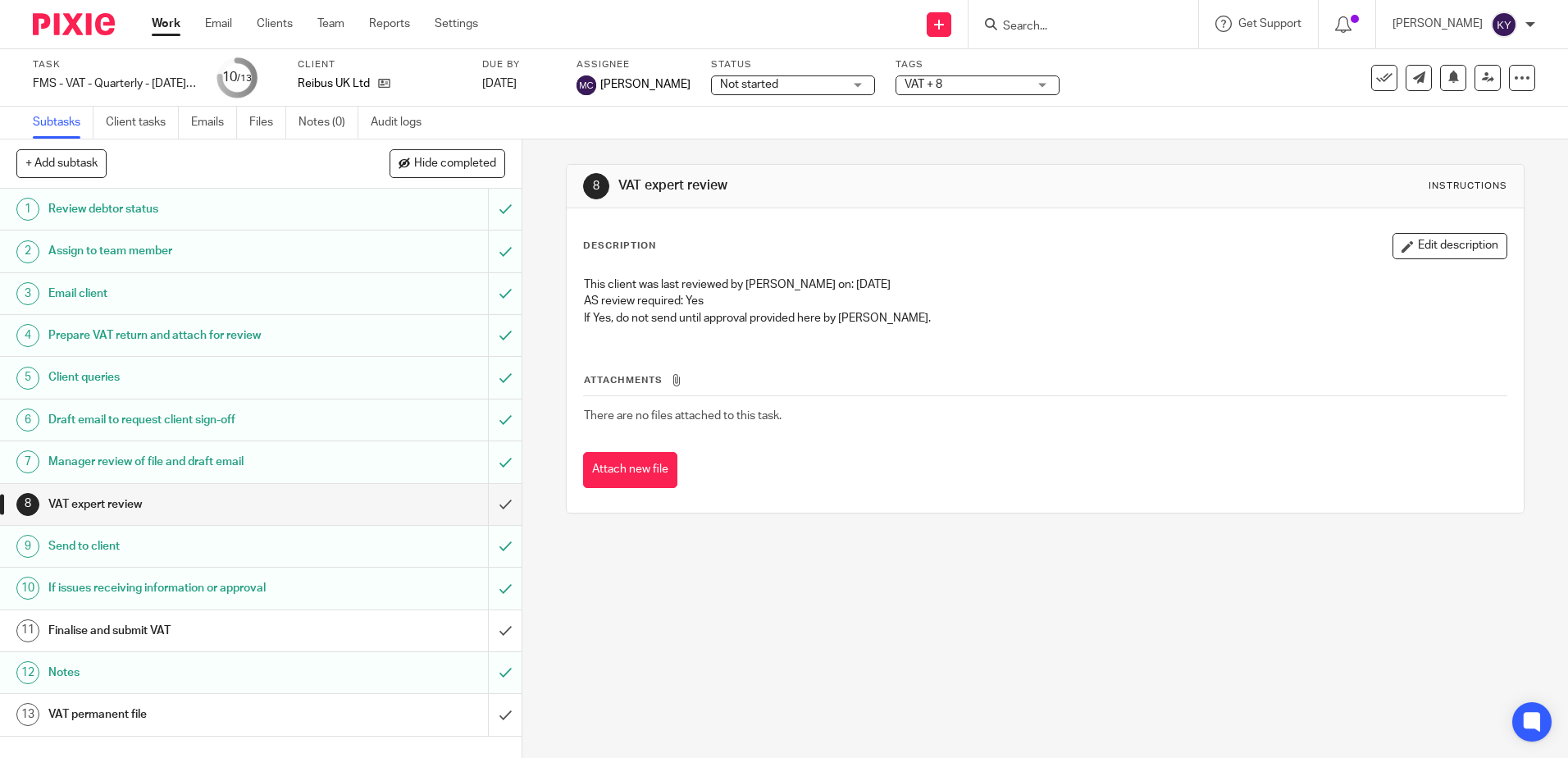
click at [585, 605] on div "8 VAT expert review Instructions Description Edit description This client was l…" at bounding box center [1045, 449] width 1045 height 619
click at [138, 636] on h1 "Finalise and submit VAT" at bounding box center [189, 631] width 282 height 25
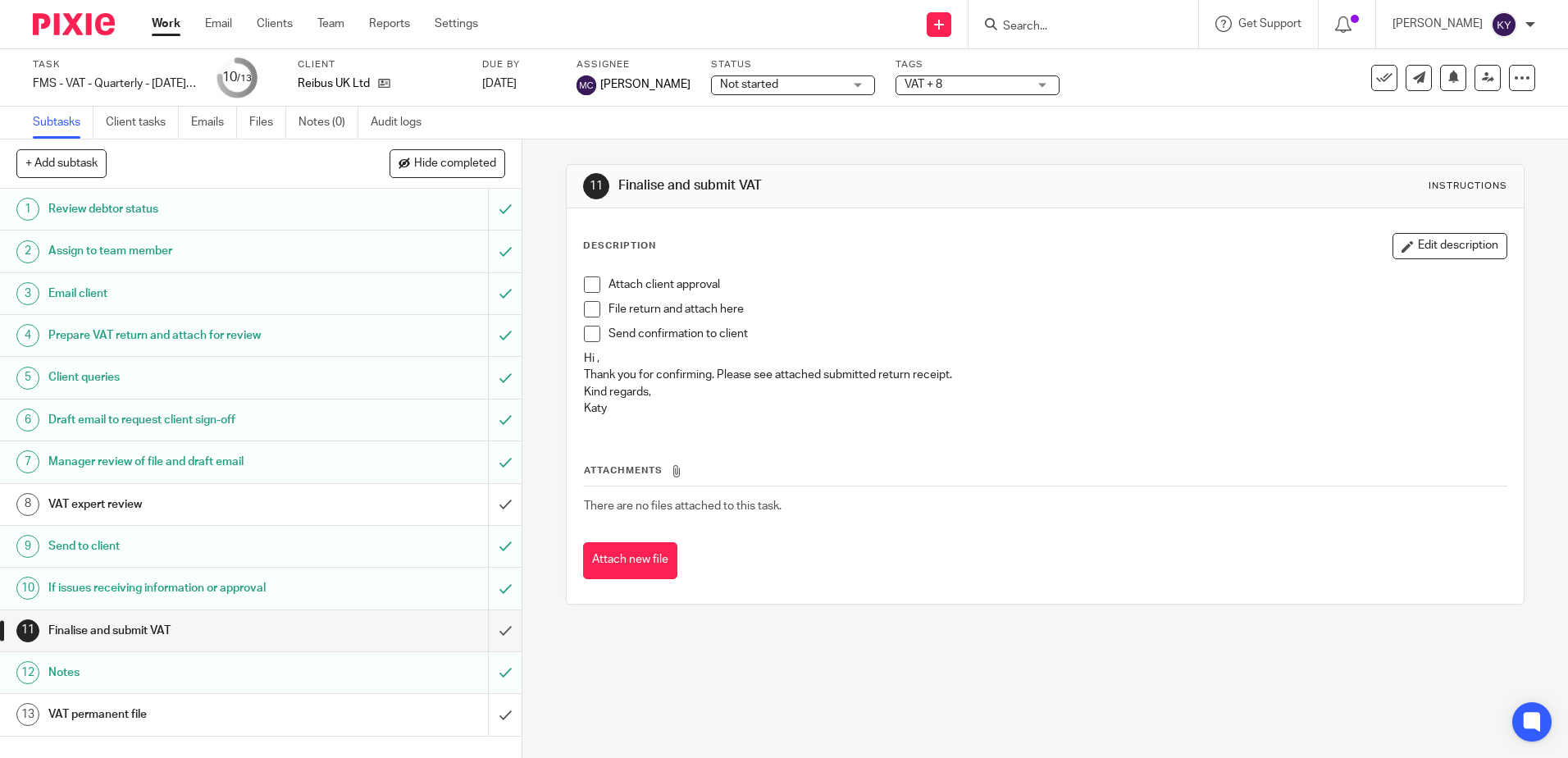
click at [589, 338] on span at bounding box center [592, 334] width 17 height 17
click at [590, 308] on span at bounding box center [592, 309] width 17 height 17
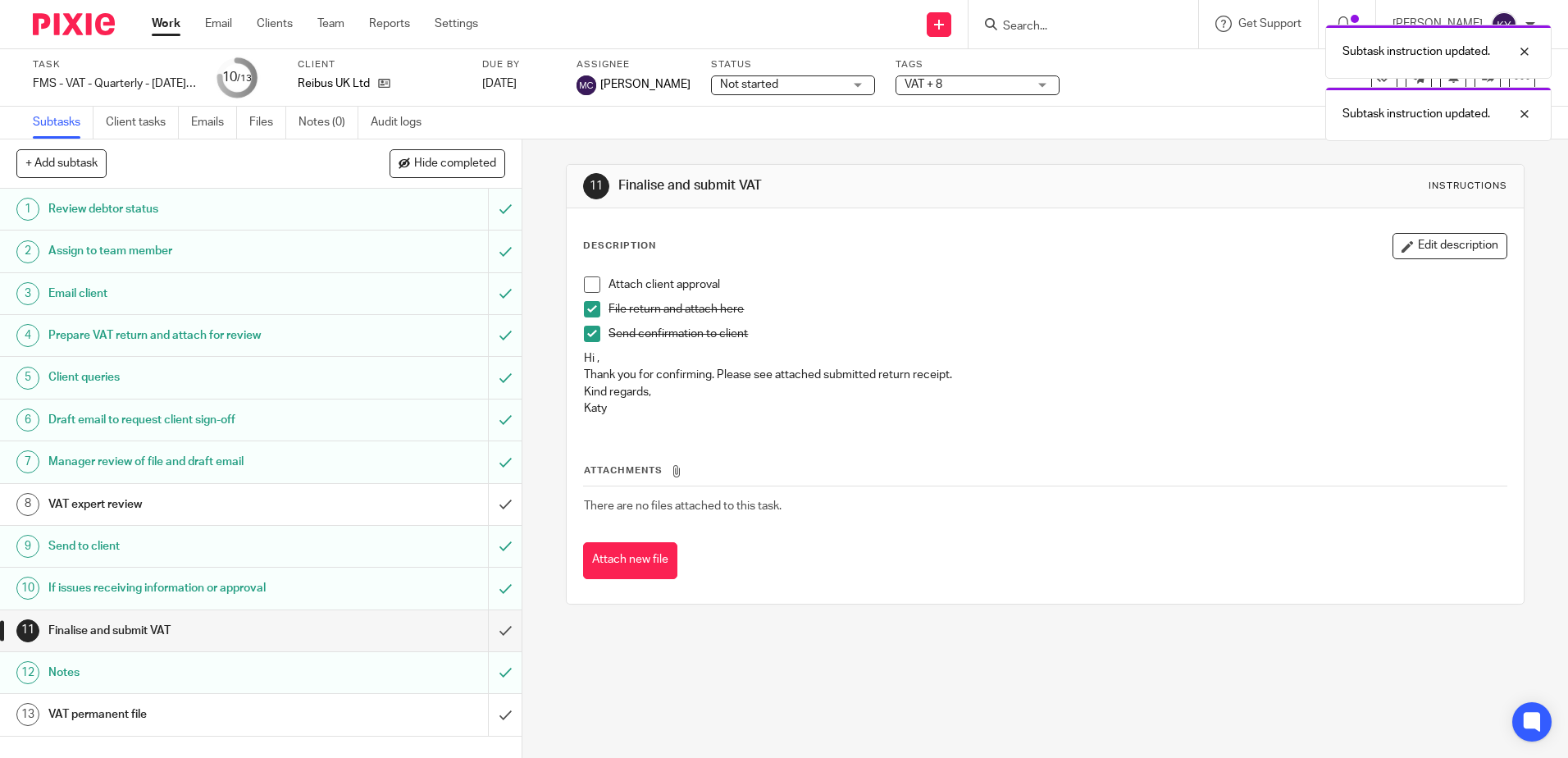
click at [590, 281] on span at bounding box center [592, 285] width 17 height 17
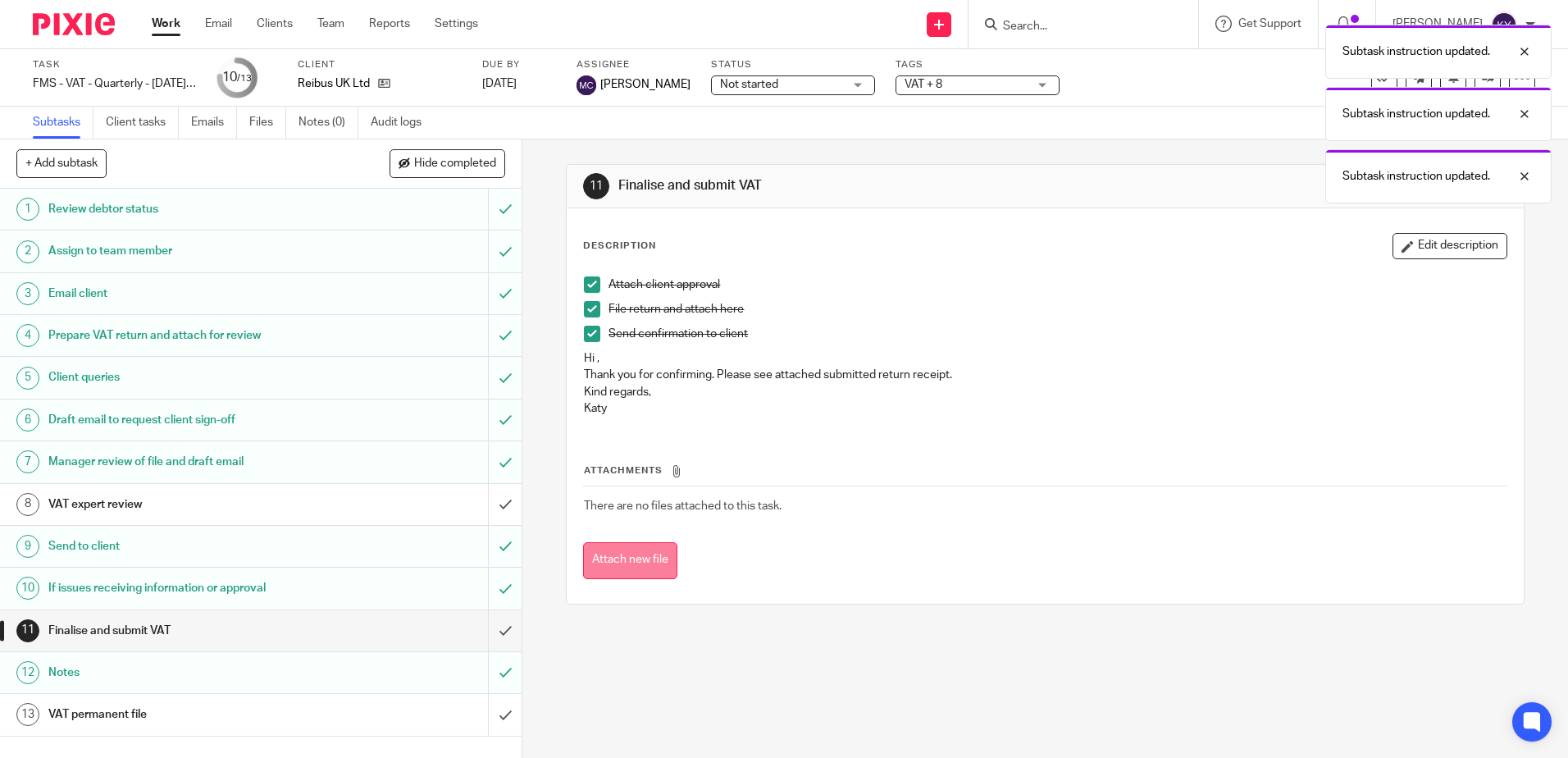
click at [620, 553] on button "Attach new file" at bounding box center [630, 560] width 94 height 37
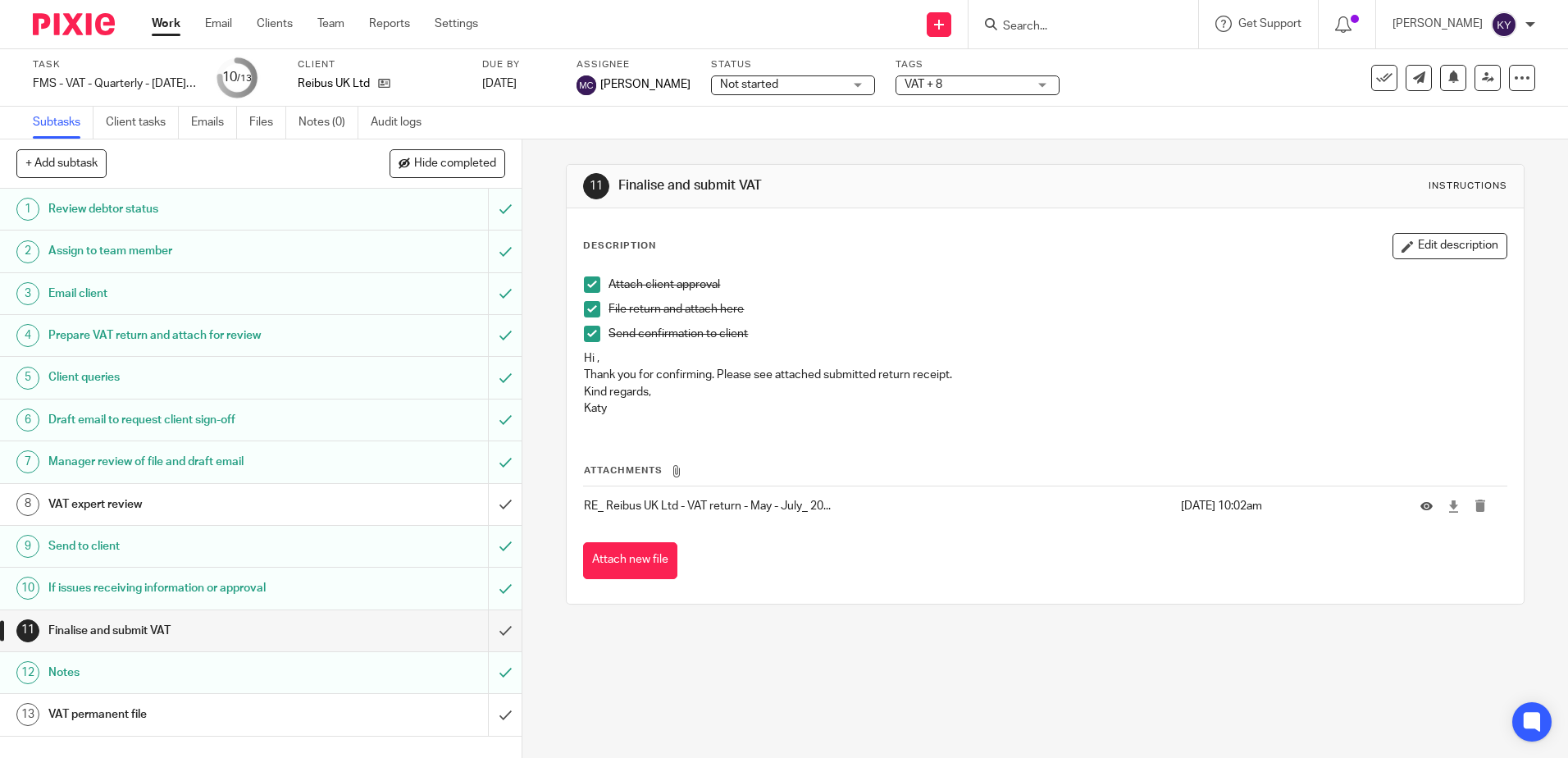
click at [749, 673] on div "11 Finalise and submit VAT Instructions Description Edit description Attach cli…" at bounding box center [1045, 449] width 1045 height 619
click at [491, 628] on input "submit" at bounding box center [261, 631] width 522 height 41
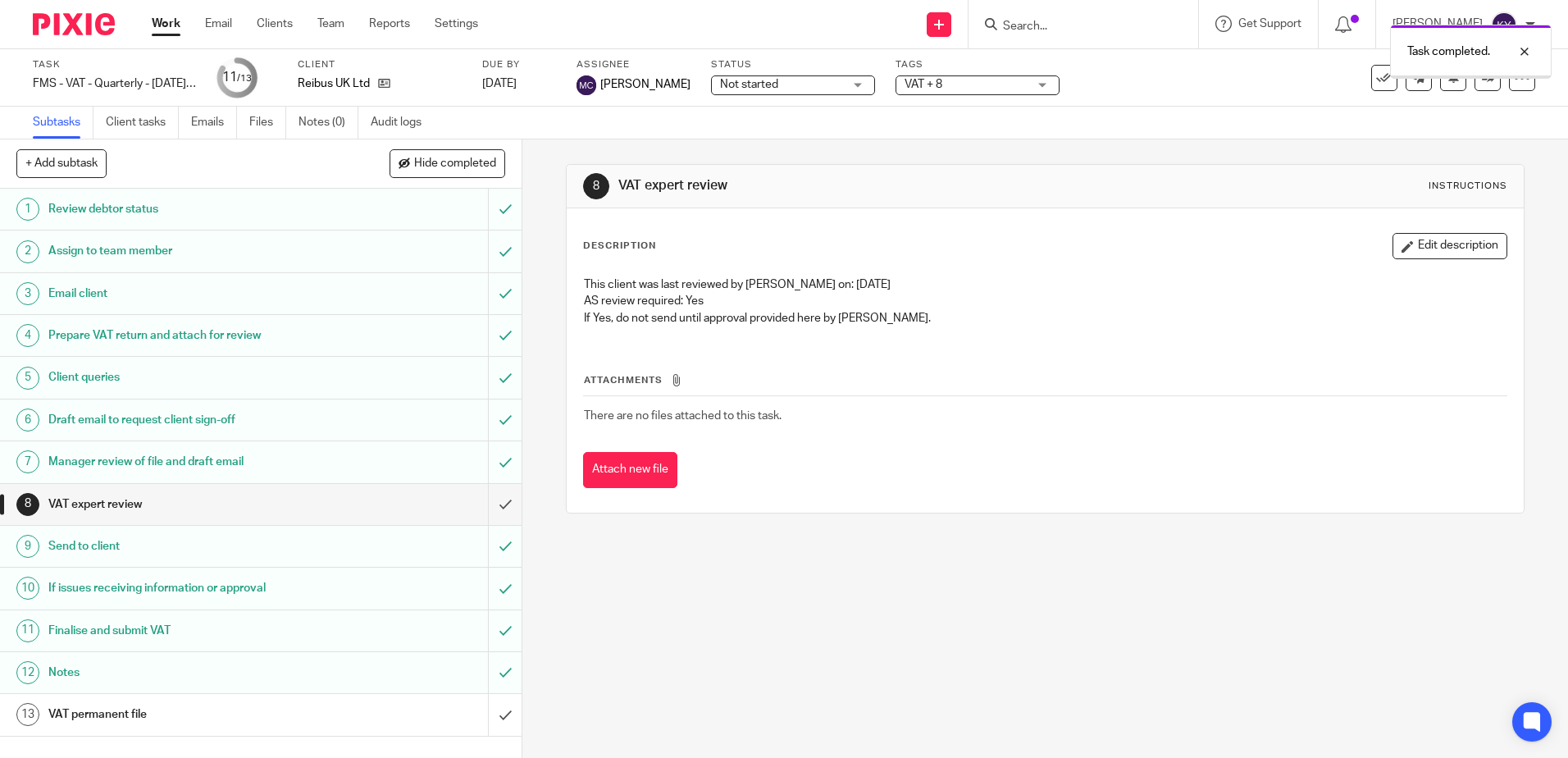
click at [701, 648] on div "8 VAT expert review Instructions Description Edit description This client was l…" at bounding box center [1045, 449] width 1045 height 619
click at [634, 579] on div "8 VAT expert review Instructions Description Edit description This client was l…" at bounding box center [1045, 449] width 1045 height 619
click at [738, 632] on div "8 VAT expert review Instructions Description Edit description This client was l…" at bounding box center [1045, 449] width 1045 height 619
click at [136, 638] on h1 "Finalise and submit VAT" at bounding box center [189, 631] width 282 height 25
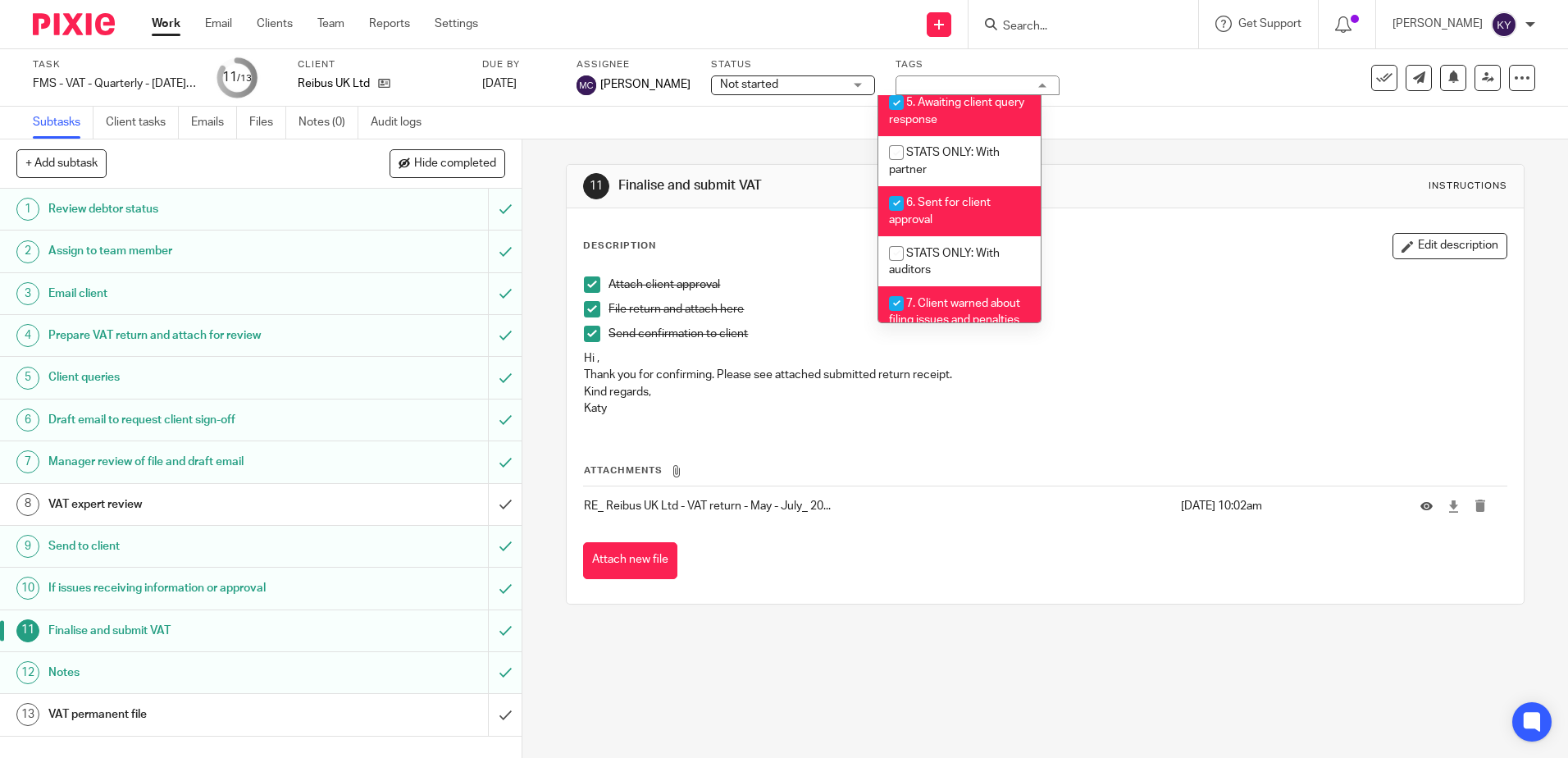
scroll to position [591, 0]
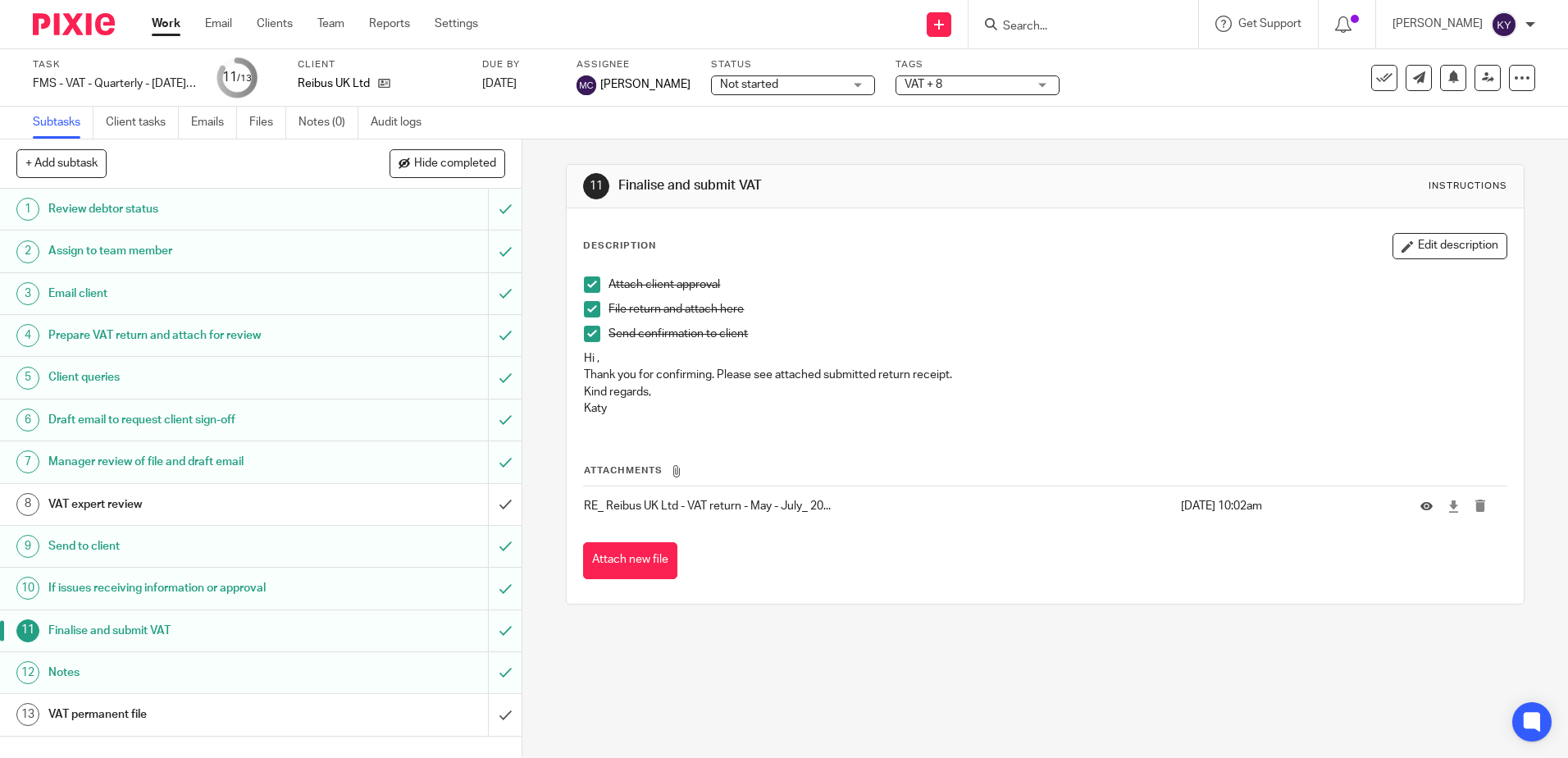
click at [732, 659] on div "11 Finalise and submit VAT Instructions Description Edit description Attach cli…" at bounding box center [1045, 449] width 1045 height 619
click at [122, 503] on h1 "VAT expert review" at bounding box center [189, 505] width 282 height 25
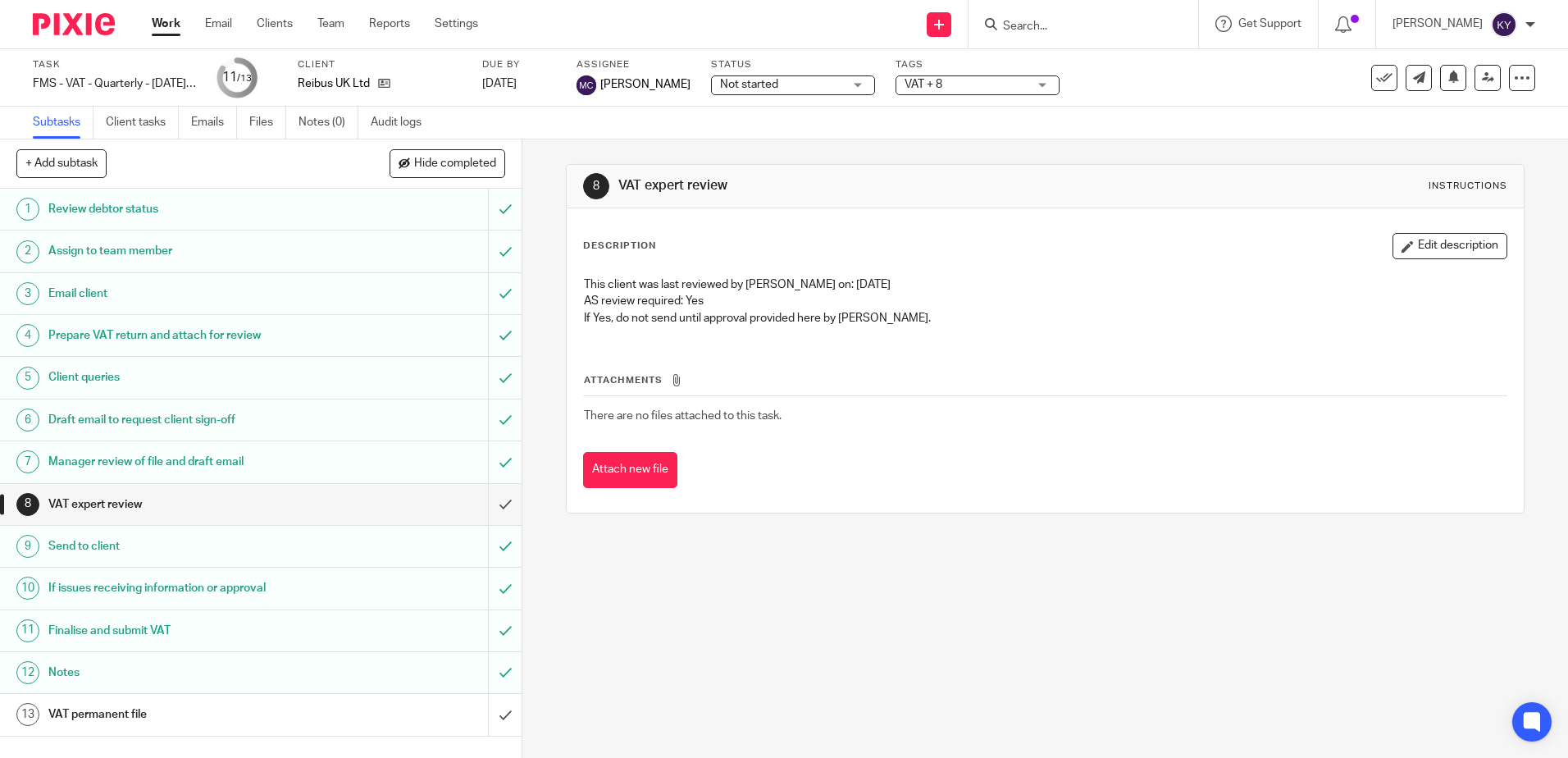
click at [649, 535] on div "8 VAT expert review Instructions Description Edit description This client was l…" at bounding box center [1045, 339] width 958 height 399
click at [629, 477] on button "Attach new file" at bounding box center [630, 470] width 94 height 37
click at [488, 507] on input "submit" at bounding box center [261, 505] width 522 height 41
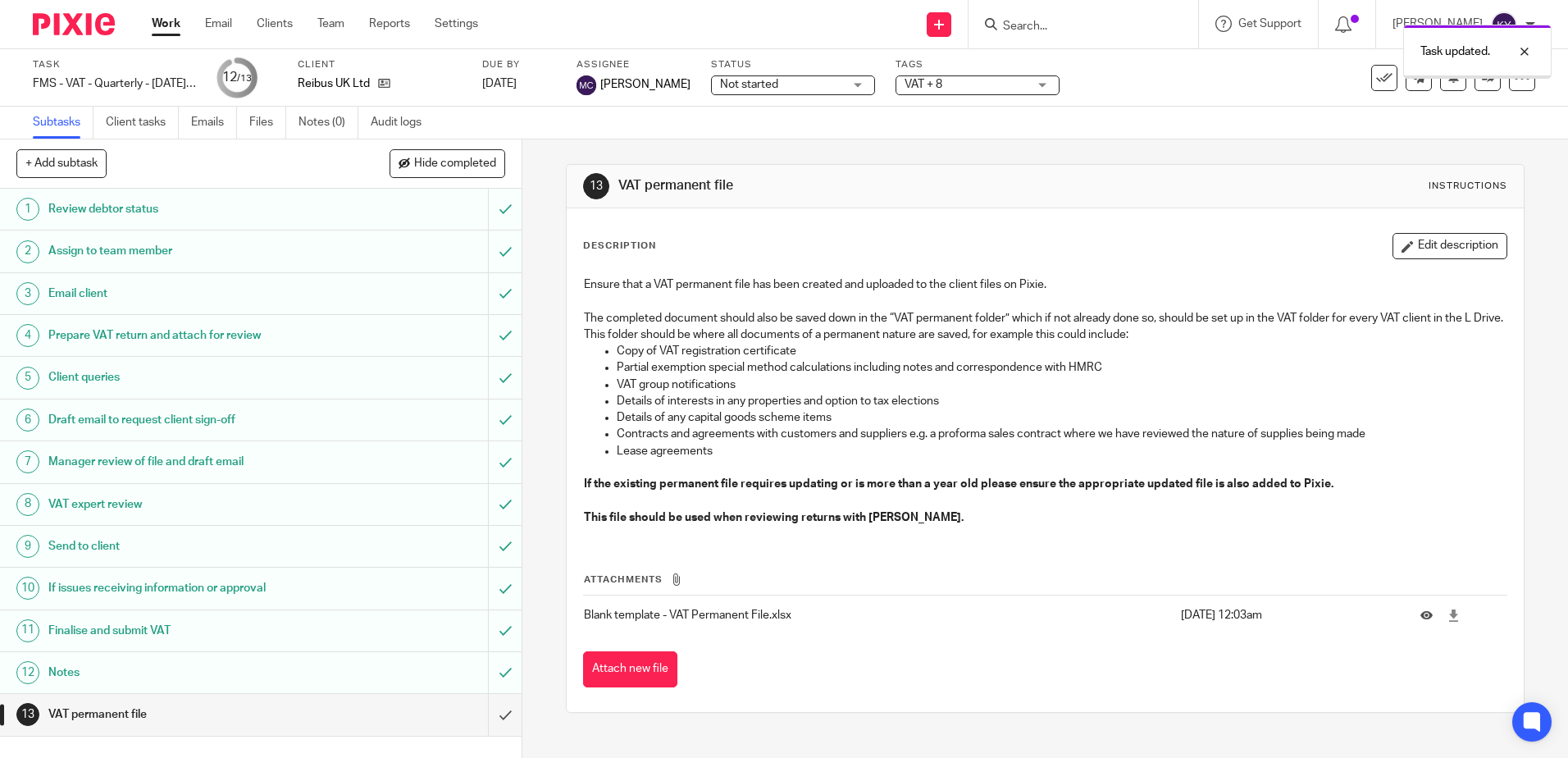
click at [991, 89] on span "VAT + 8" at bounding box center [966, 84] width 123 height 17
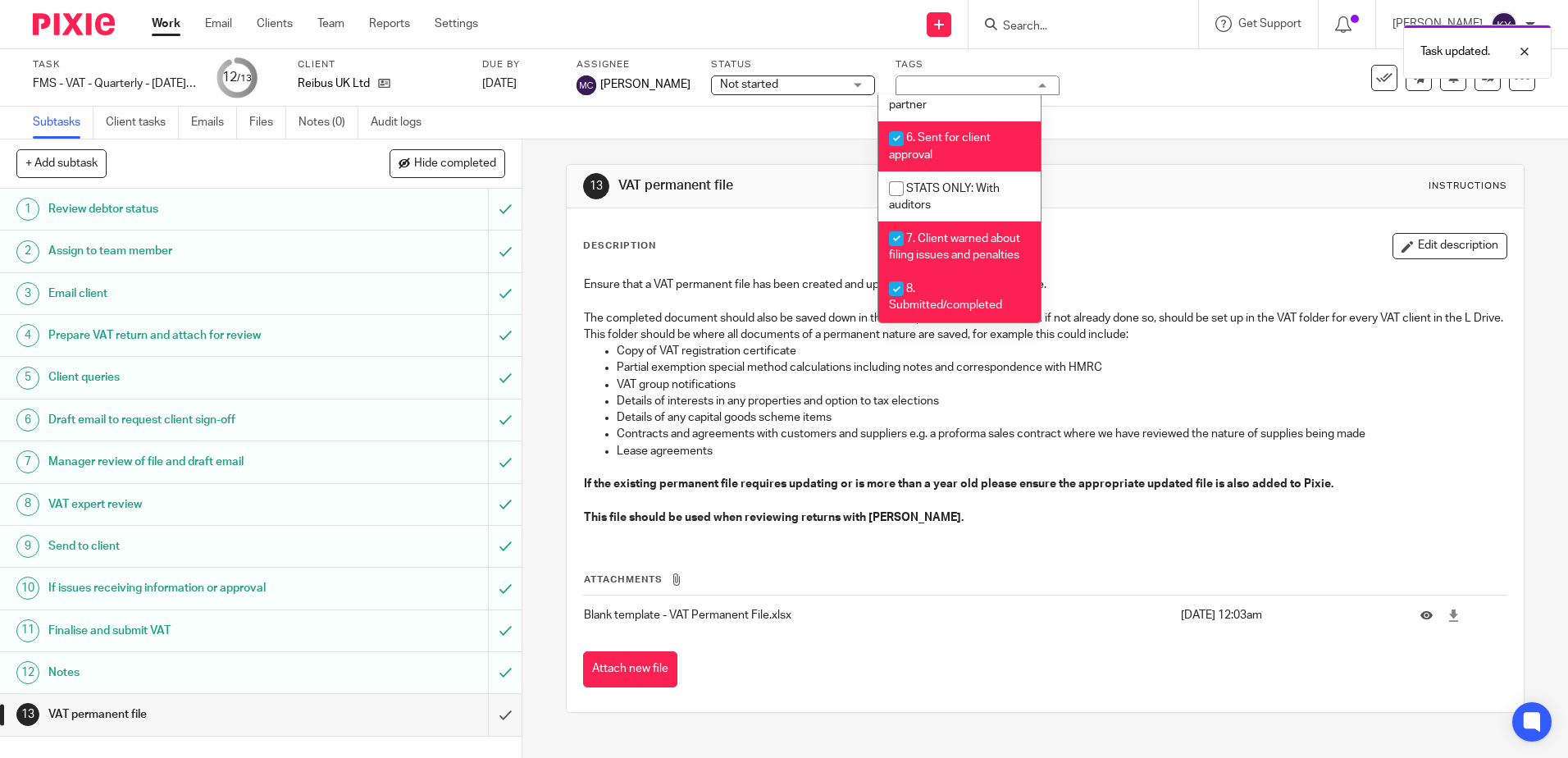
scroll to position [591, 0]
click at [770, 753] on div "13 VAT permanent file Instructions Description Edit description Ensure that a V…" at bounding box center [1045, 449] width 1045 height 619
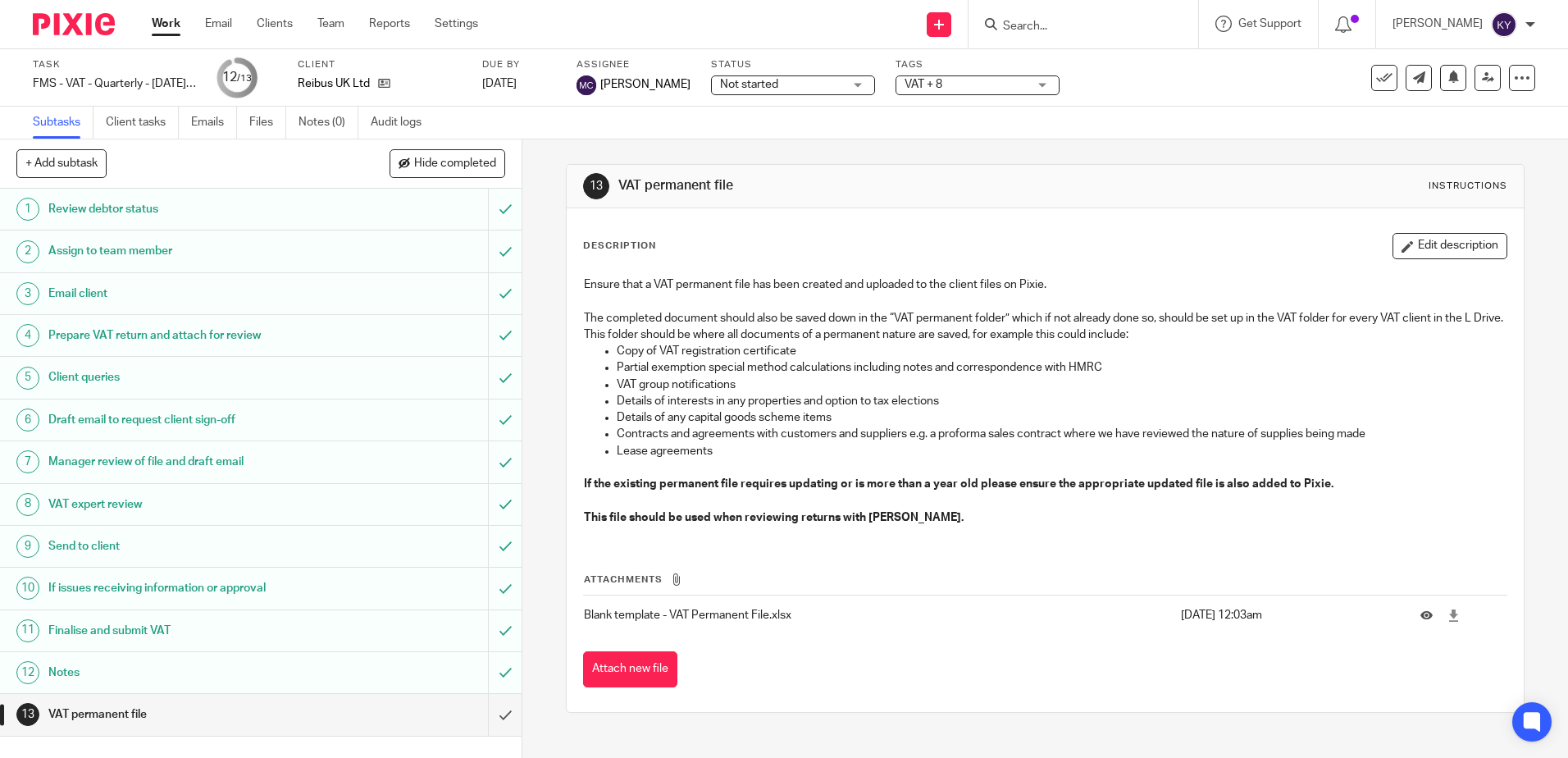
click at [536, 558] on div "13 VAT permanent file Instructions Description Edit description Ensure that a V…" at bounding box center [1045, 449] width 1045 height 619
click at [1055, 27] on input "Search" at bounding box center [1075, 27] width 147 height 15
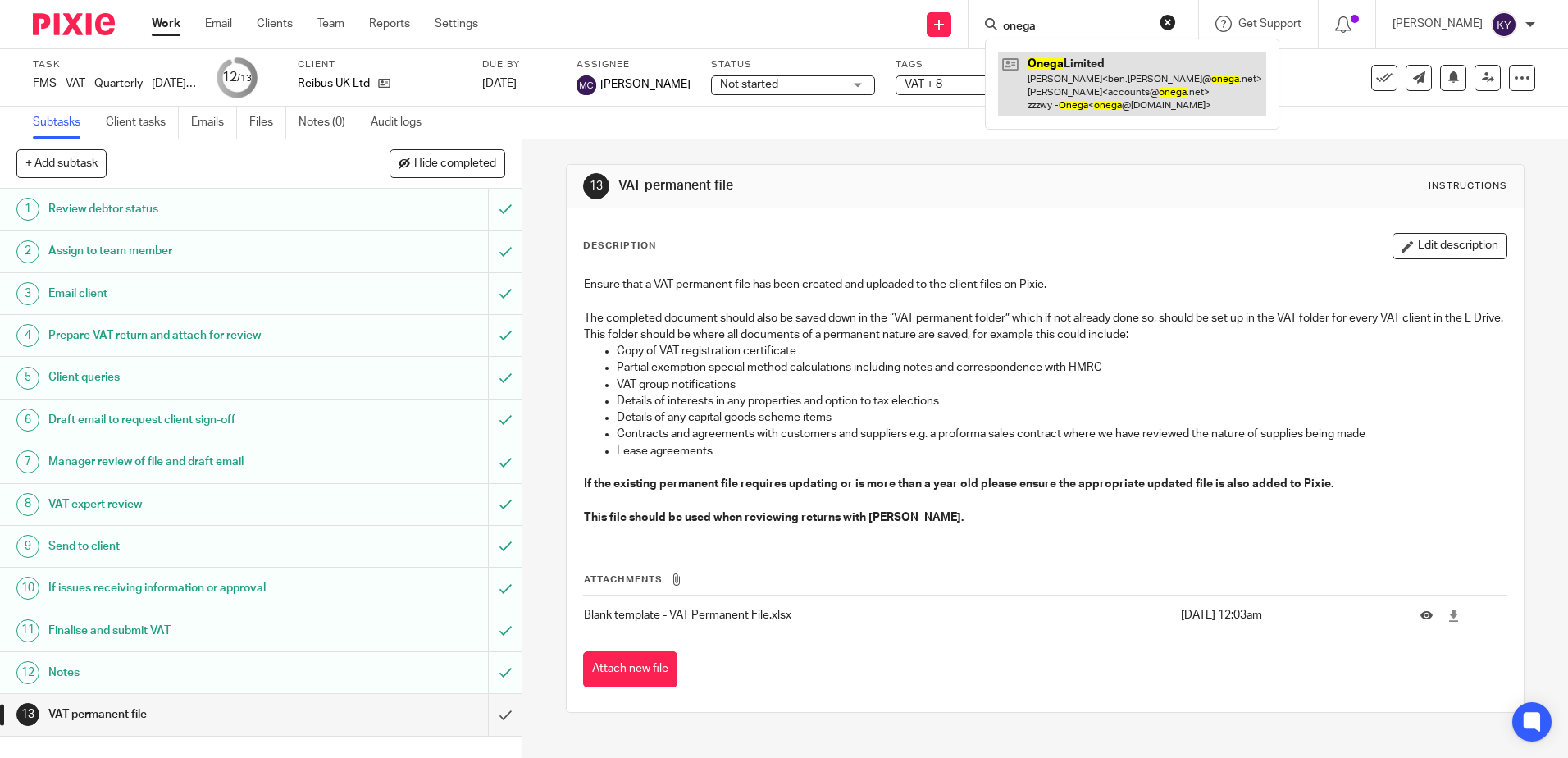
type input "onega"
click at [1098, 83] on link at bounding box center [1132, 84] width 268 height 65
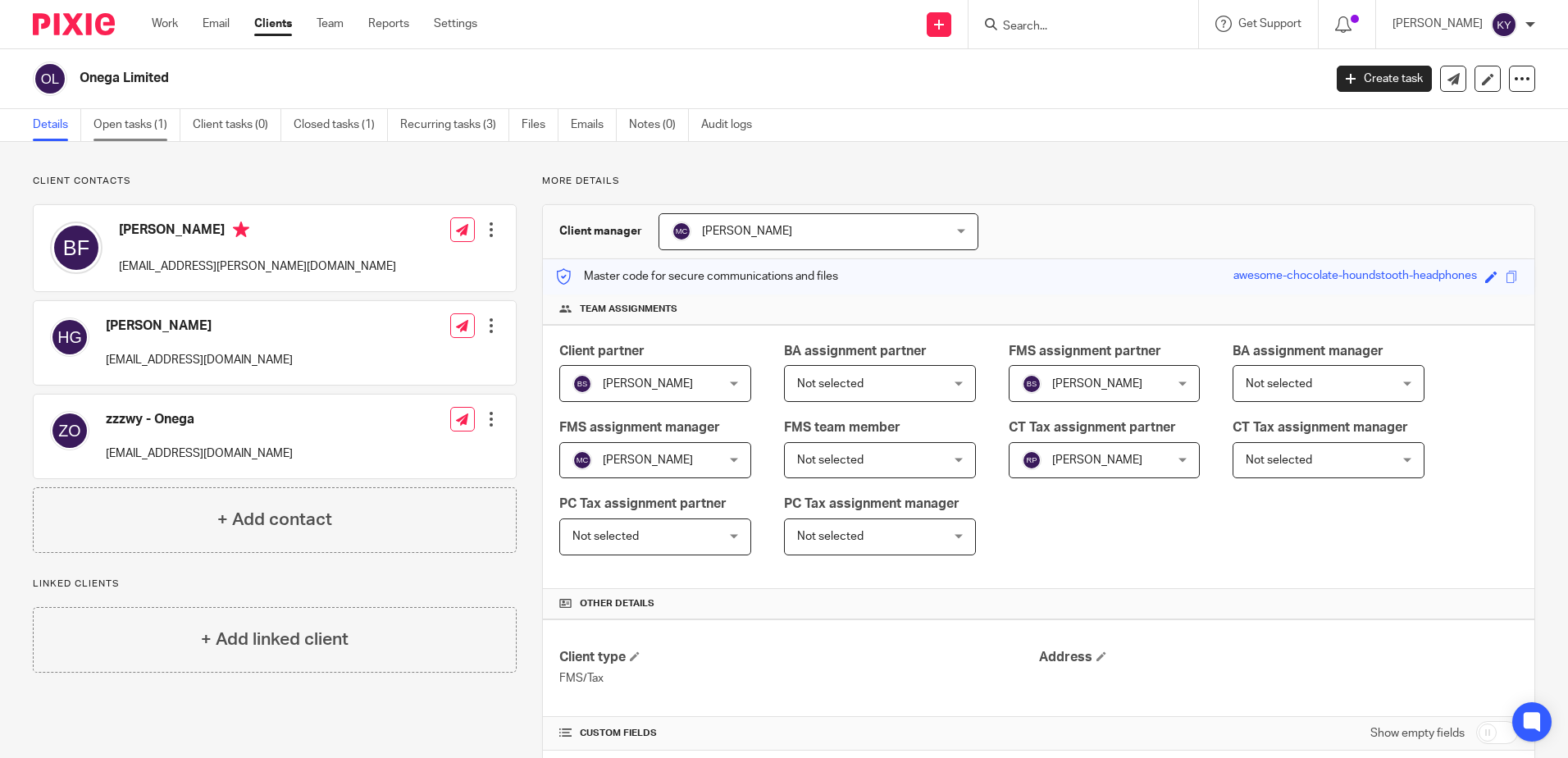
click at [151, 126] on link "Open tasks (1)" at bounding box center [136, 125] width 87 height 32
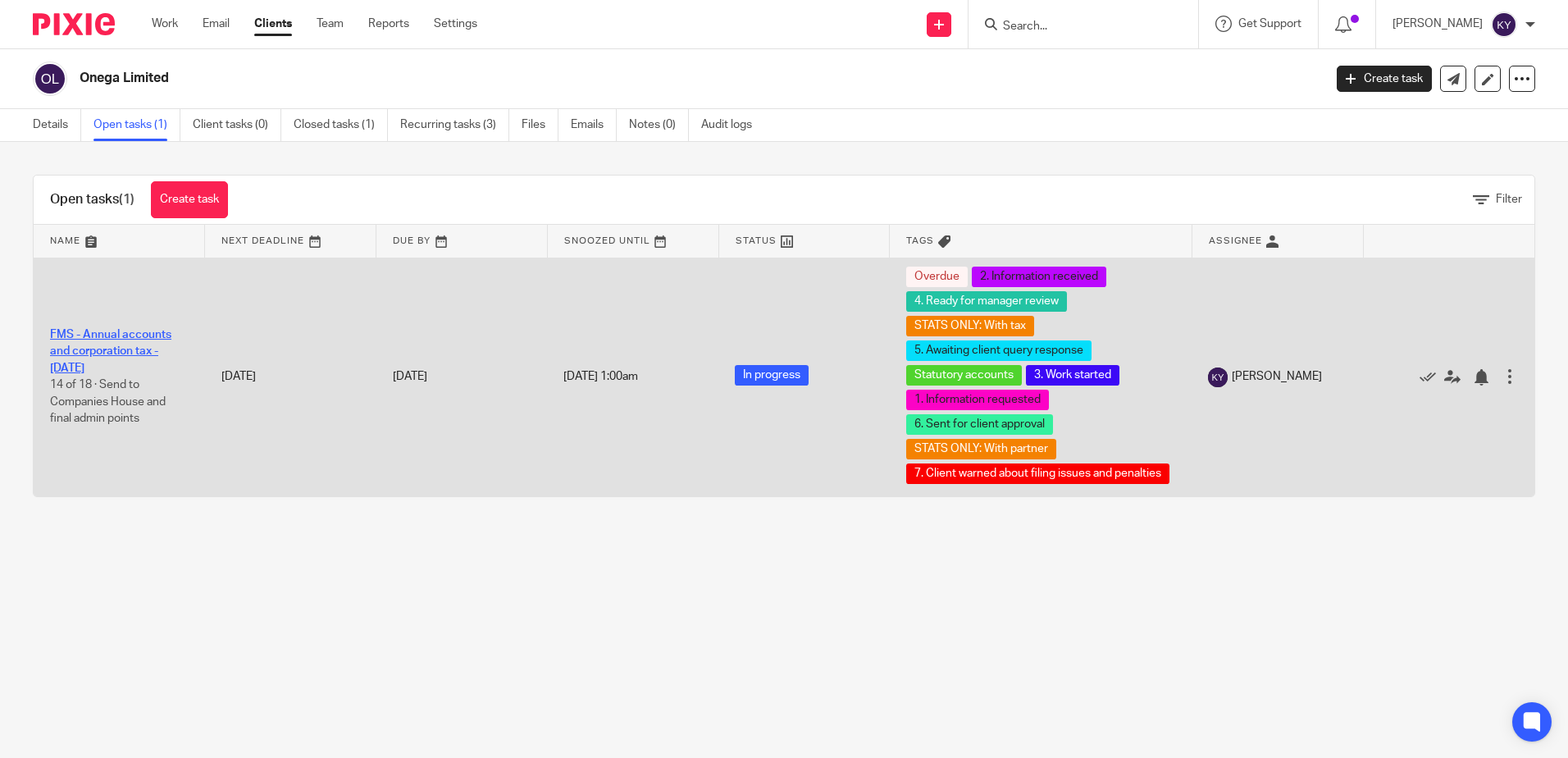
click at [117, 357] on link "FMS - Annual accounts and corporation tax - November 2024" at bounding box center [110, 352] width 122 height 46
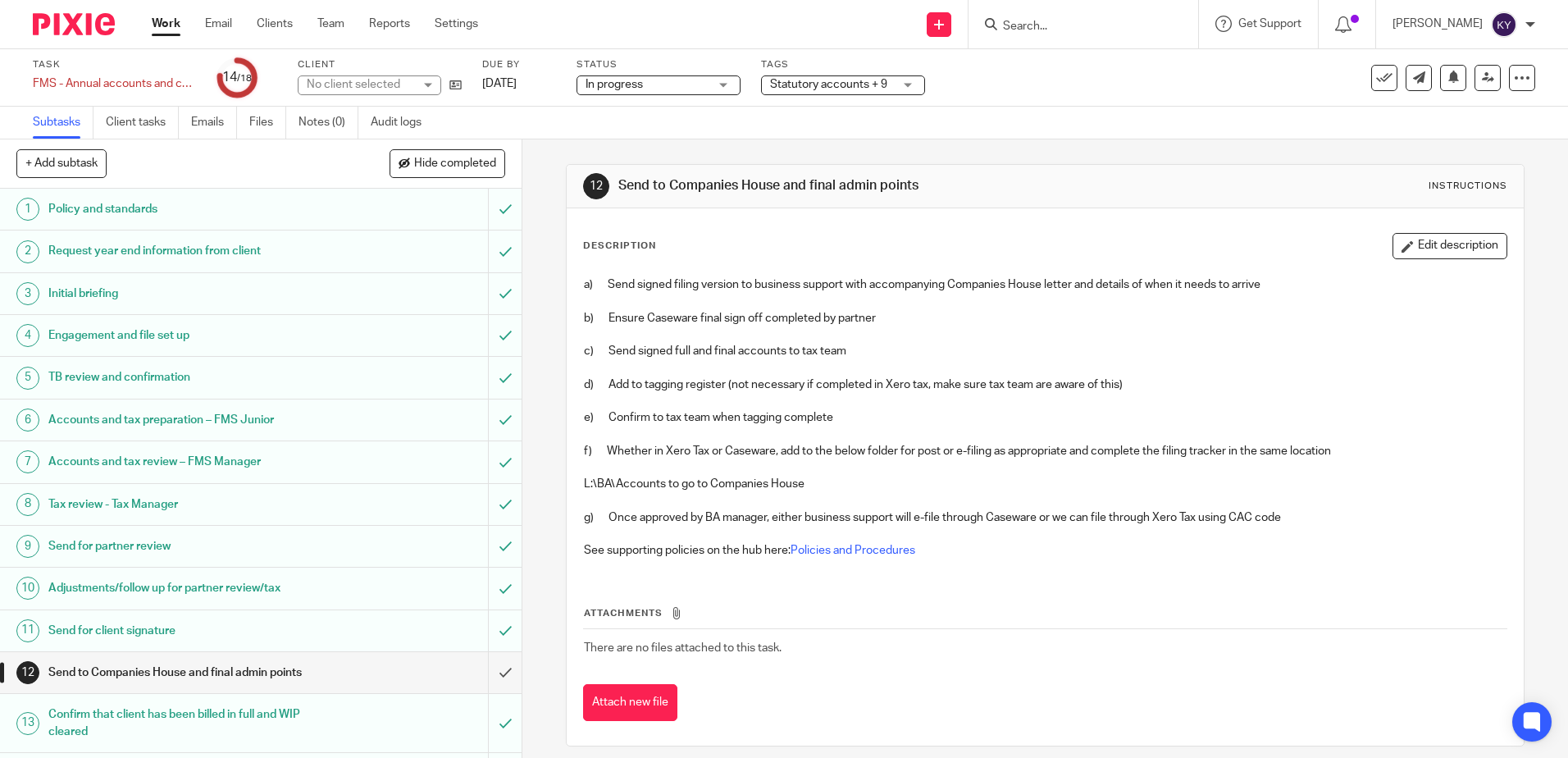
drag, startPoint x: 898, startPoint y: 89, endPoint x: 898, endPoint y: 108, distance: 19.0
click at [898, 89] on div "Statutory accounts + 9" at bounding box center [843, 85] width 164 height 20
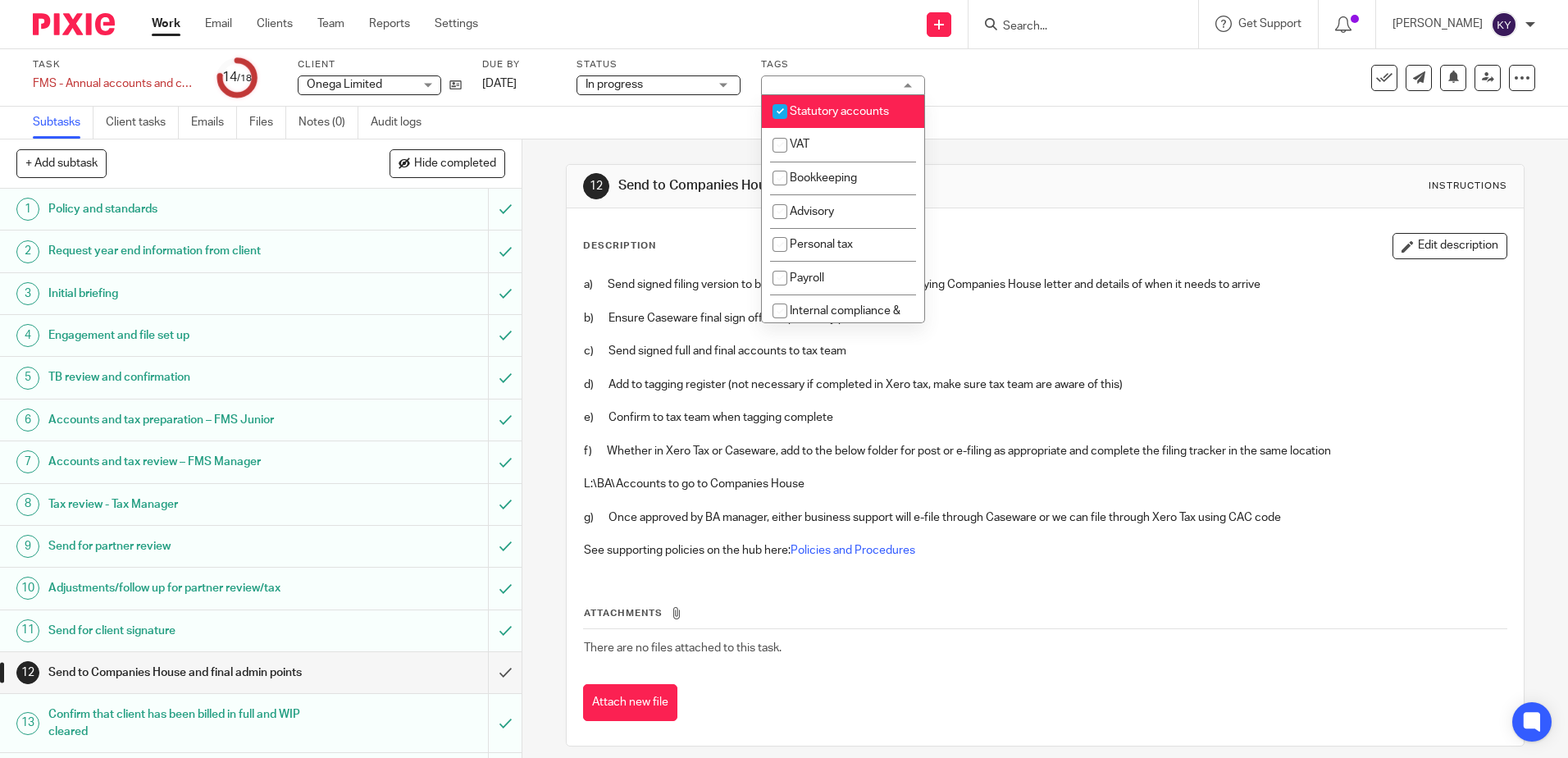
scroll to position [591, 0]
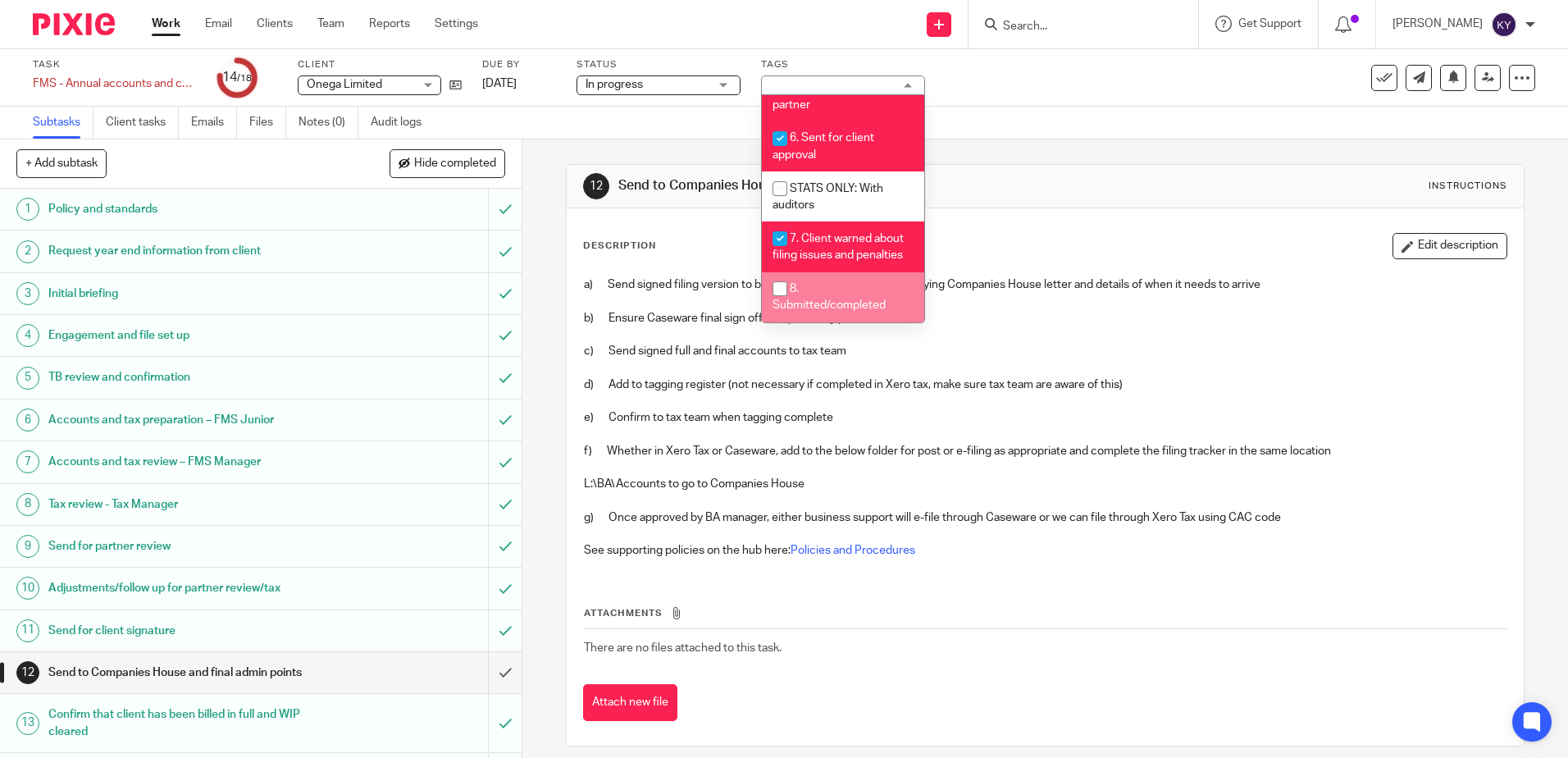
click at [816, 288] on li "8. Submitted/completed" at bounding box center [843, 297] width 162 height 50
checkbox input "true"
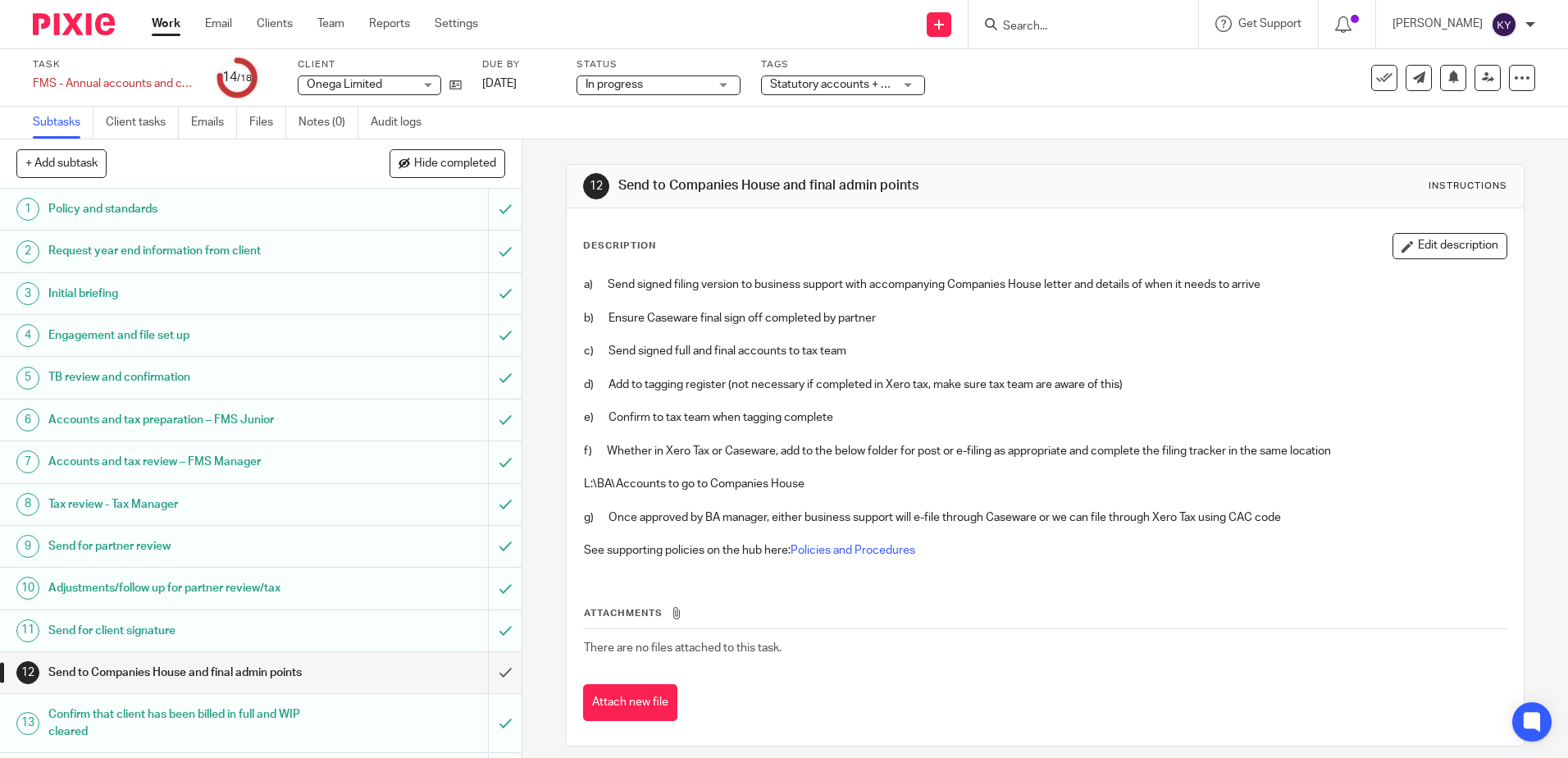
click at [541, 381] on div "12 Send to Companies House and final admin points Instructions Description Edit…" at bounding box center [1045, 449] width 1045 height 619
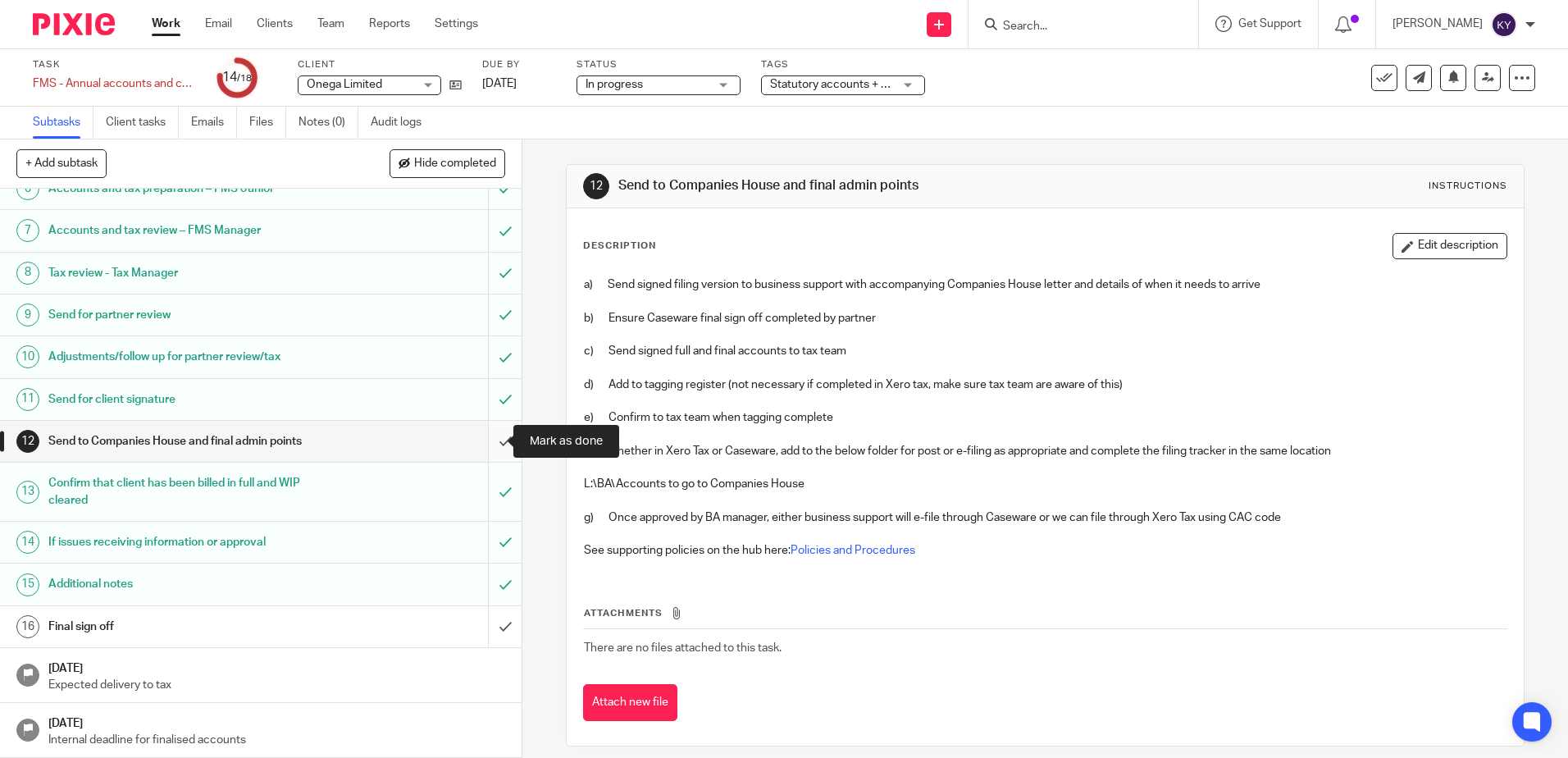
click at [479, 434] on input "submit" at bounding box center [261, 442] width 522 height 41
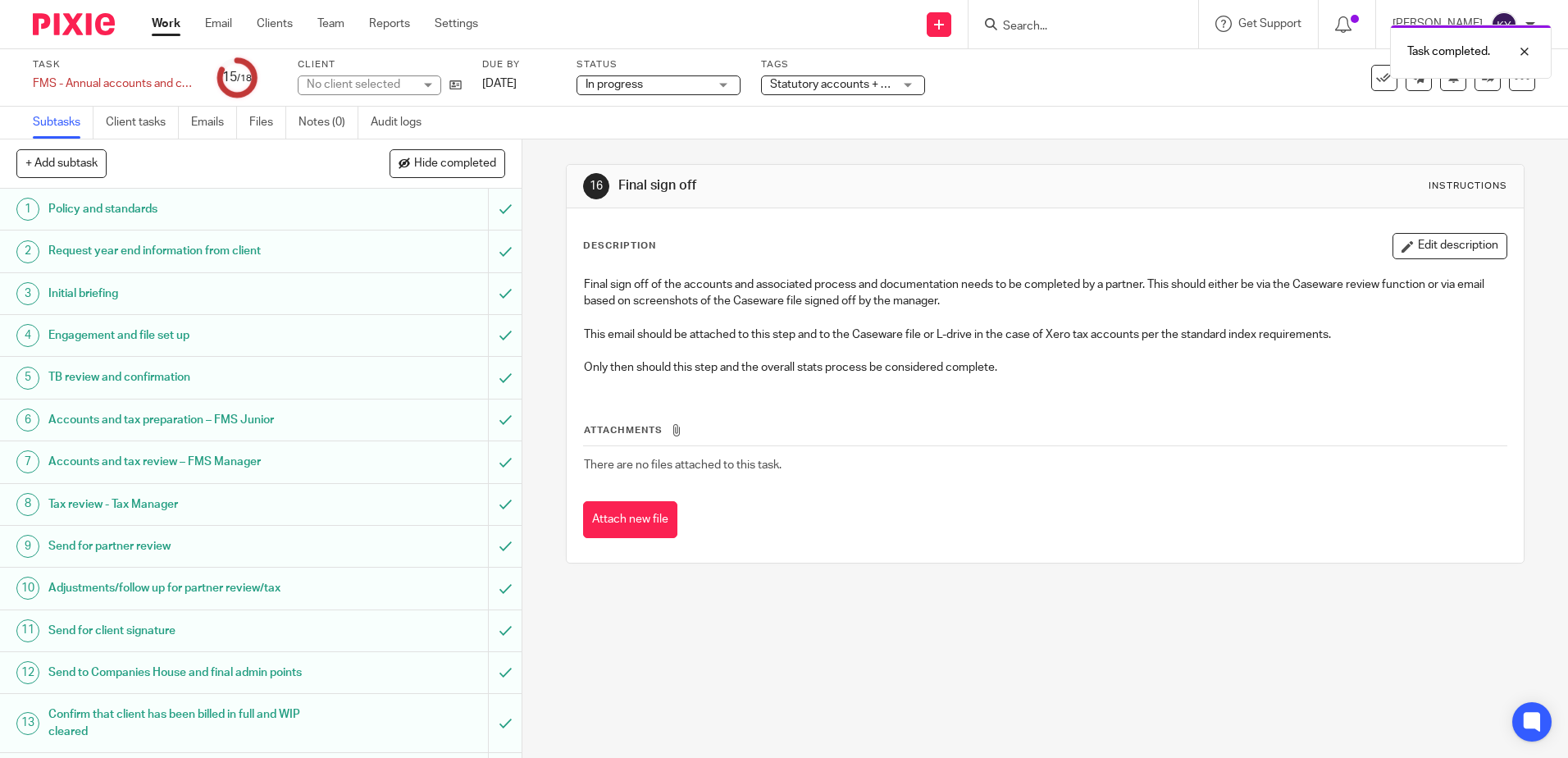
scroll to position [232, 0]
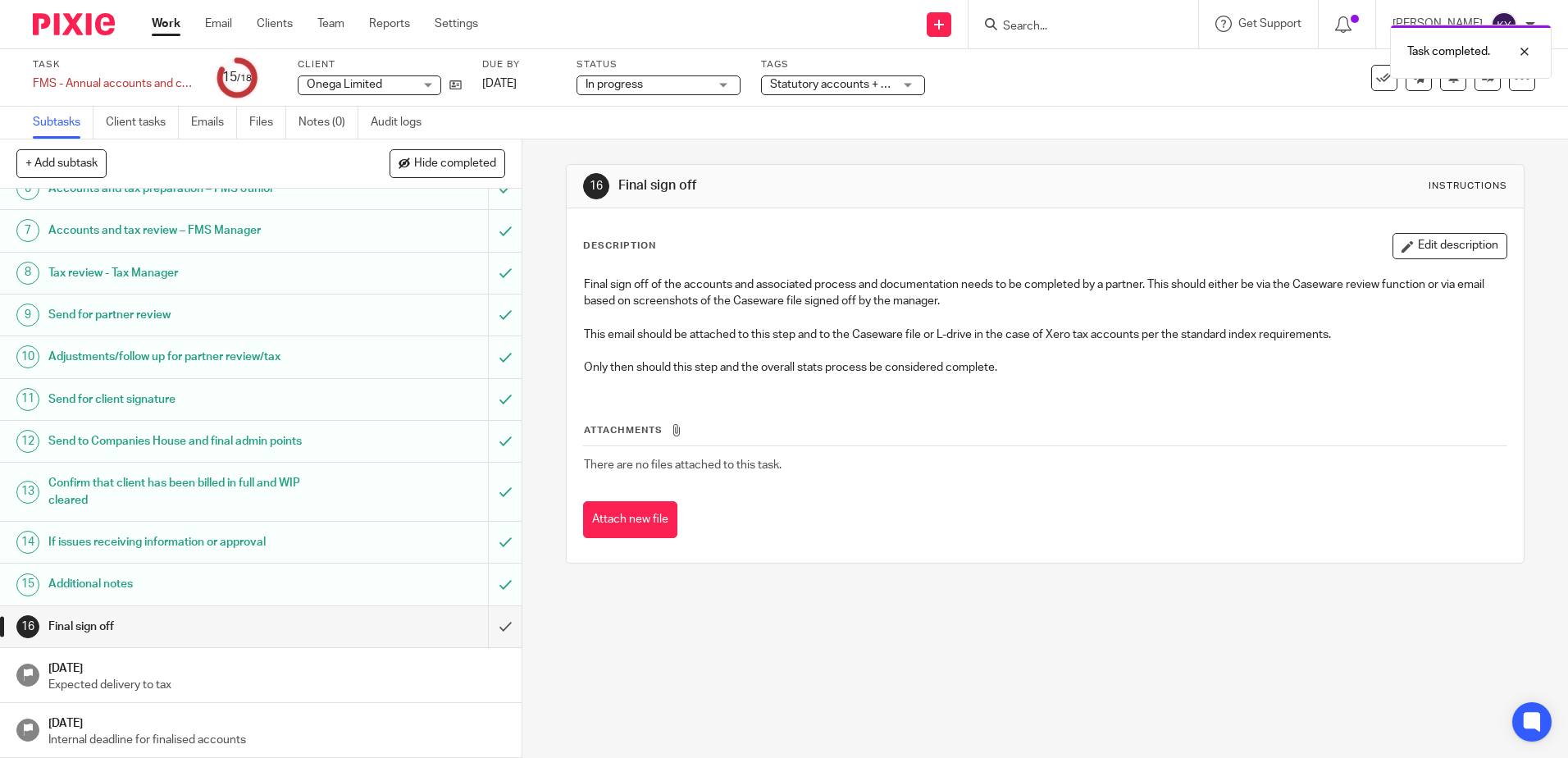
click at [893, 92] on span "Statutory accounts + 10" at bounding box center [831, 84] width 123 height 17
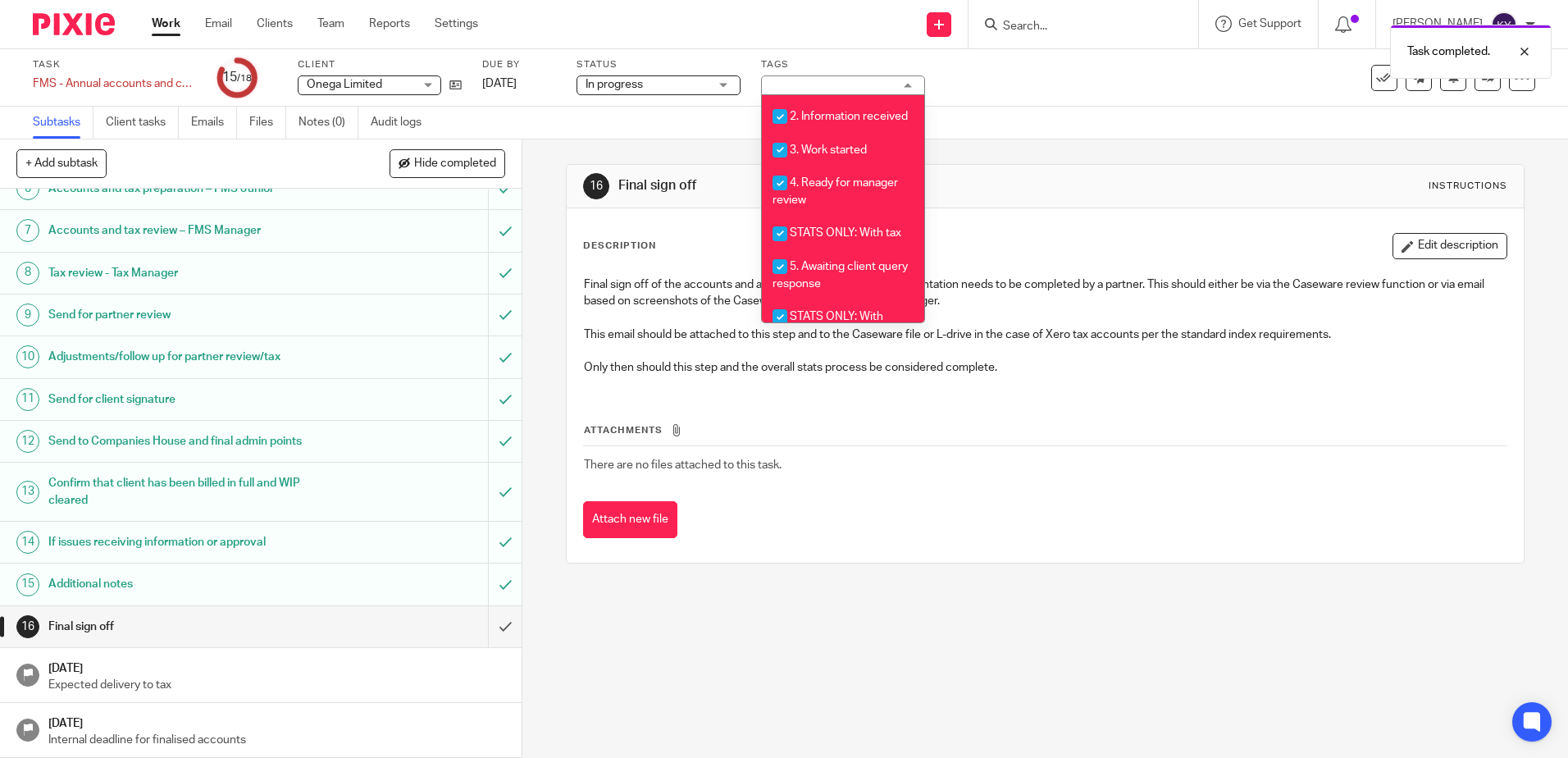
scroll to position [591, 0]
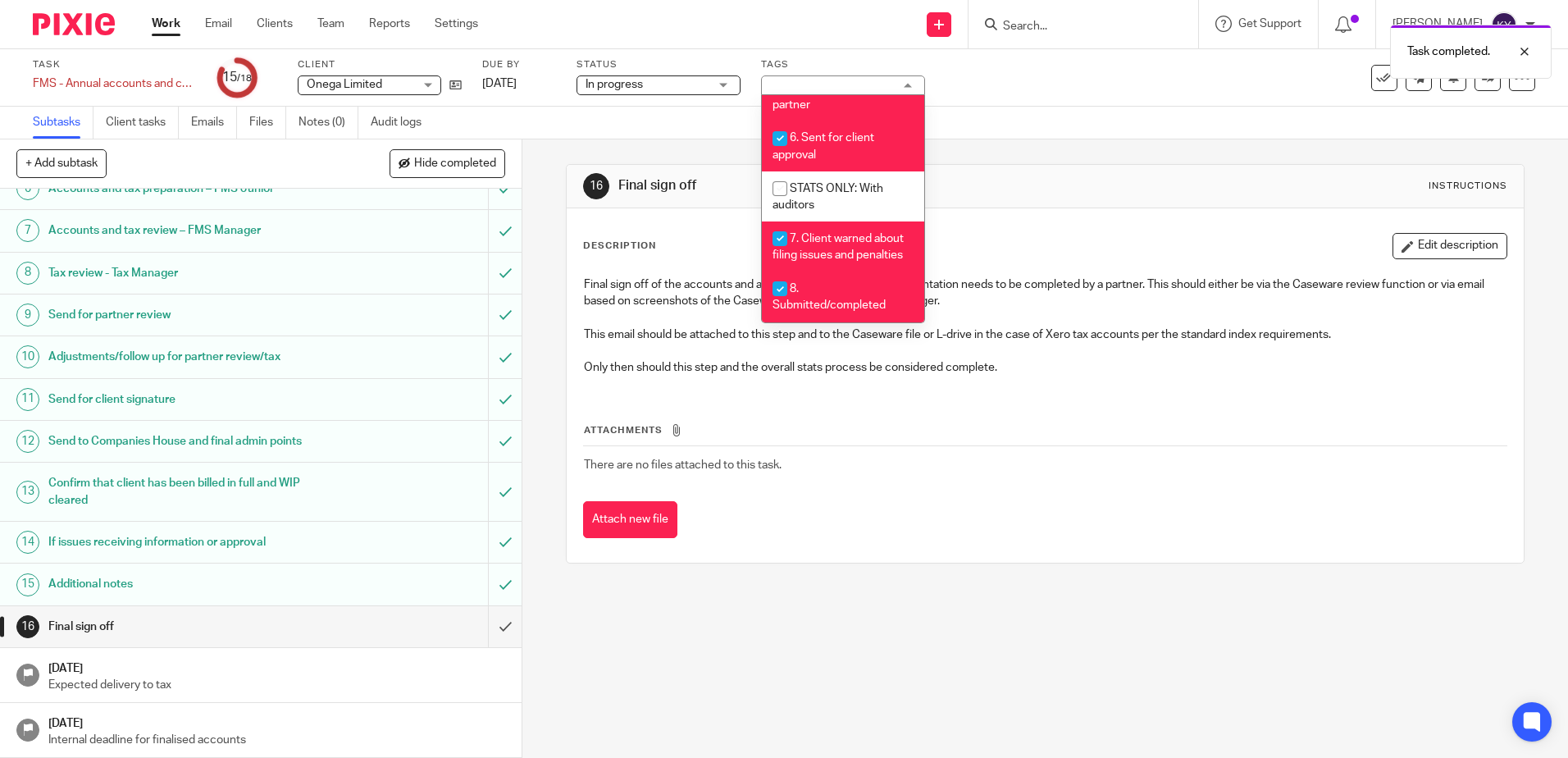
click at [760, 632] on div "16 Final sign off Instructions Description Edit description Final sign off of t…" at bounding box center [1045, 449] width 1045 height 619
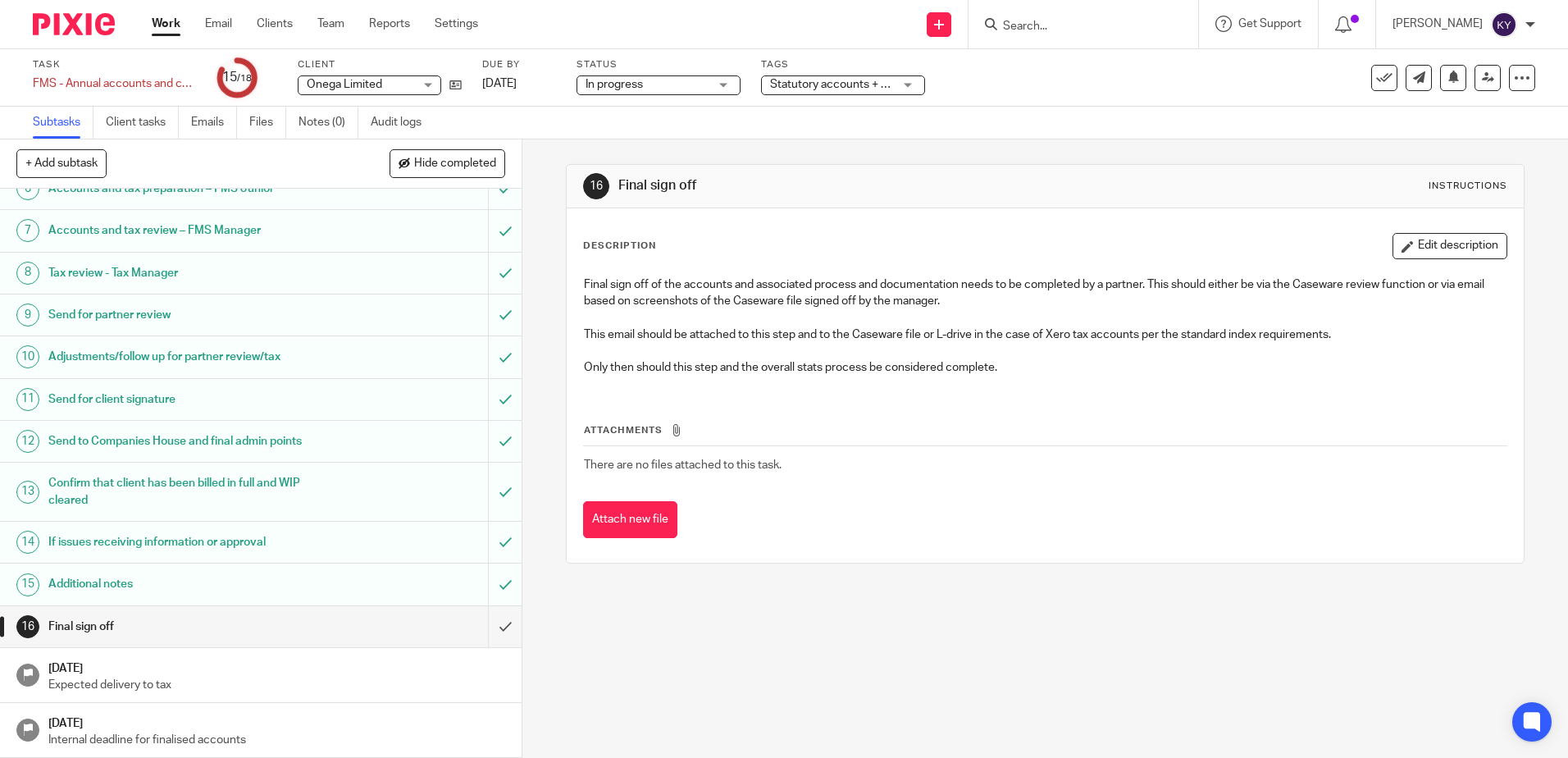
click at [1072, 28] on input "Search" at bounding box center [1075, 27] width 147 height 15
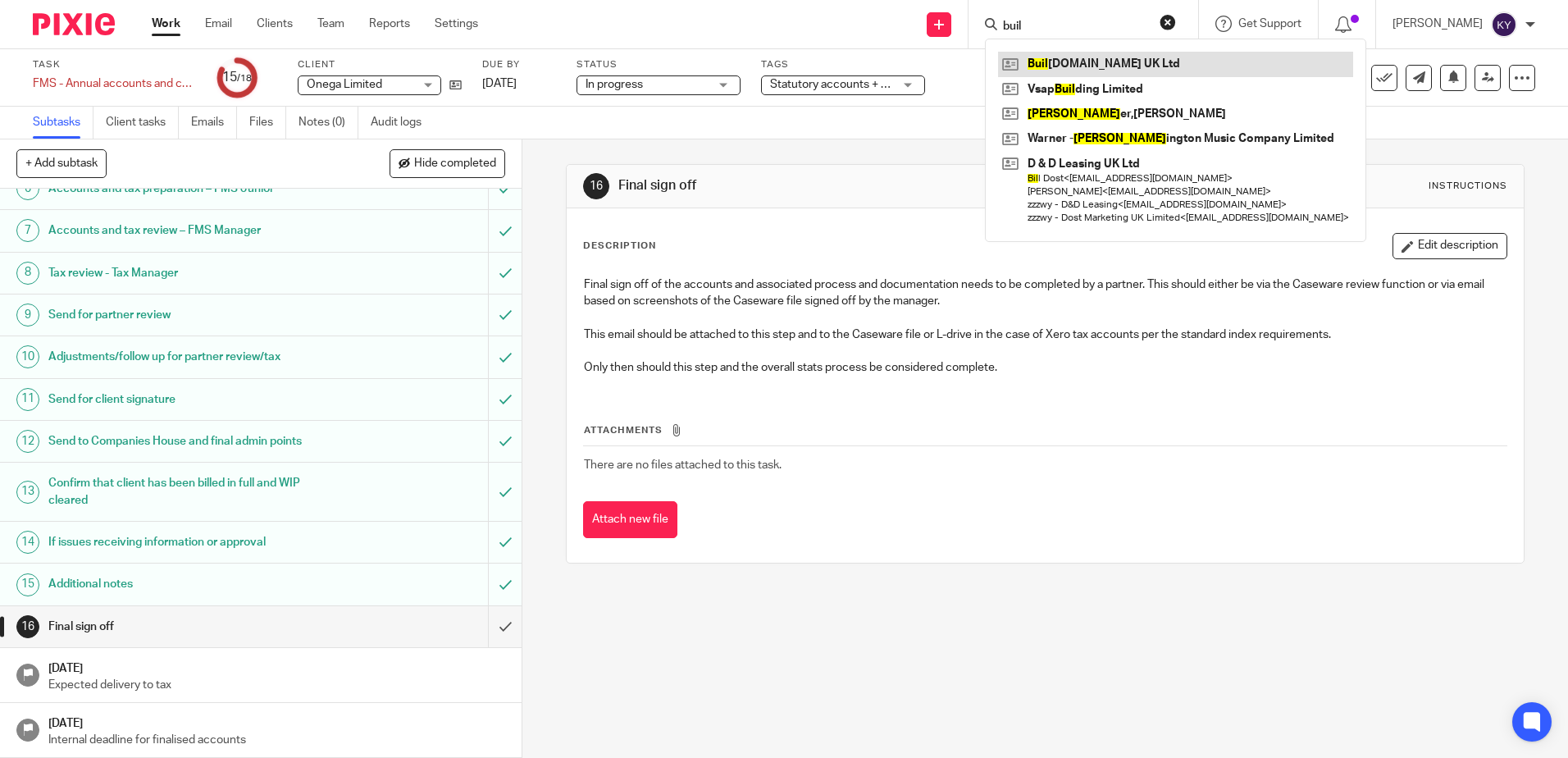
type input "buil"
click at [1114, 65] on link at bounding box center [1175, 64] width 355 height 25
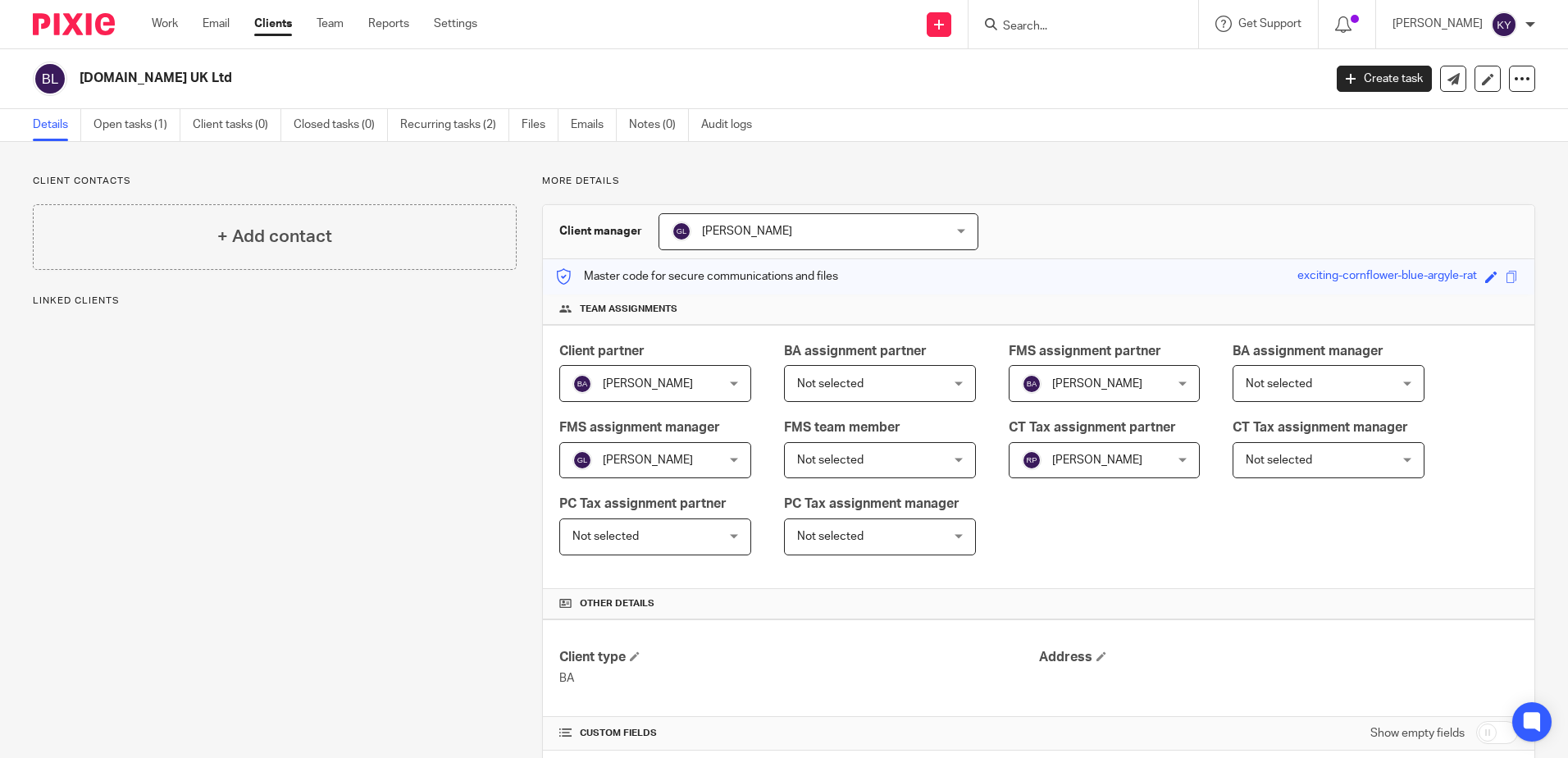
click at [135, 135] on link "Open tasks (1)" at bounding box center [136, 125] width 87 height 32
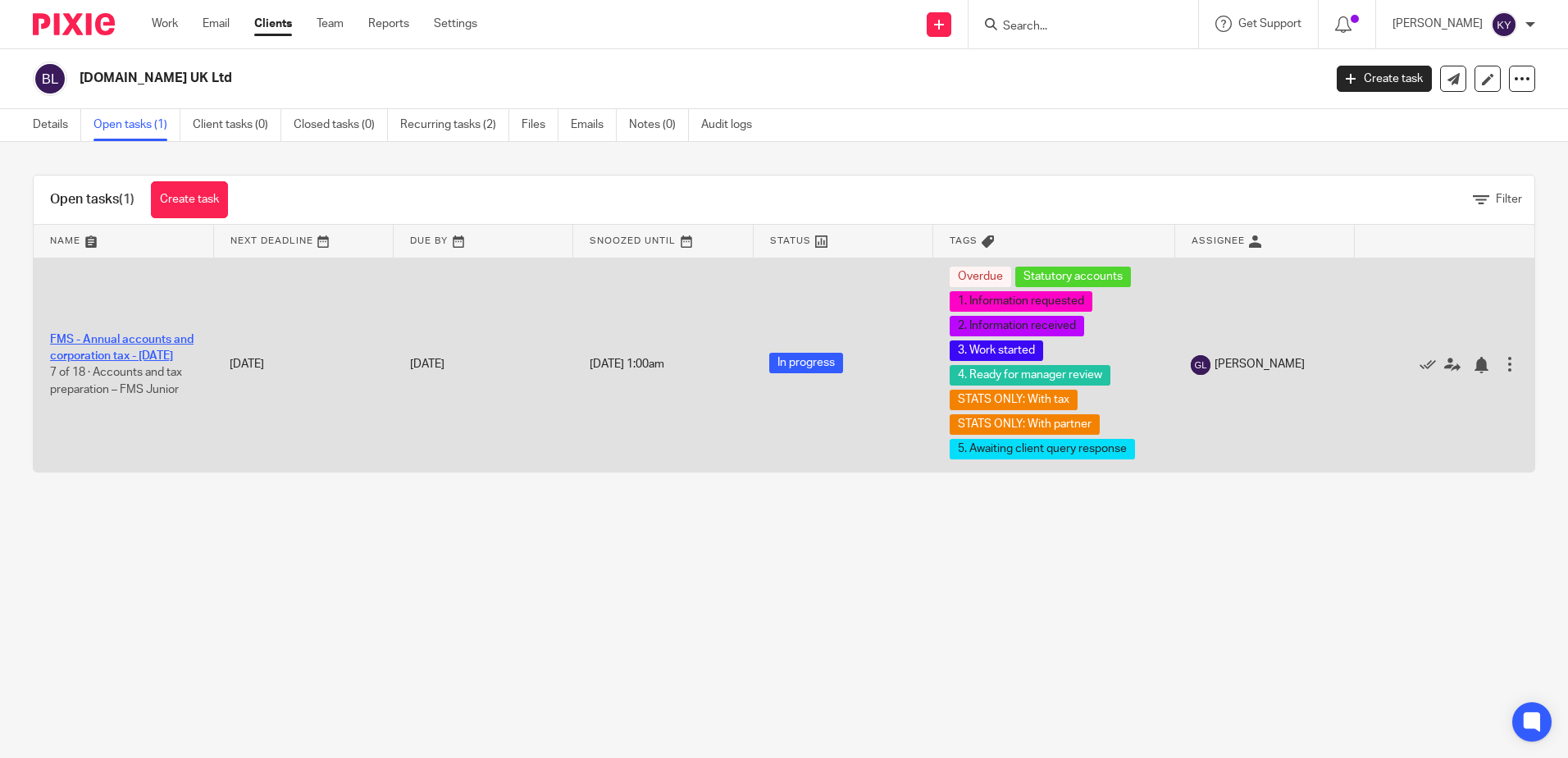
click at [114, 335] on link "FMS - Annual accounts and corporation tax - [DATE]" at bounding box center [122, 348] width 144 height 28
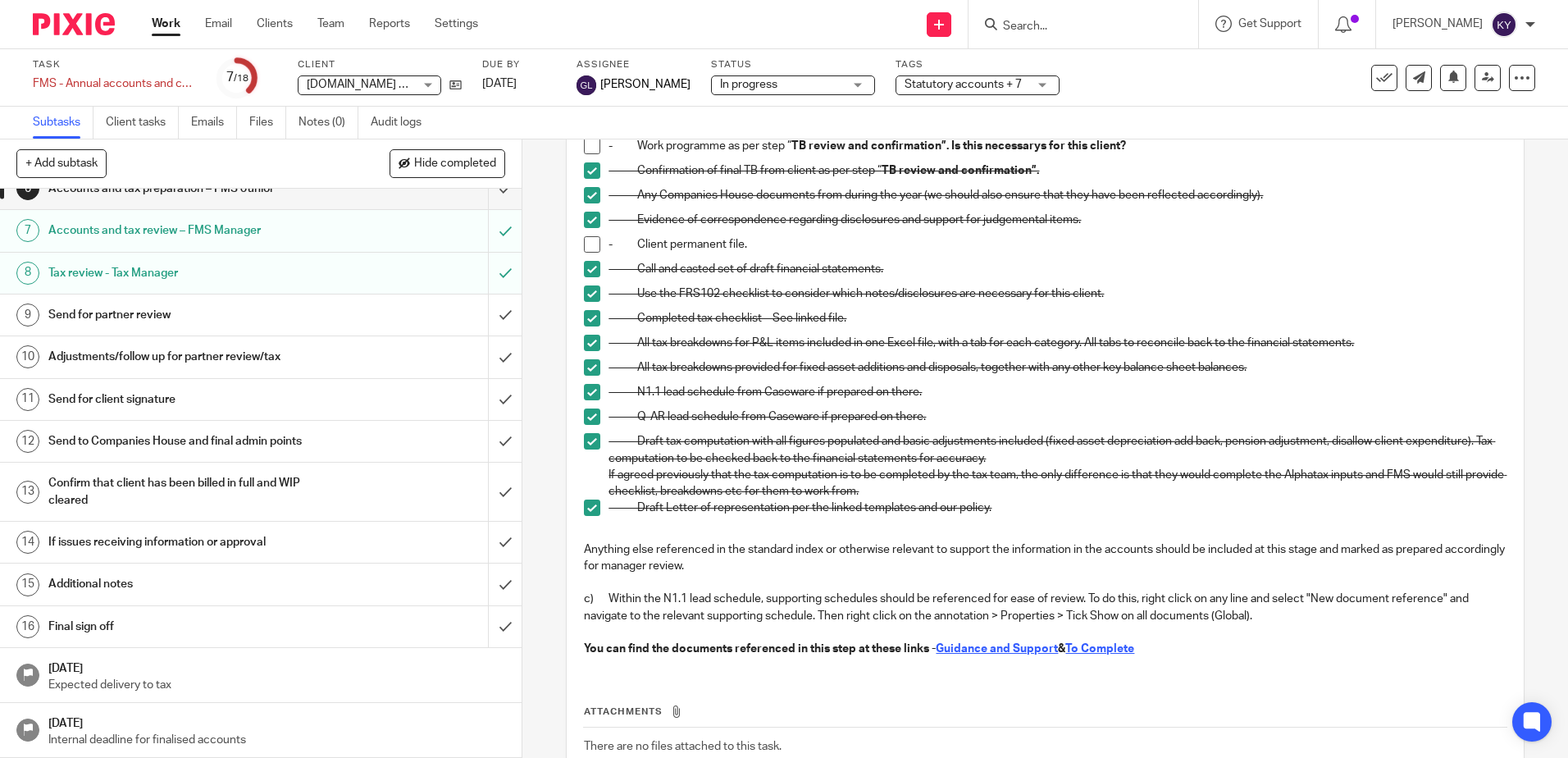
scroll to position [357, 0]
